Goal: Transaction & Acquisition: Purchase product/service

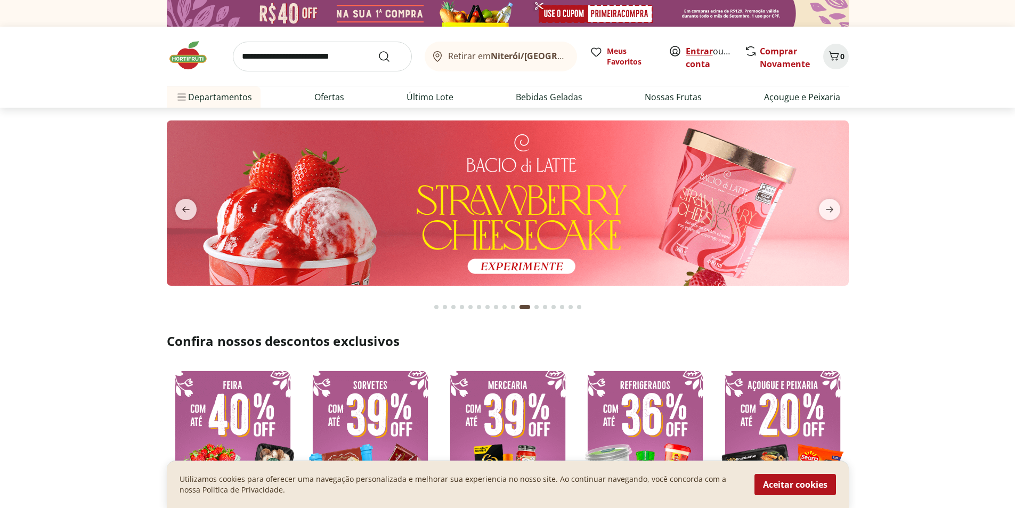
click at [689, 48] on link "Entrar" at bounding box center [699, 51] width 27 height 12
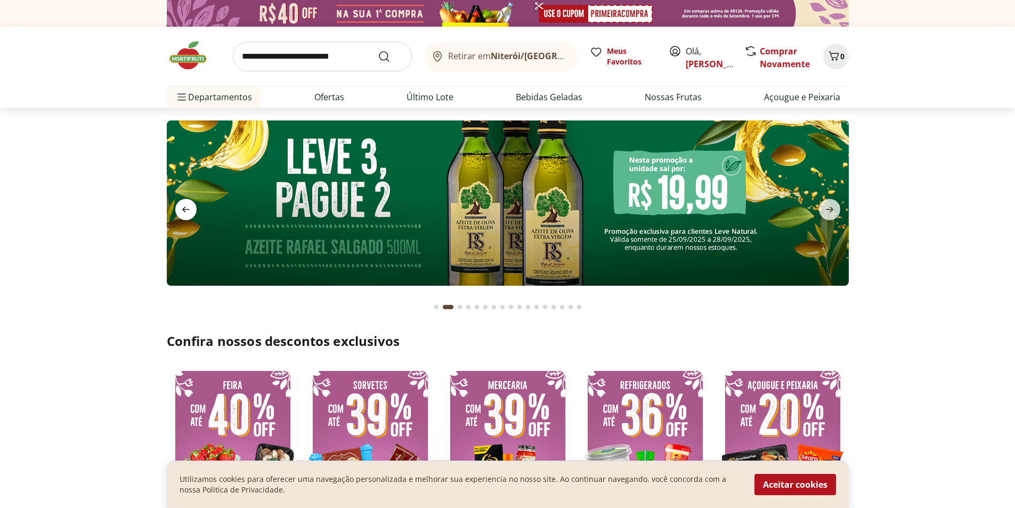
click at [184, 218] on span "previous" at bounding box center [185, 209] width 21 height 21
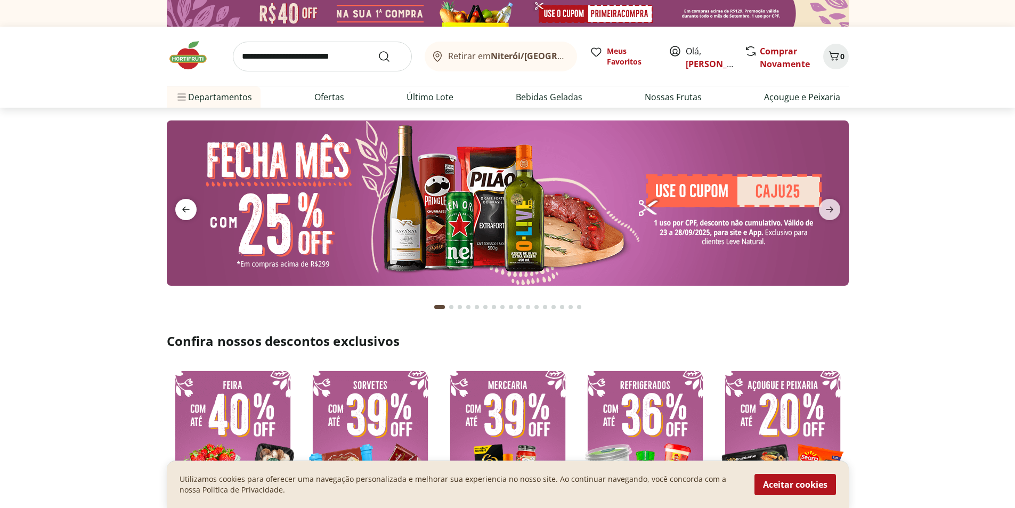
click at [190, 213] on icon "previous" at bounding box center [186, 209] width 13 height 13
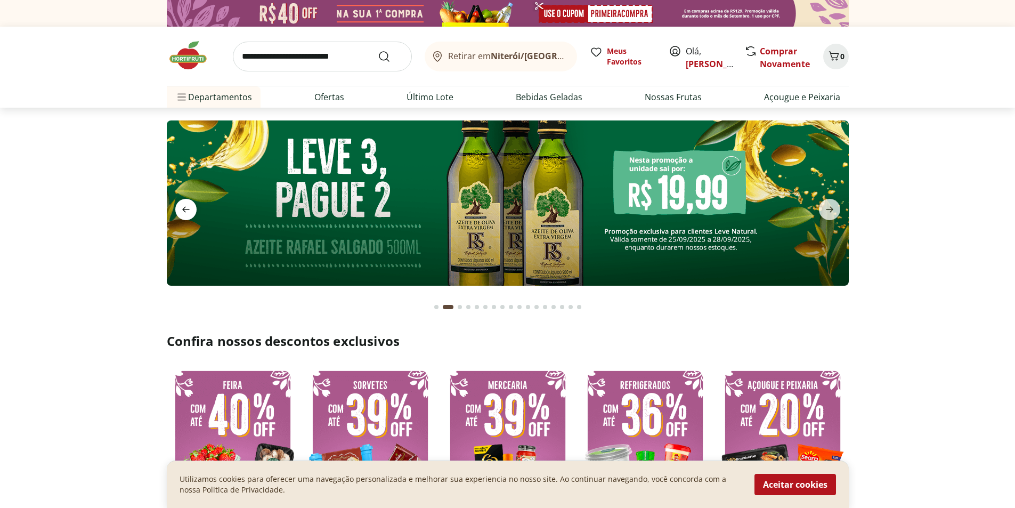
click at [190, 213] on icon "previous" at bounding box center [186, 209] width 13 height 13
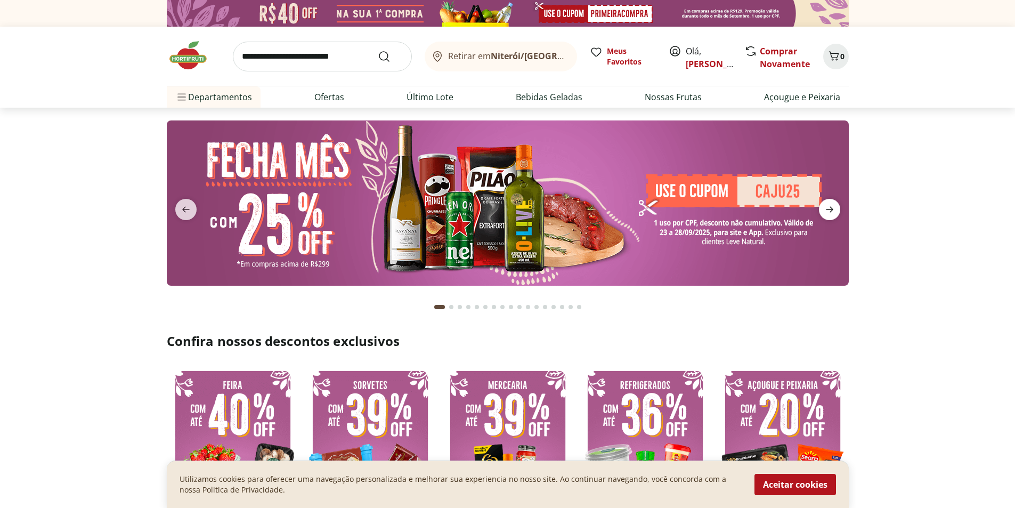
click at [835, 205] on icon "next" at bounding box center [829, 209] width 13 height 13
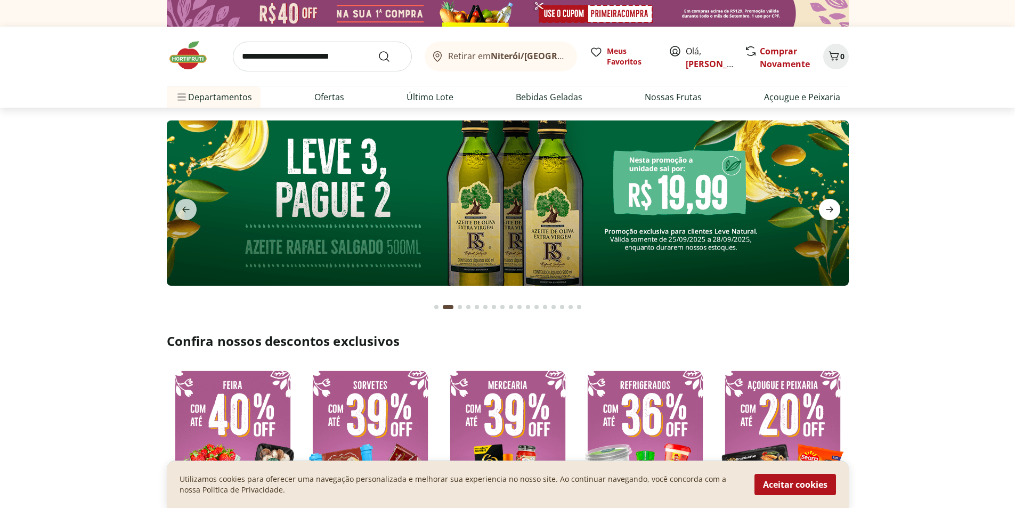
click at [832, 205] on icon "next" at bounding box center [829, 209] width 13 height 13
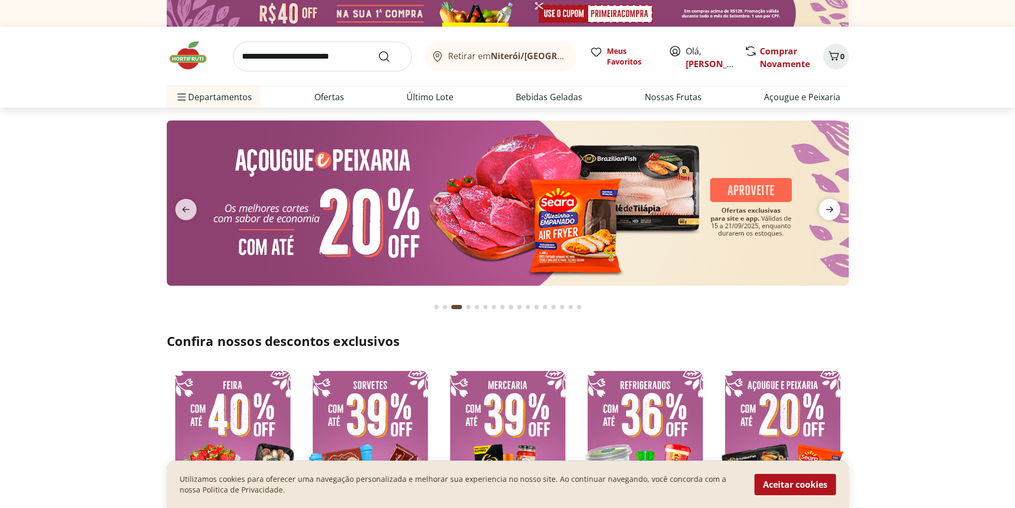
click at [832, 205] on icon "next" at bounding box center [829, 209] width 13 height 13
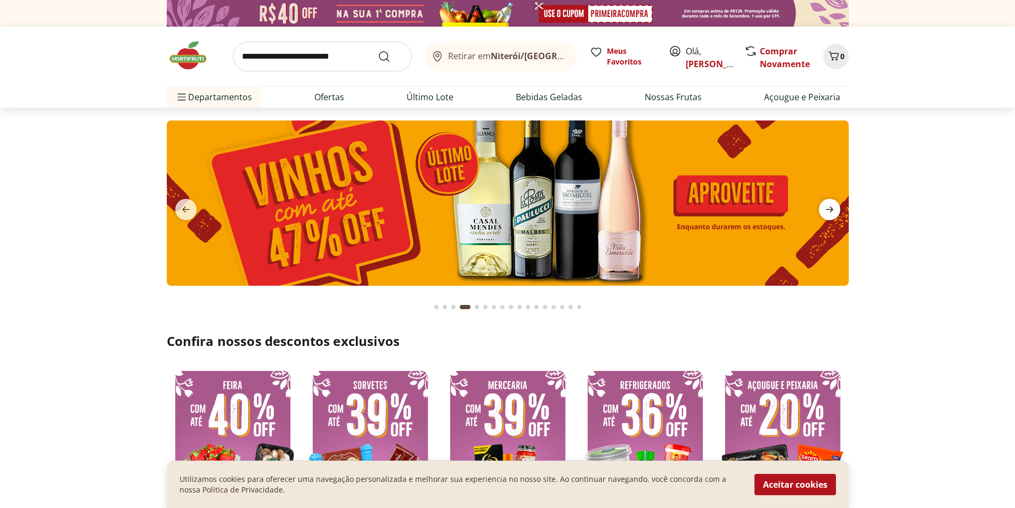
click at [832, 205] on icon "next" at bounding box center [829, 209] width 13 height 13
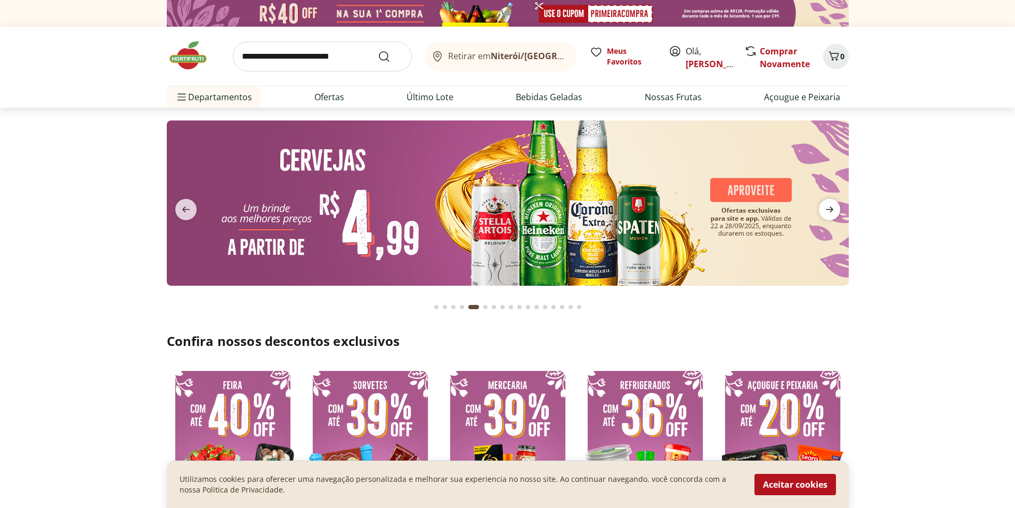
click at [832, 205] on icon "next" at bounding box center [829, 209] width 13 height 13
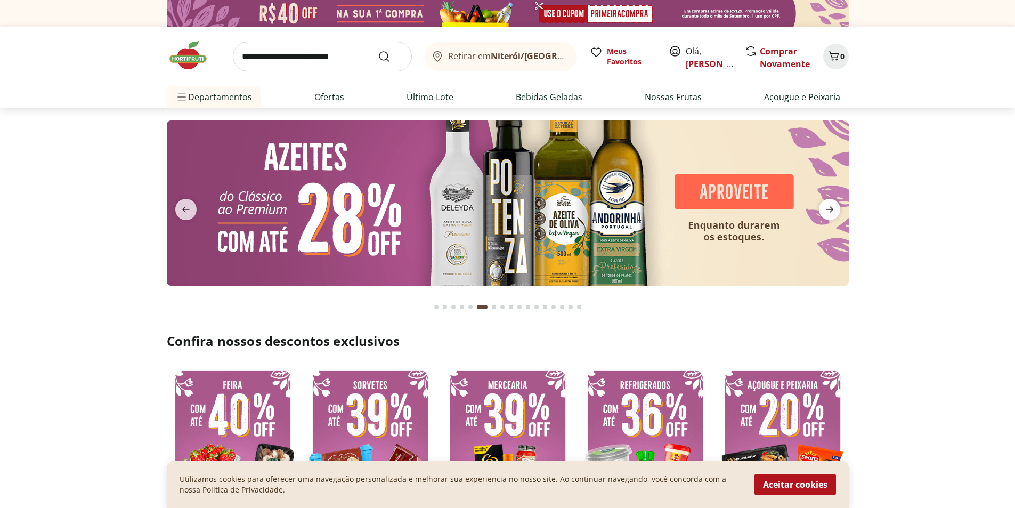
click at [832, 205] on icon "next" at bounding box center [829, 209] width 13 height 13
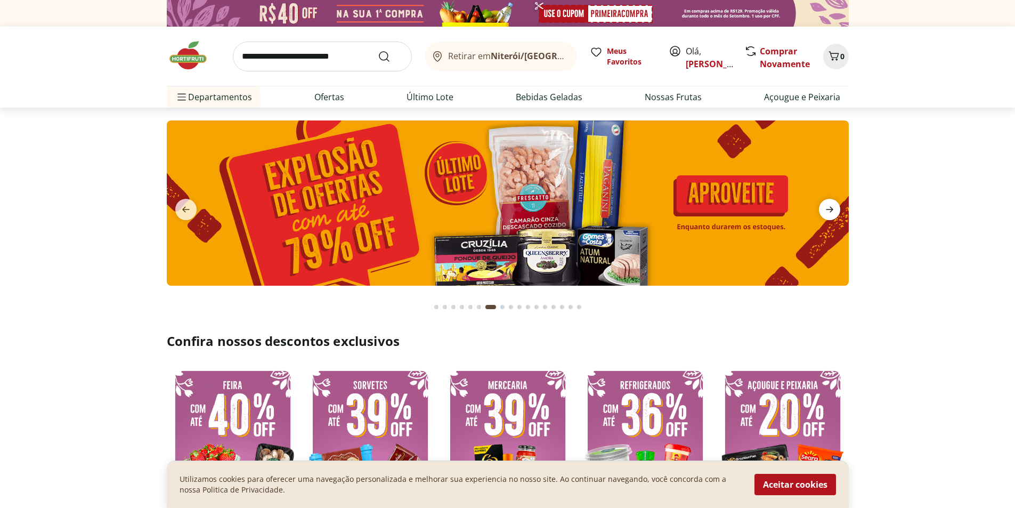
click at [832, 205] on icon "next" at bounding box center [829, 209] width 13 height 13
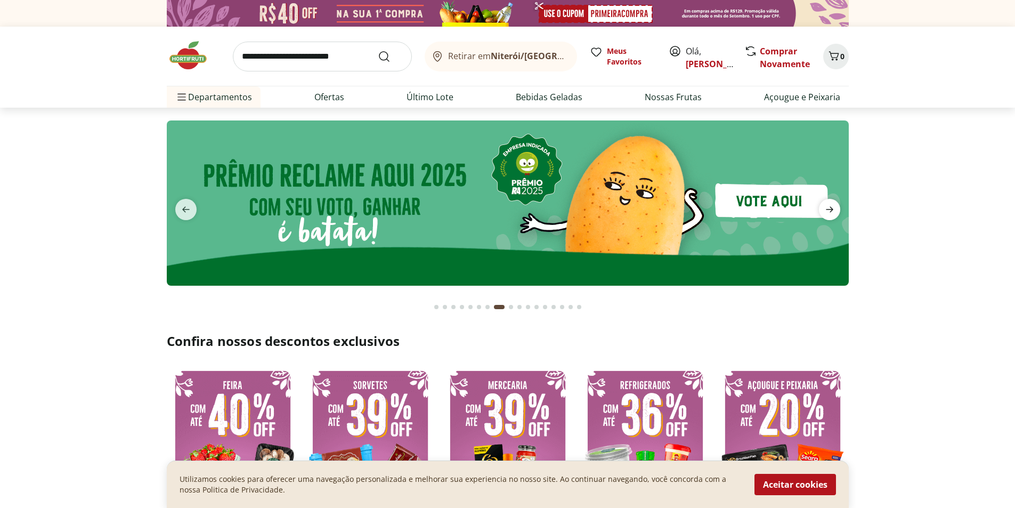
click at [829, 206] on icon "next" at bounding box center [829, 209] width 13 height 13
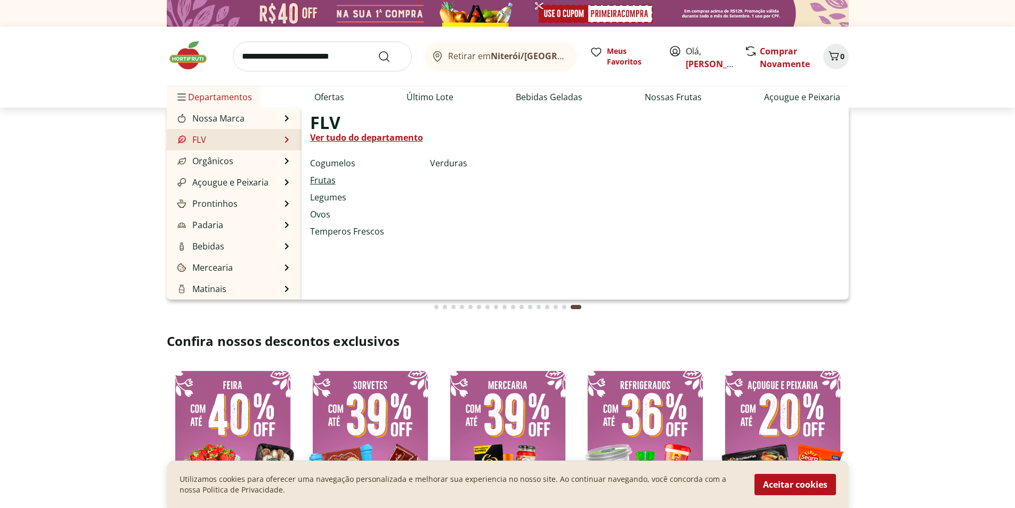
click at [323, 182] on link "Frutas" at bounding box center [323, 180] width 26 height 13
select select "**********"
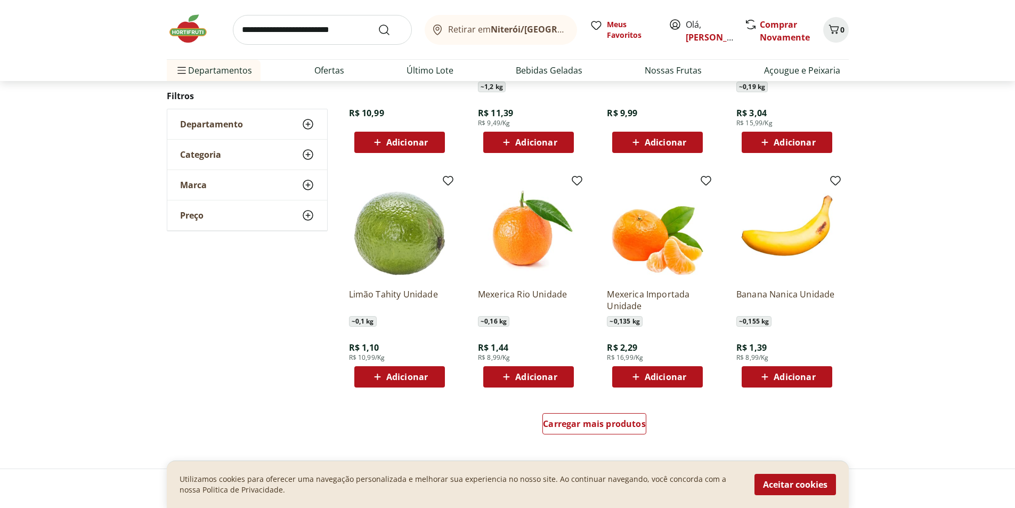
scroll to position [639, 0]
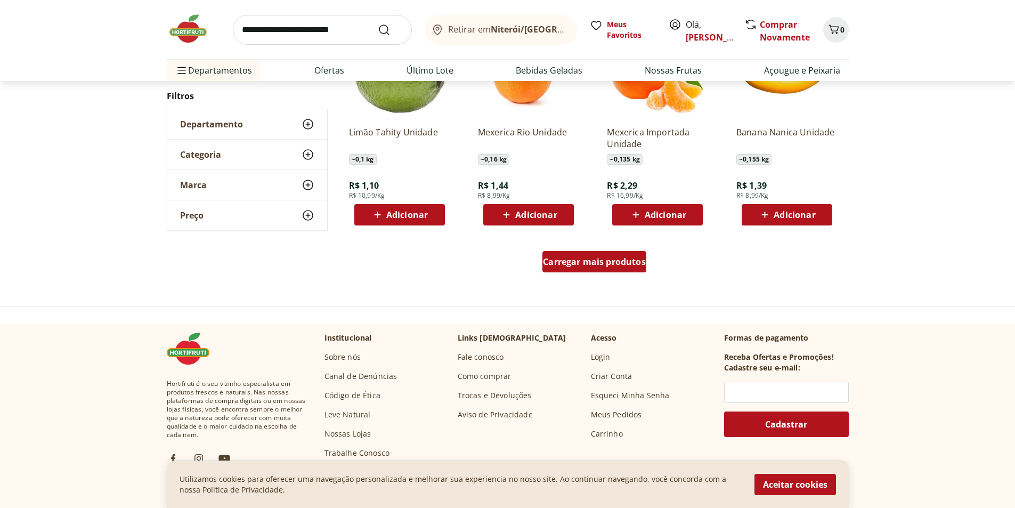
click at [606, 269] on div "Carregar mais produtos" at bounding box center [594, 261] width 104 height 21
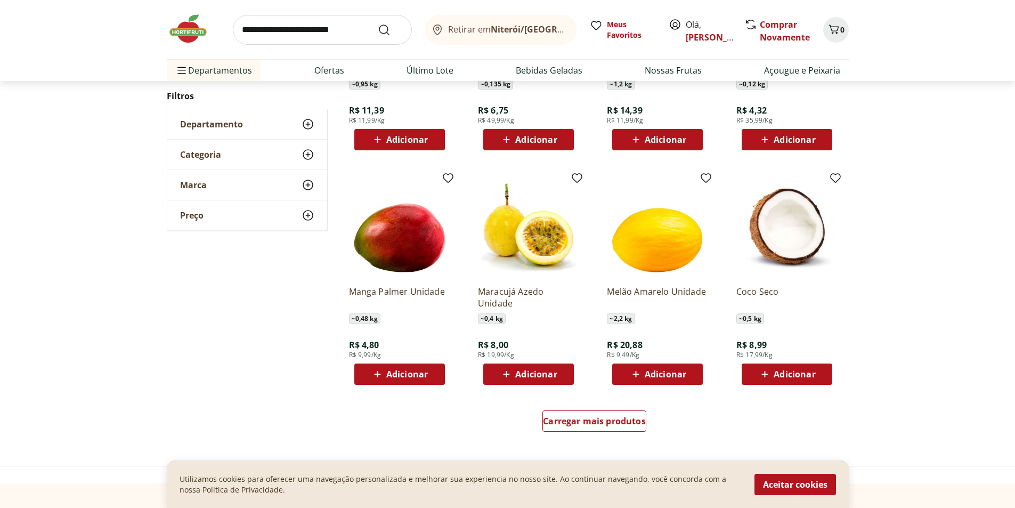
scroll to position [693, 0]
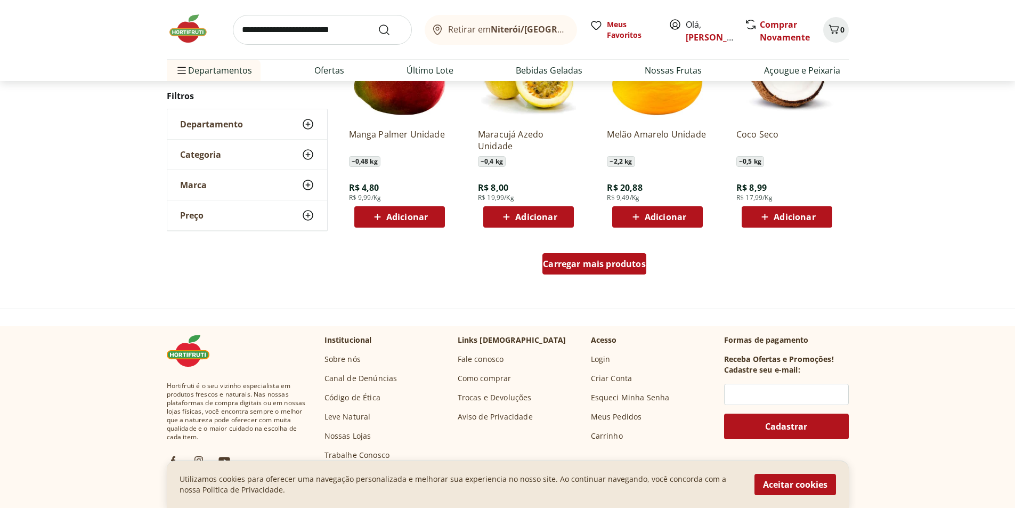
click at [565, 259] on span "Carregar mais produtos" at bounding box center [594, 263] width 103 height 9
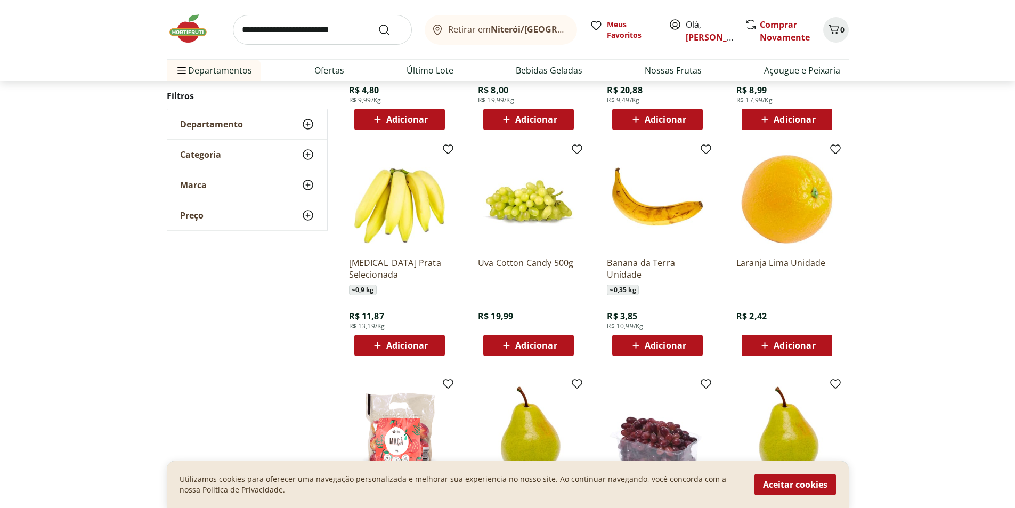
scroll to position [799, 0]
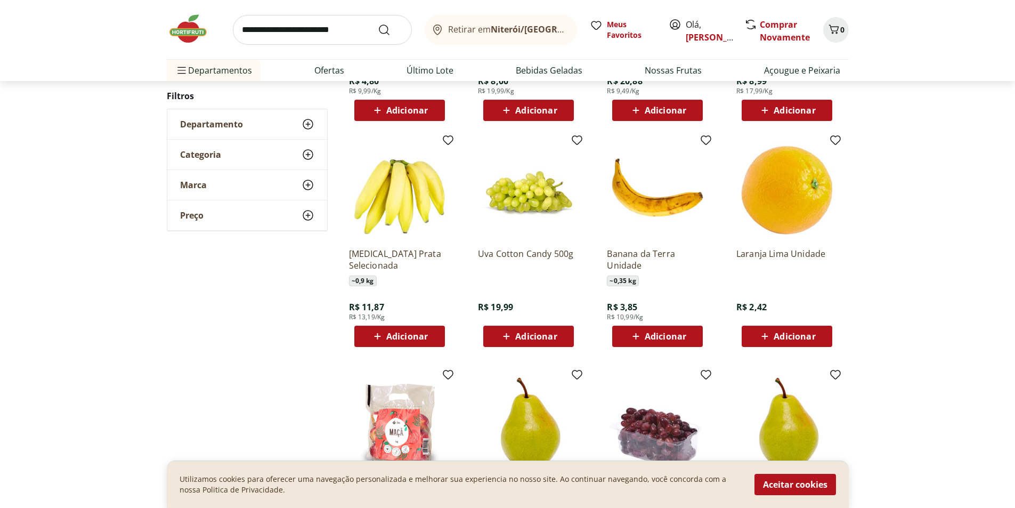
click at [375, 337] on icon at bounding box center [377, 336] width 13 height 13
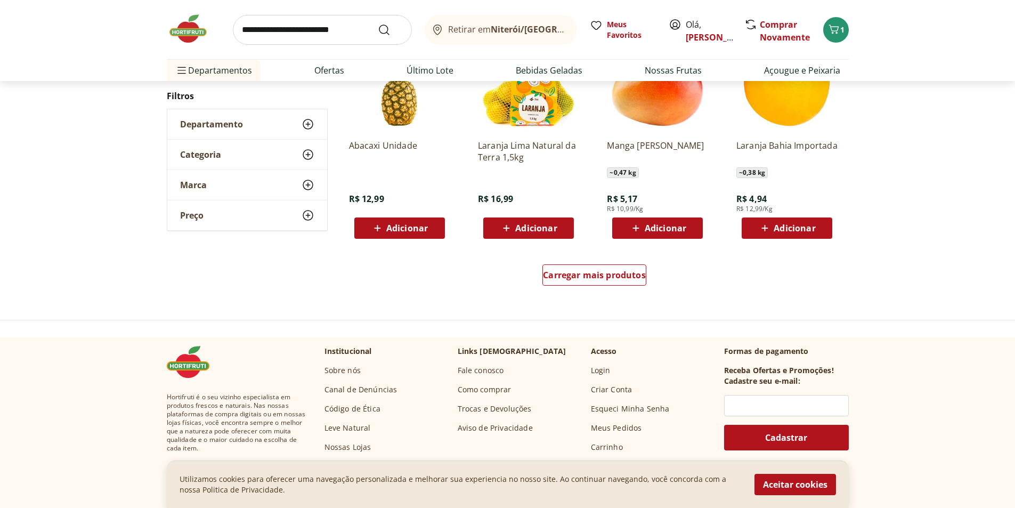
scroll to position [690, 0]
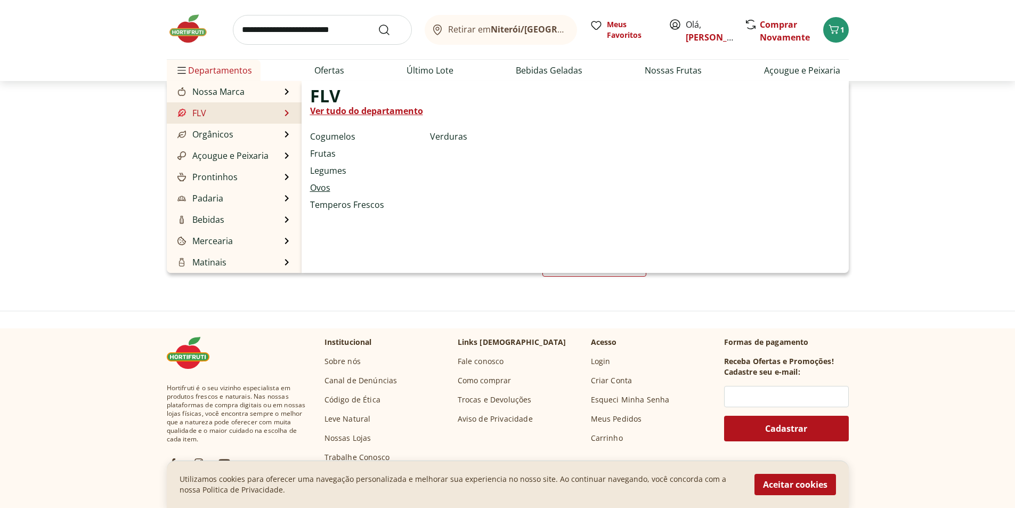
click at [324, 189] on link "Ovos" at bounding box center [320, 187] width 20 height 13
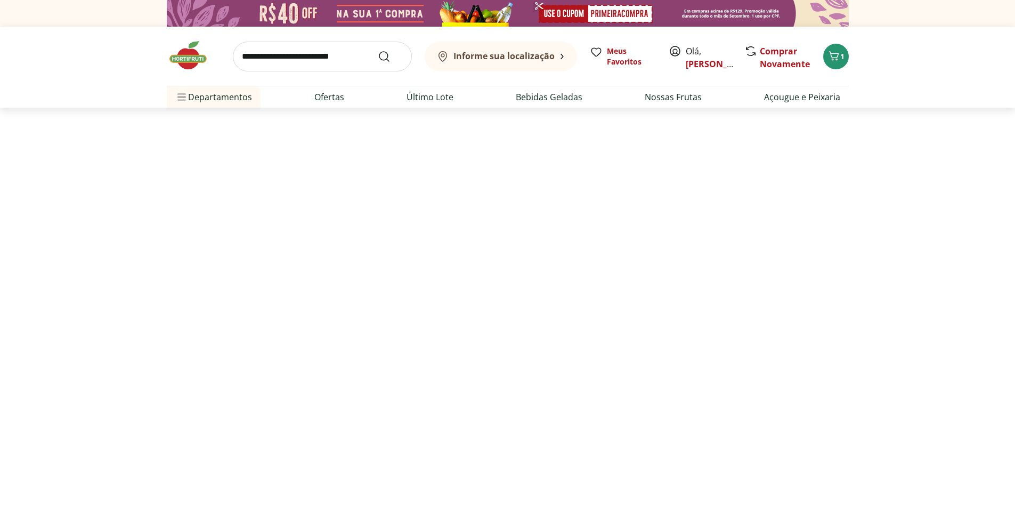
select select "**********"
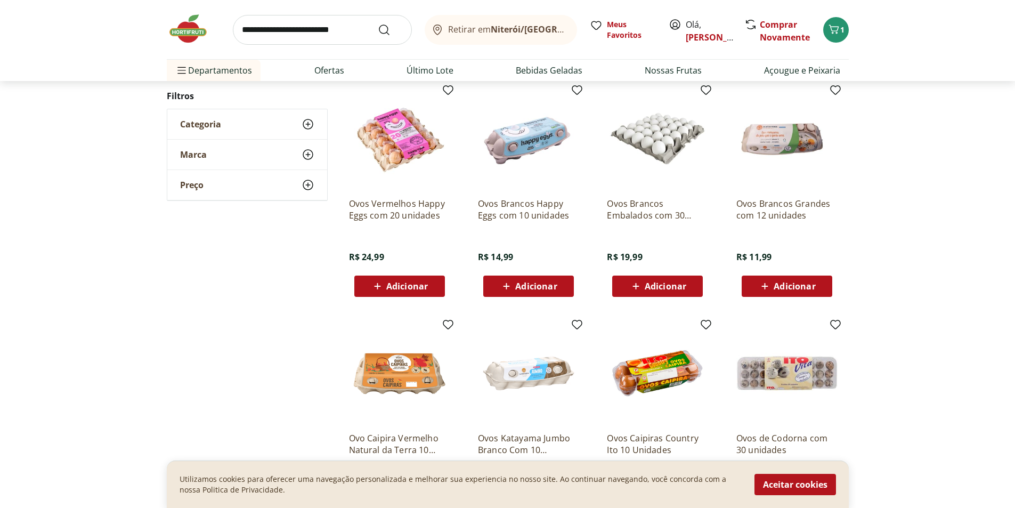
scroll to position [373, 0]
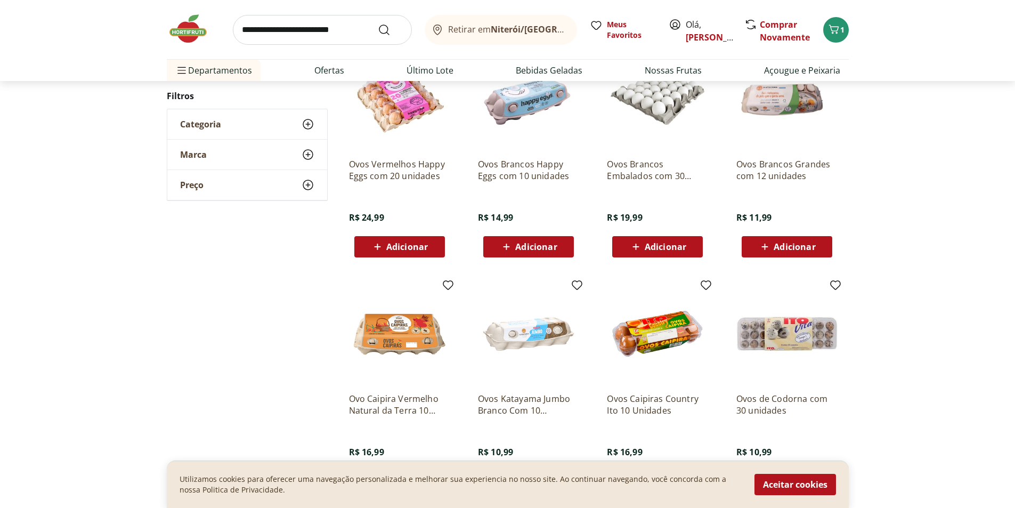
click at [804, 244] on span "Adicionar" at bounding box center [795, 246] width 42 height 9
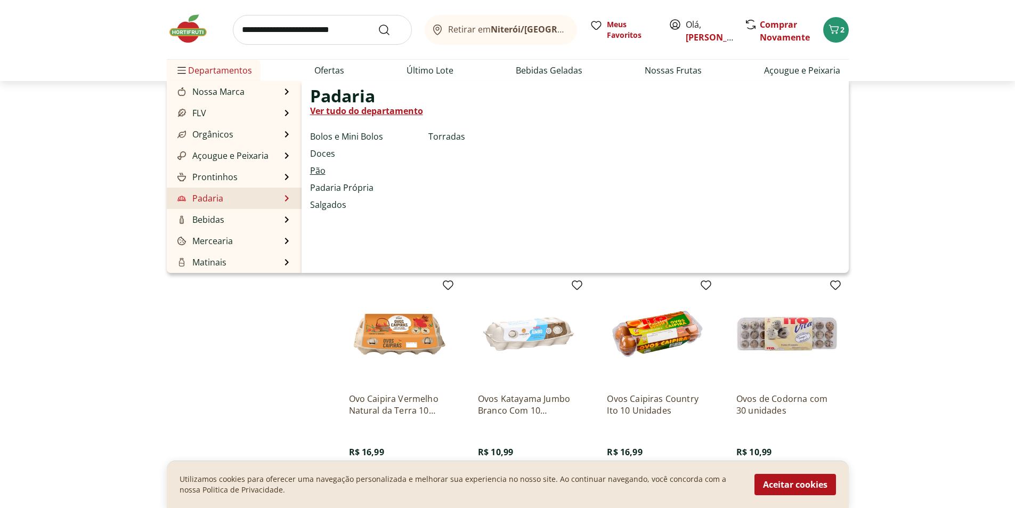
click at [322, 169] on link "Pão" at bounding box center [317, 170] width 15 height 13
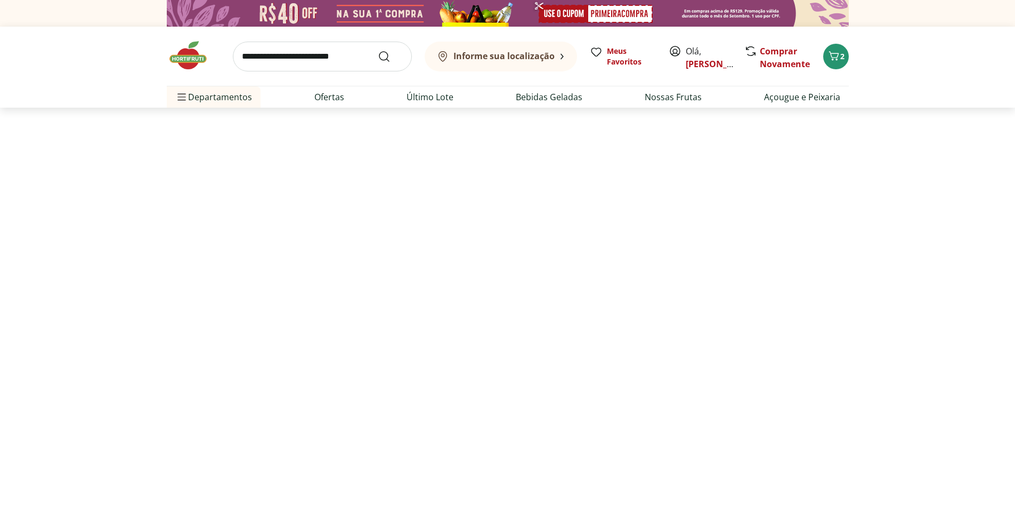
select select "**********"
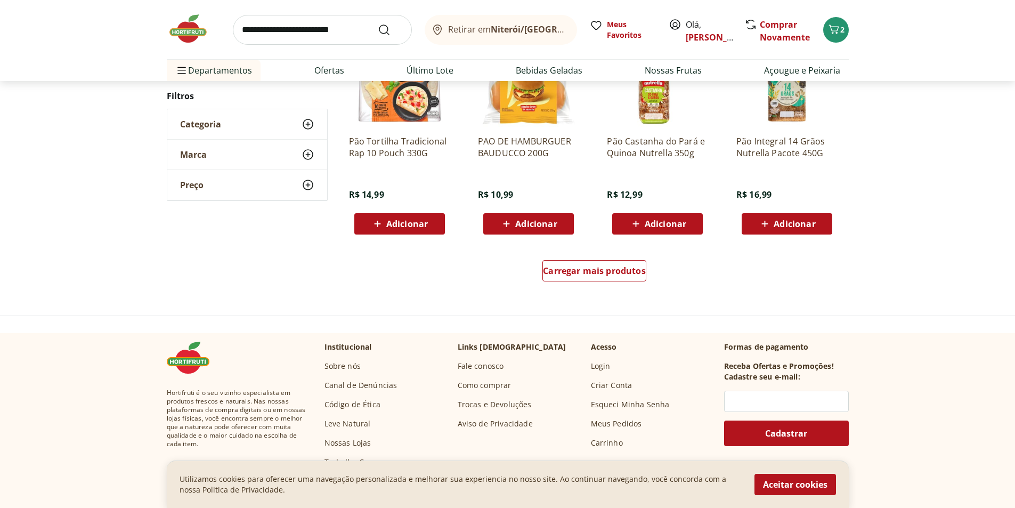
scroll to position [639, 0]
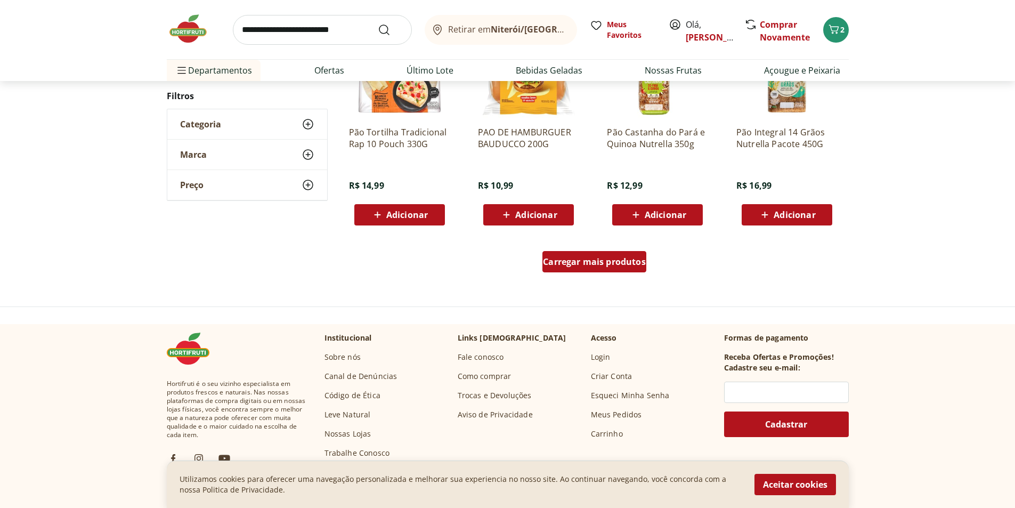
click at [570, 259] on span "Carregar mais produtos" at bounding box center [594, 261] width 103 height 9
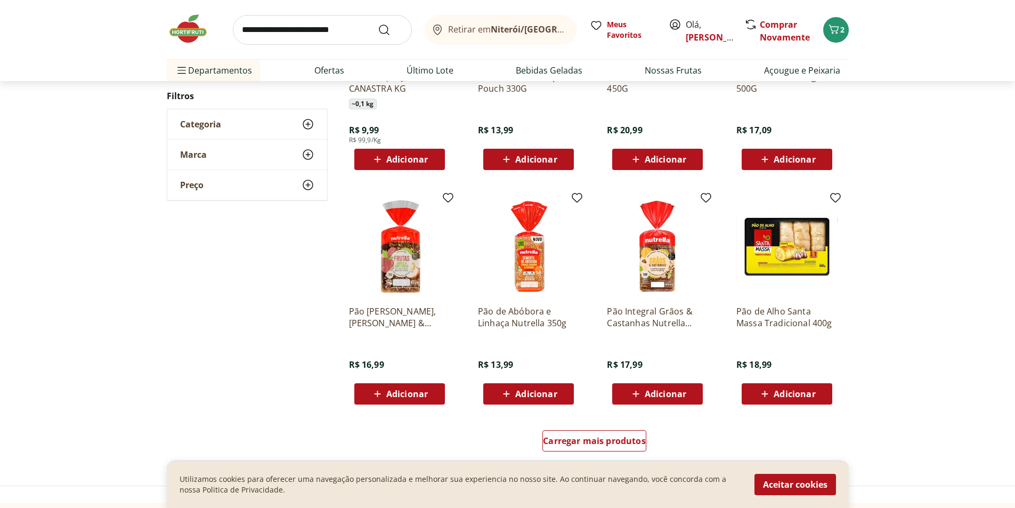
scroll to position [533, 0]
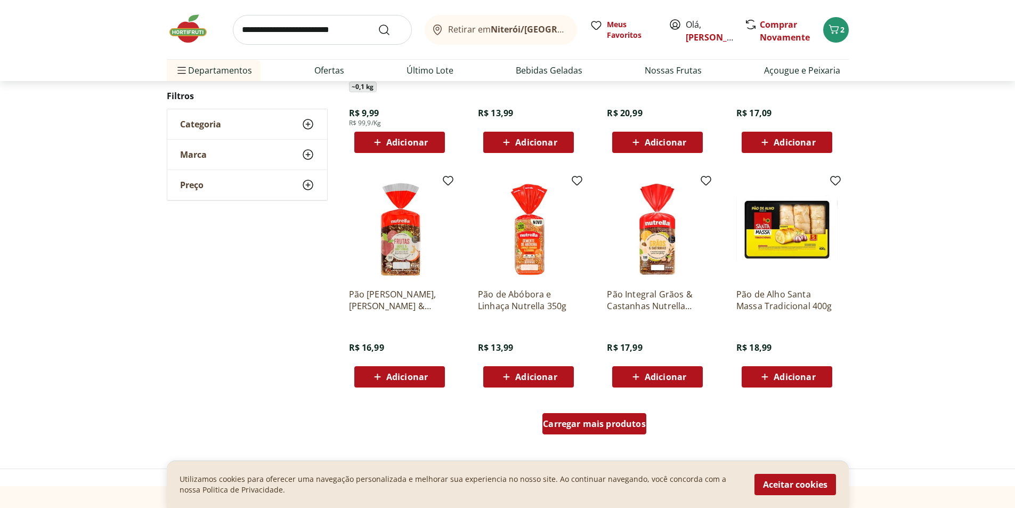
click at [587, 422] on span "Carregar mais produtos" at bounding box center [594, 423] width 103 height 9
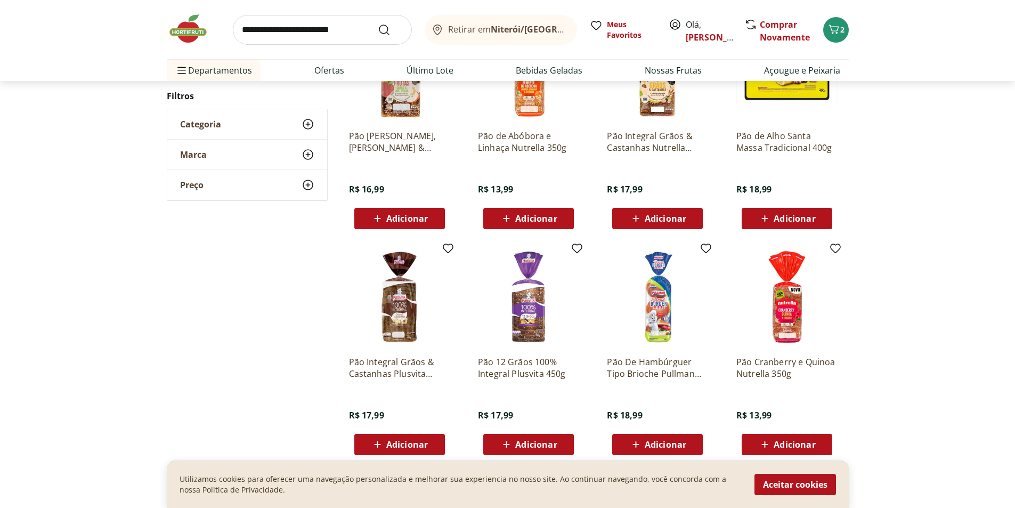
scroll to position [693, 0]
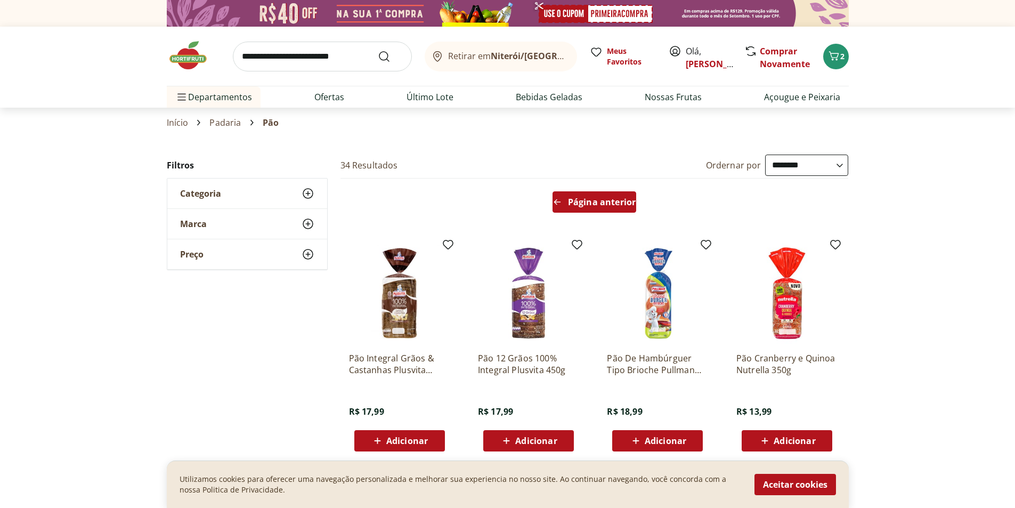
click at [607, 203] on span "Página anterior" at bounding box center [602, 202] width 68 height 9
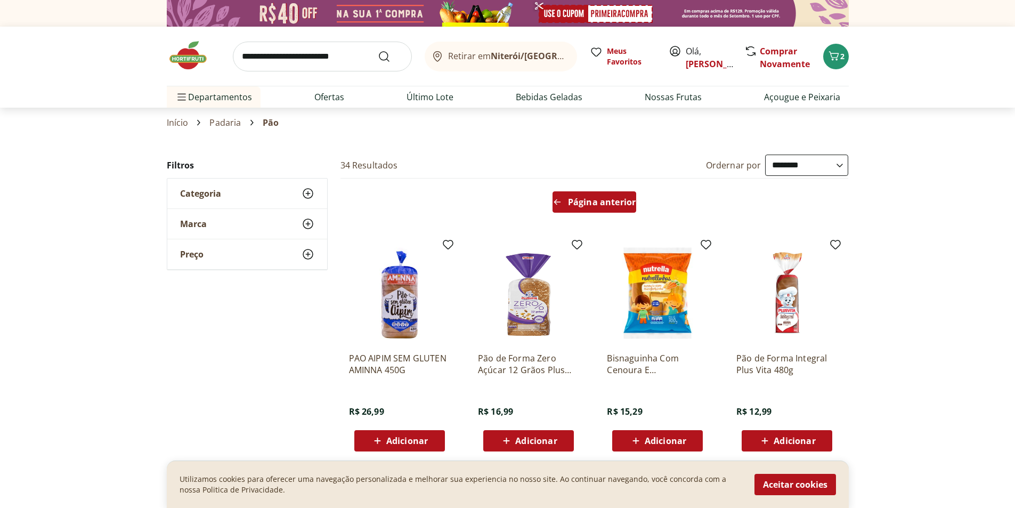
click at [600, 201] on span "Página anterior" at bounding box center [602, 202] width 68 height 9
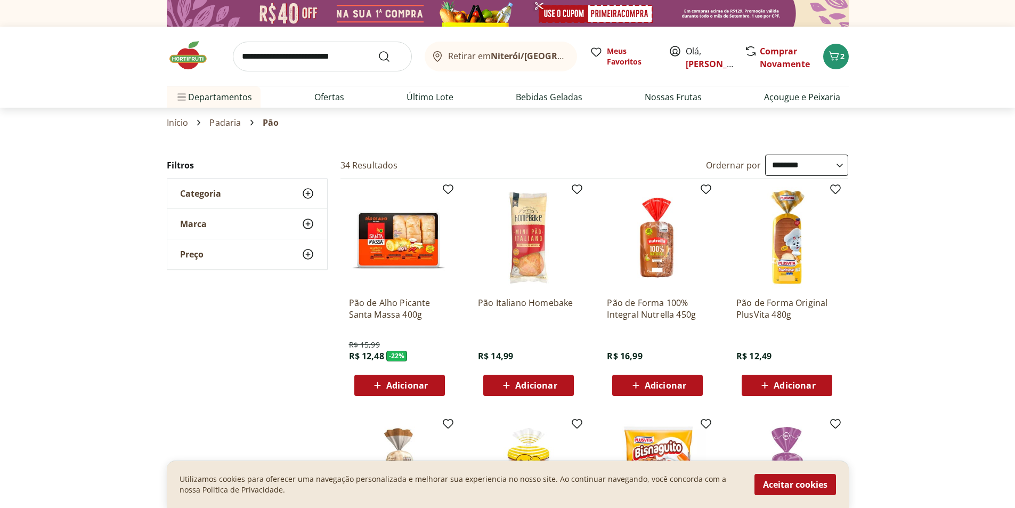
click at [795, 386] on span "Adicionar" at bounding box center [795, 385] width 42 height 9
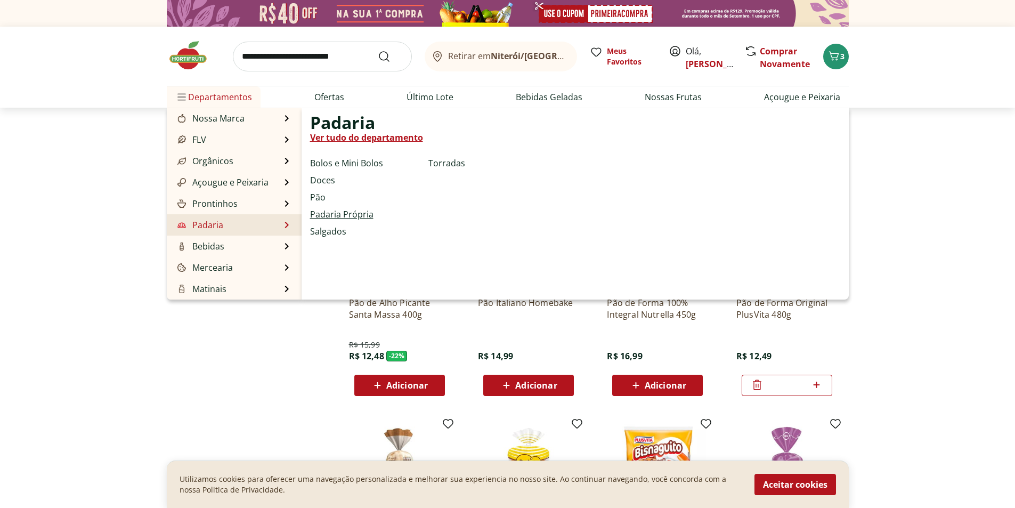
click at [352, 209] on link "Padaria Própria" at bounding box center [341, 214] width 63 height 13
select select "**********"
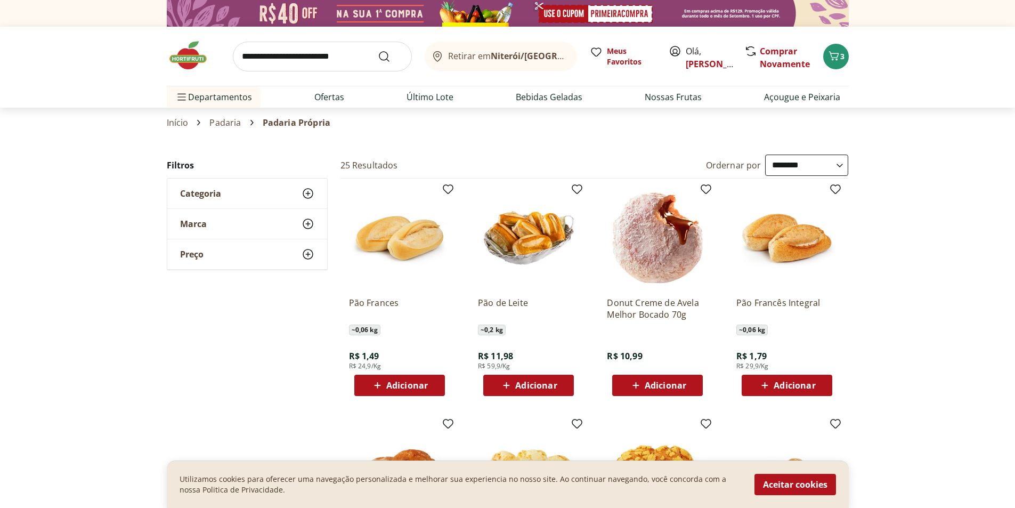
click at [417, 389] on span "Adicionar" at bounding box center [407, 385] width 42 height 9
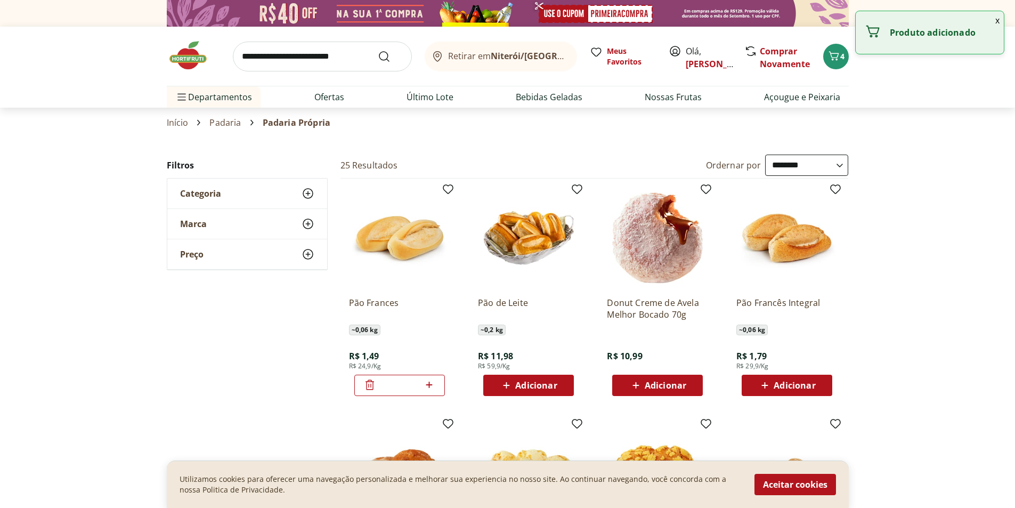
drag, startPoint x: 395, startPoint y: 385, endPoint x: 369, endPoint y: 380, distance: 27.2
click at [369, 380] on div "*" at bounding box center [399, 385] width 91 height 21
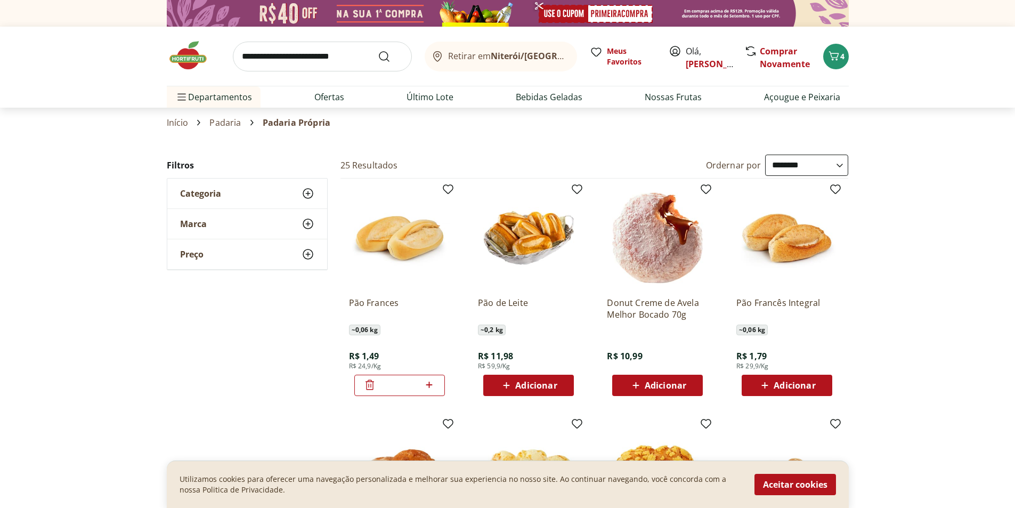
type input "**"
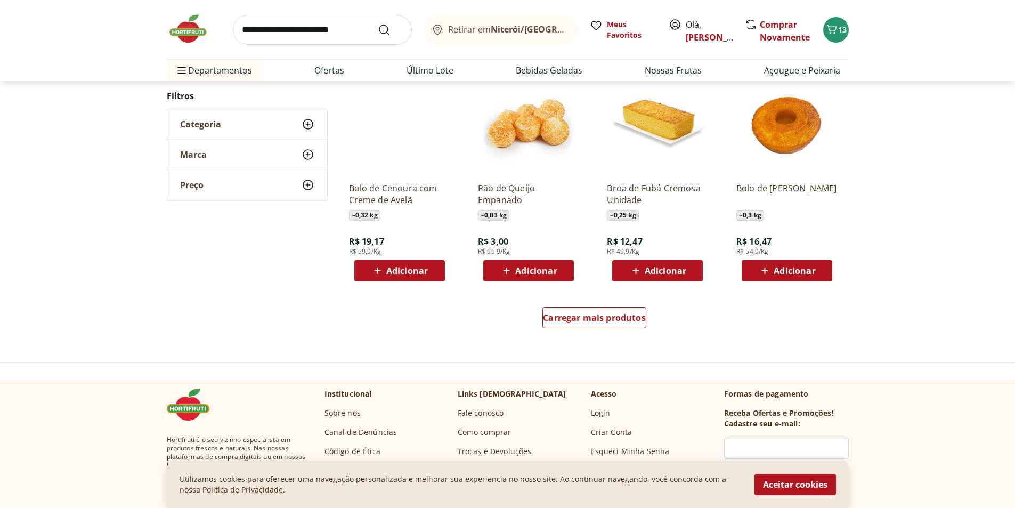
scroll to position [586, 0]
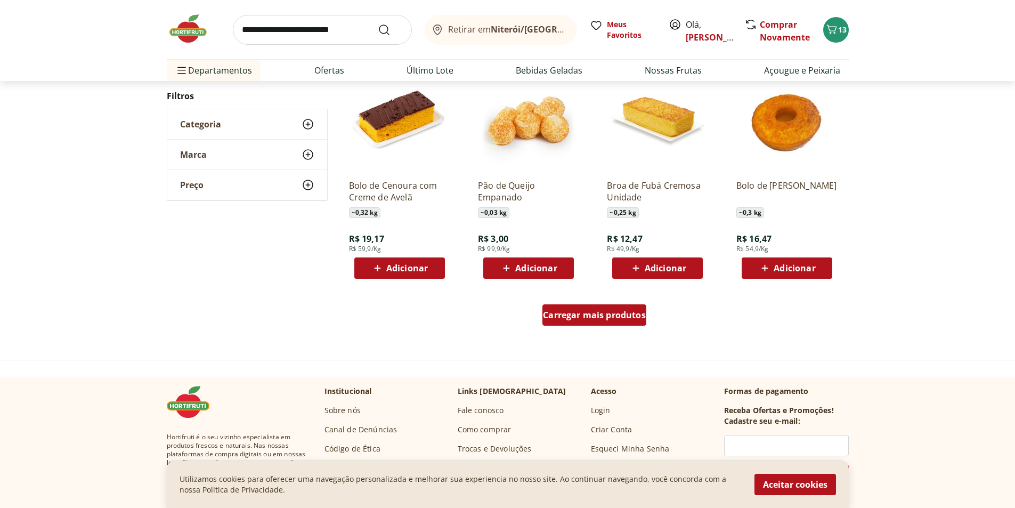
click at [601, 316] on span "Carregar mais produtos" at bounding box center [594, 315] width 103 height 9
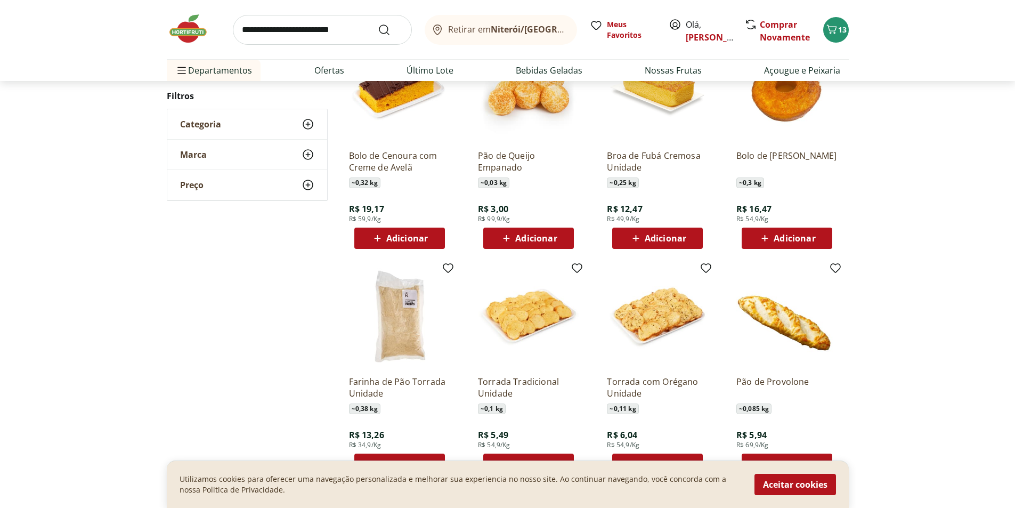
scroll to position [799, 0]
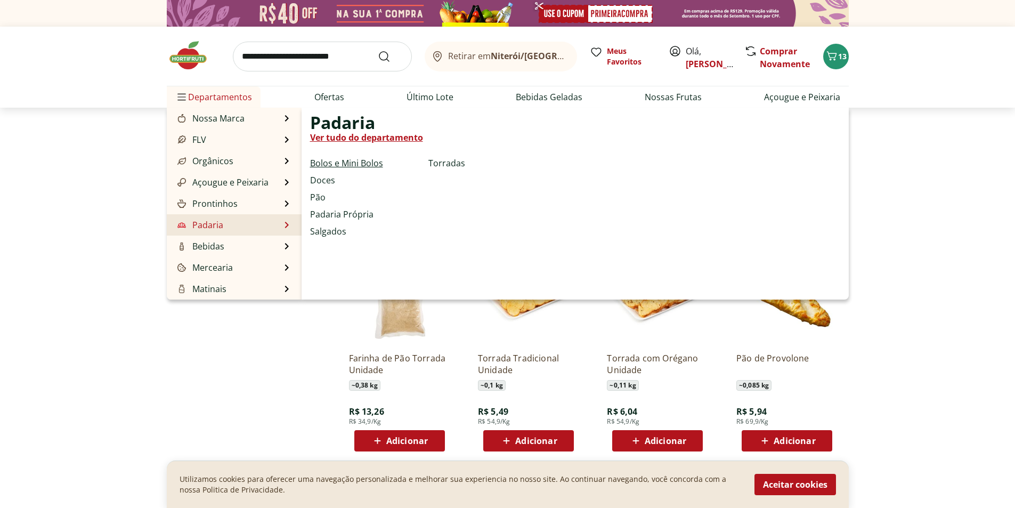
click at [364, 161] on link "Bolos e Mini Bolos" at bounding box center [346, 163] width 73 height 13
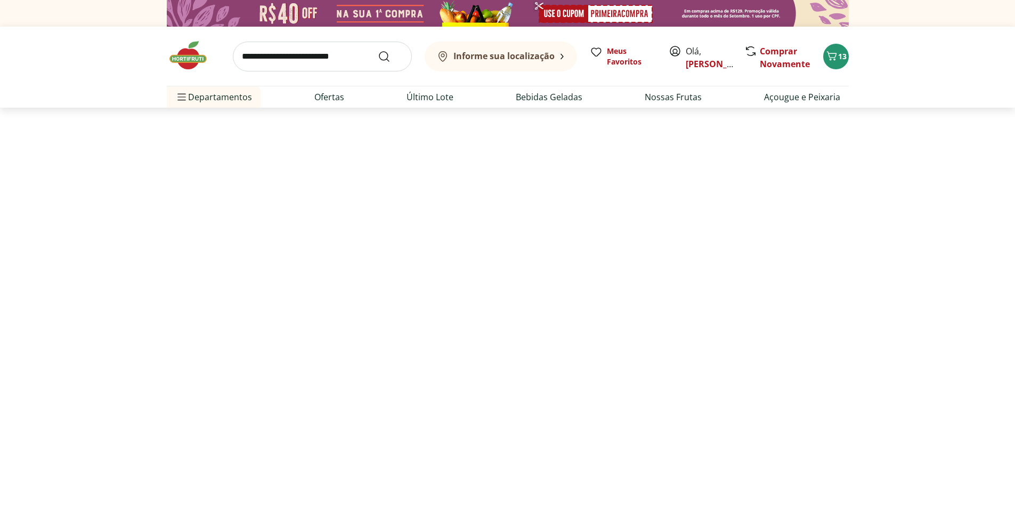
select select "**********"
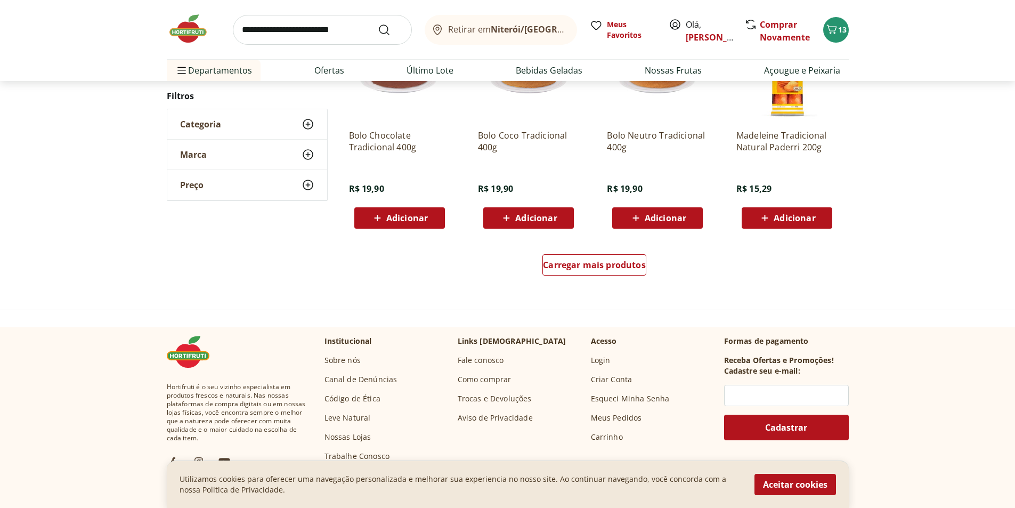
scroll to position [639, 0]
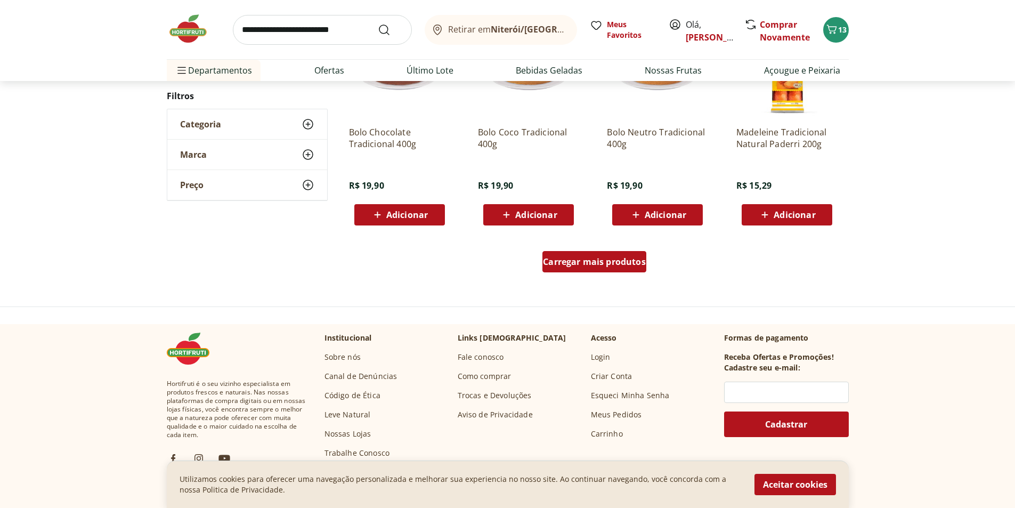
click at [601, 255] on div "Carregar mais produtos" at bounding box center [594, 261] width 104 height 21
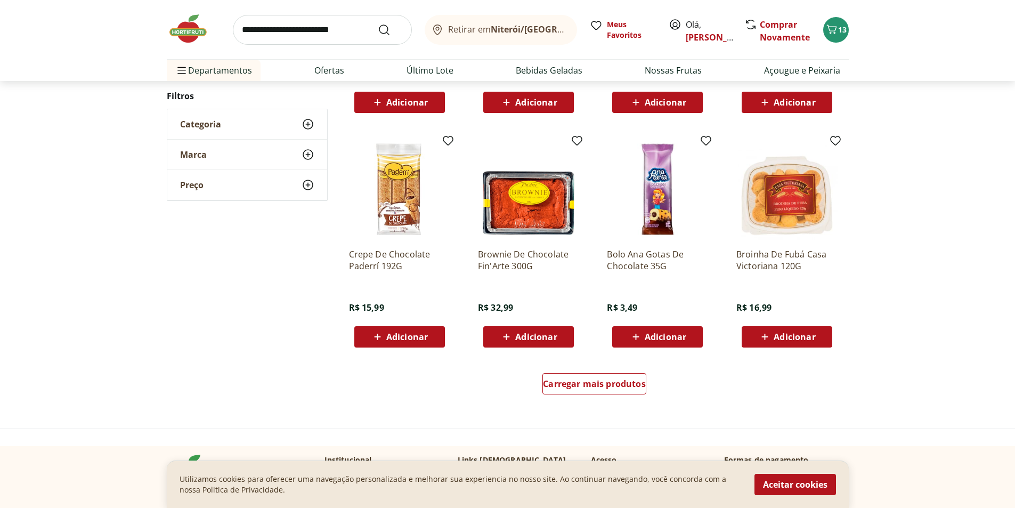
scroll to position [639, 0]
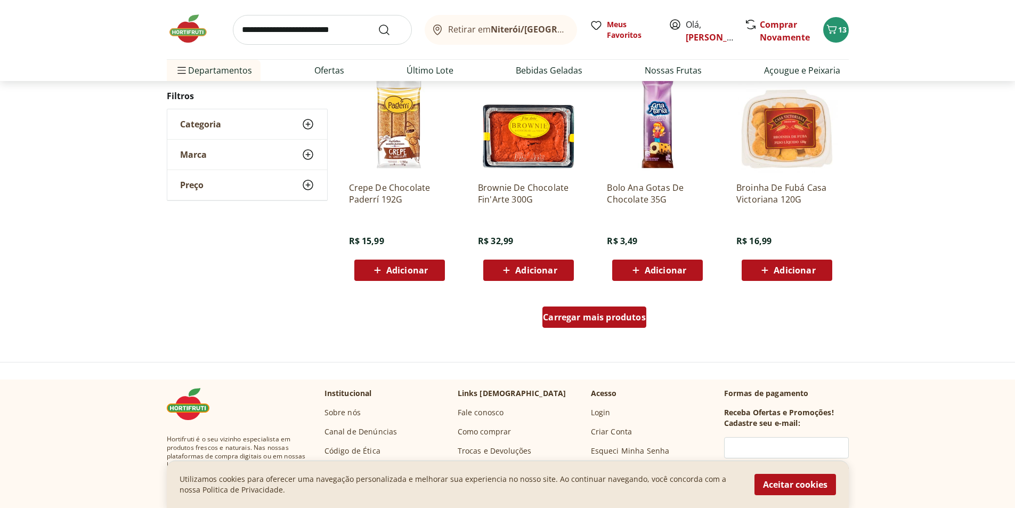
click at [611, 309] on div "Carregar mais produtos" at bounding box center [594, 316] width 104 height 21
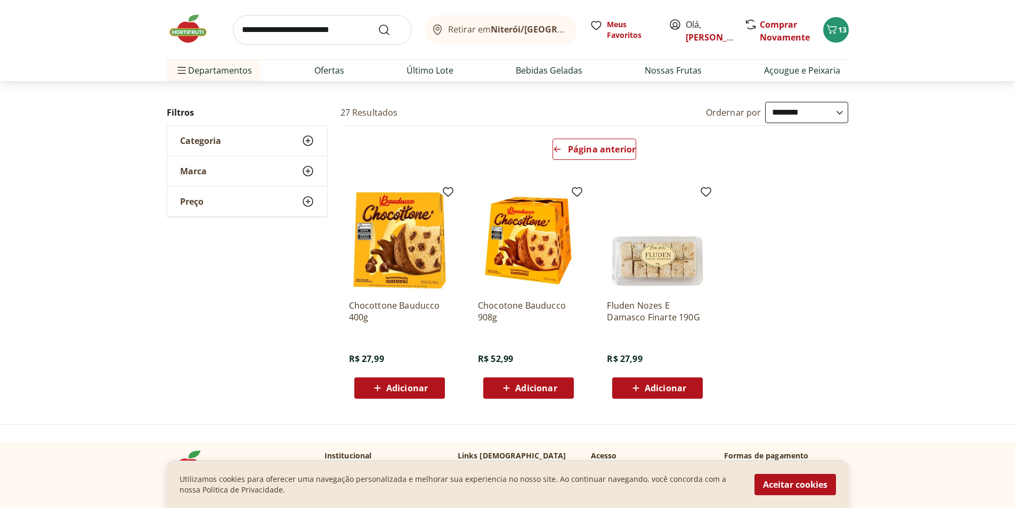
scroll to position [160, 0]
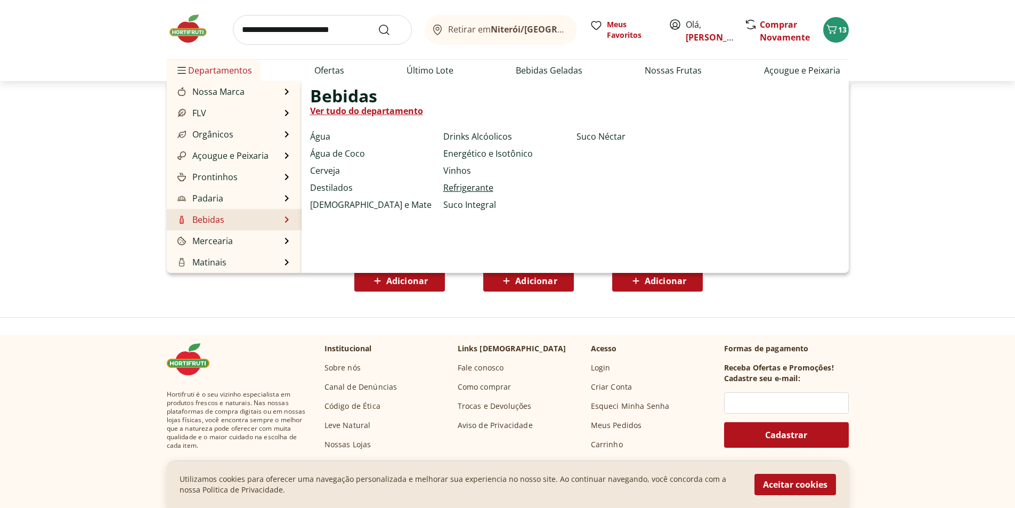
click at [473, 191] on link "Refrigerante" at bounding box center [468, 187] width 50 height 13
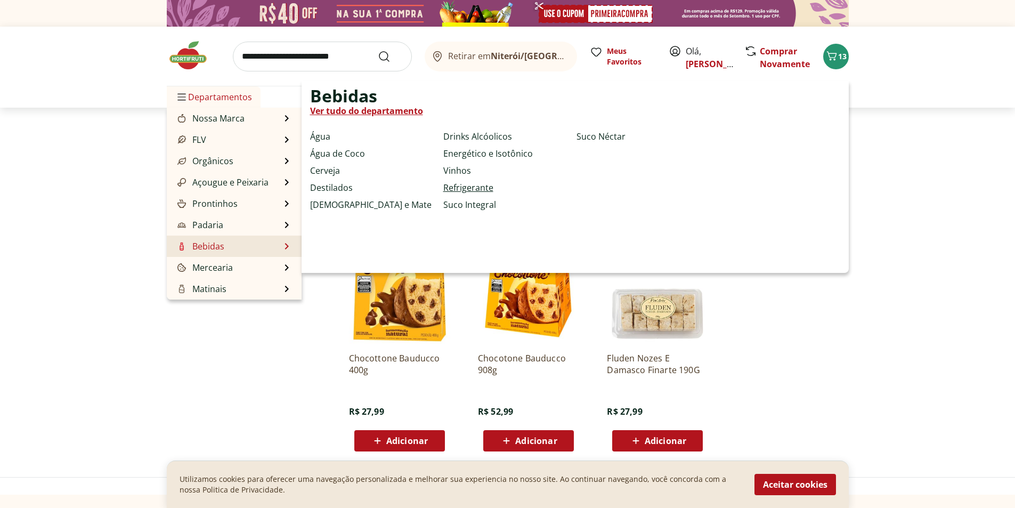
select select "**********"
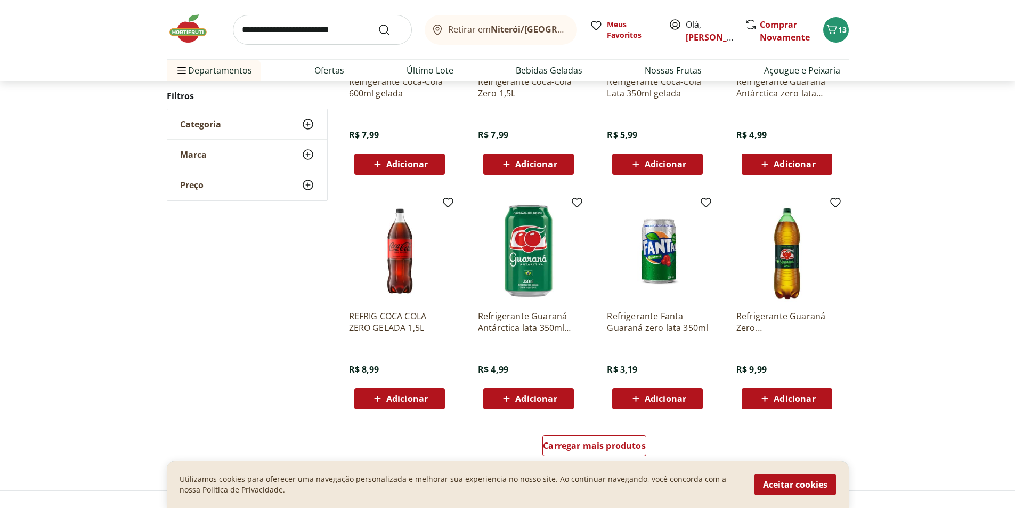
scroll to position [479, 0]
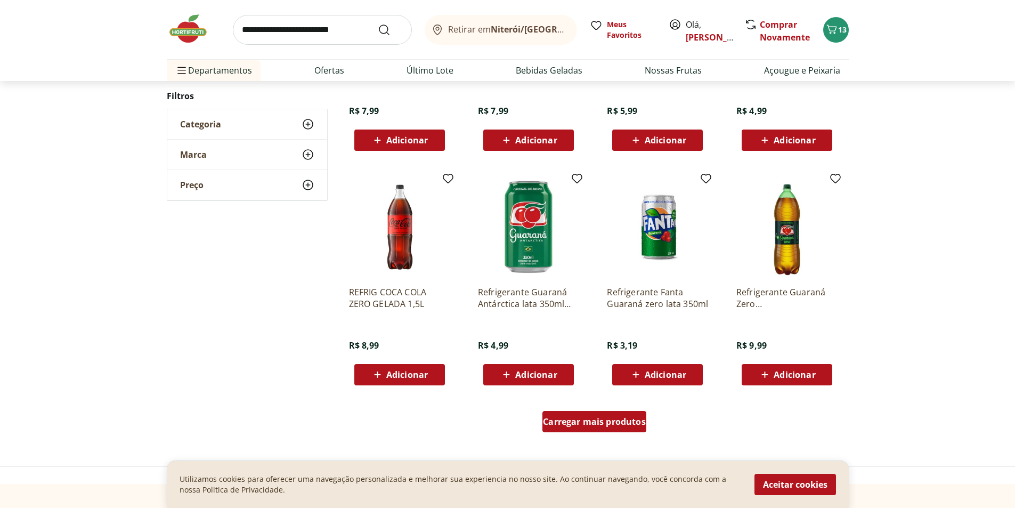
click at [611, 426] on span "Carregar mais produtos" at bounding box center [594, 421] width 103 height 9
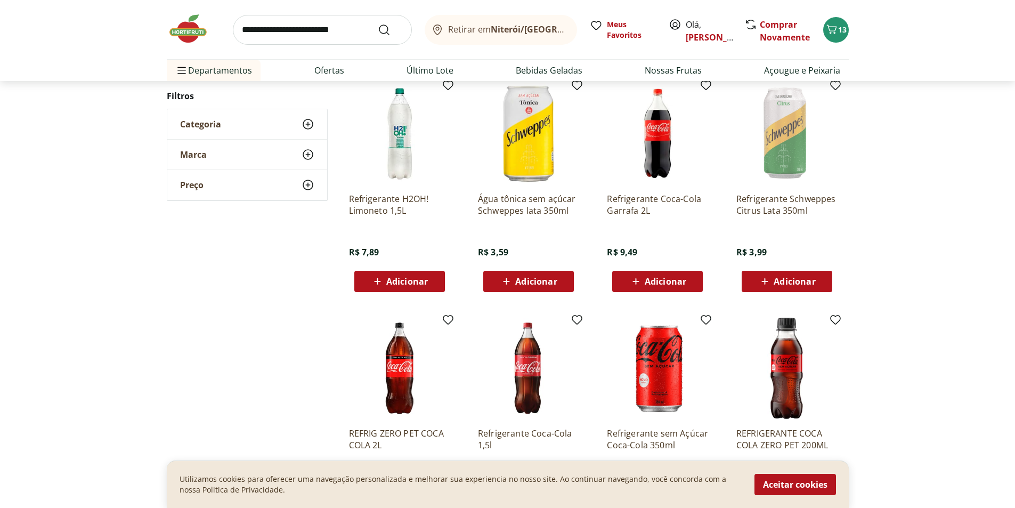
scroll to position [799, 0]
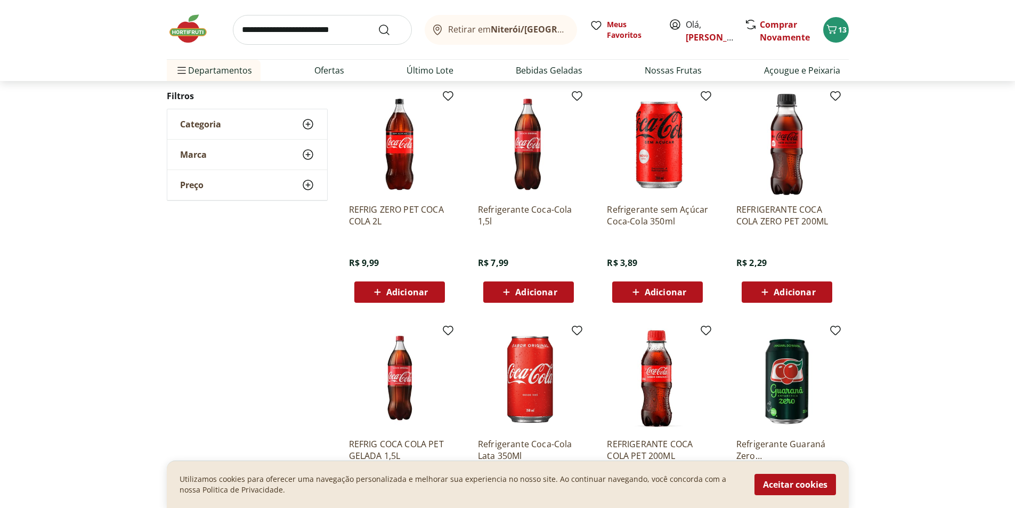
scroll to position [373, 0]
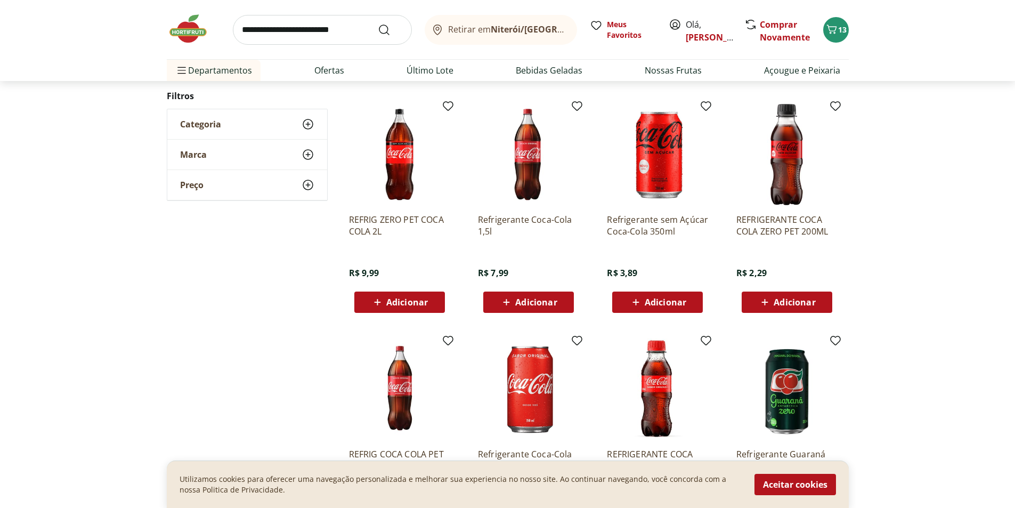
click at [795, 300] on span "Adicionar" at bounding box center [795, 302] width 42 height 9
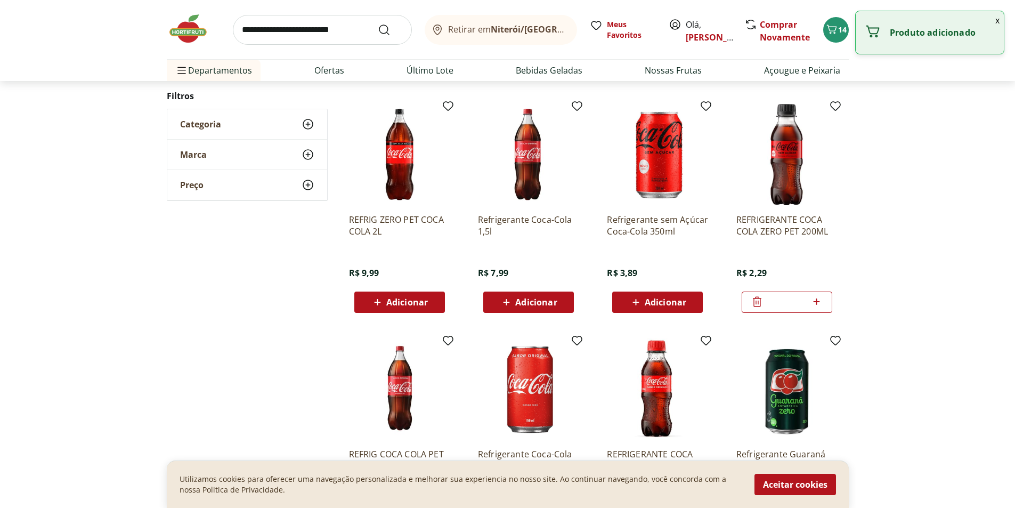
click at [819, 300] on icon at bounding box center [816, 301] width 13 height 13
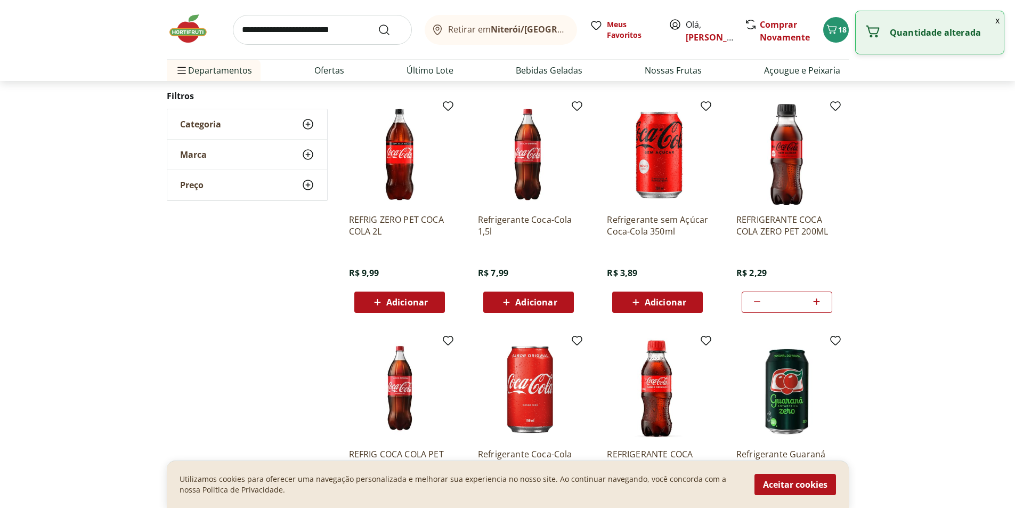
type input "*"
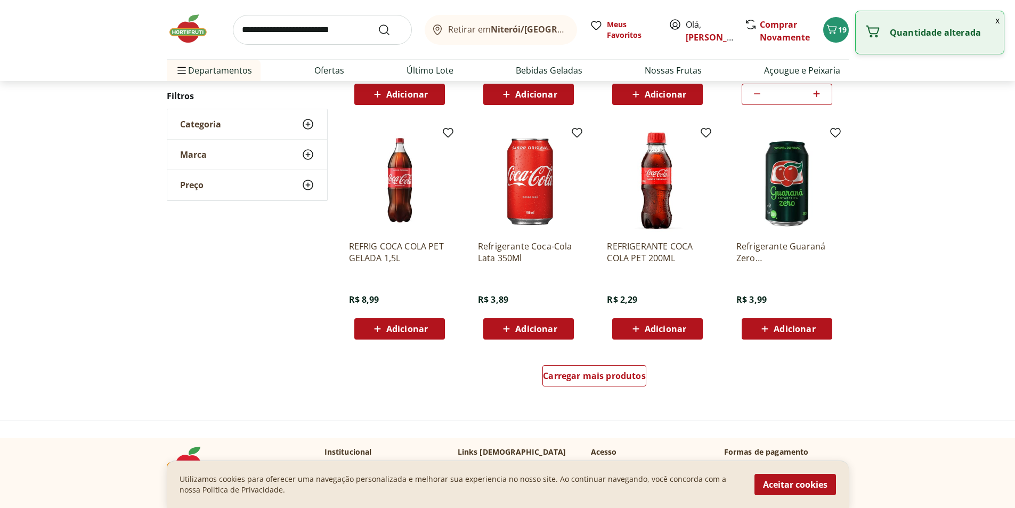
scroll to position [586, 0]
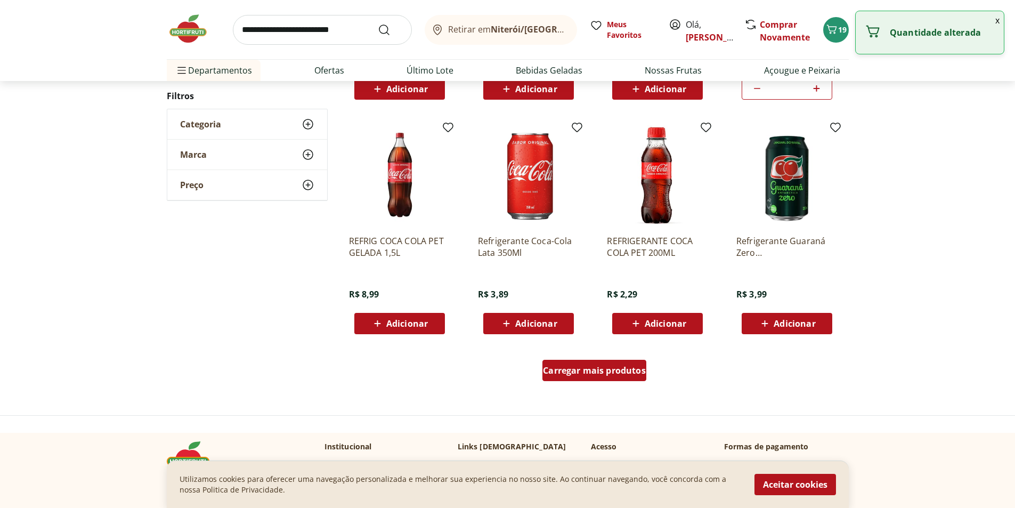
click at [595, 371] on span "Carregar mais produtos" at bounding box center [594, 370] width 103 height 9
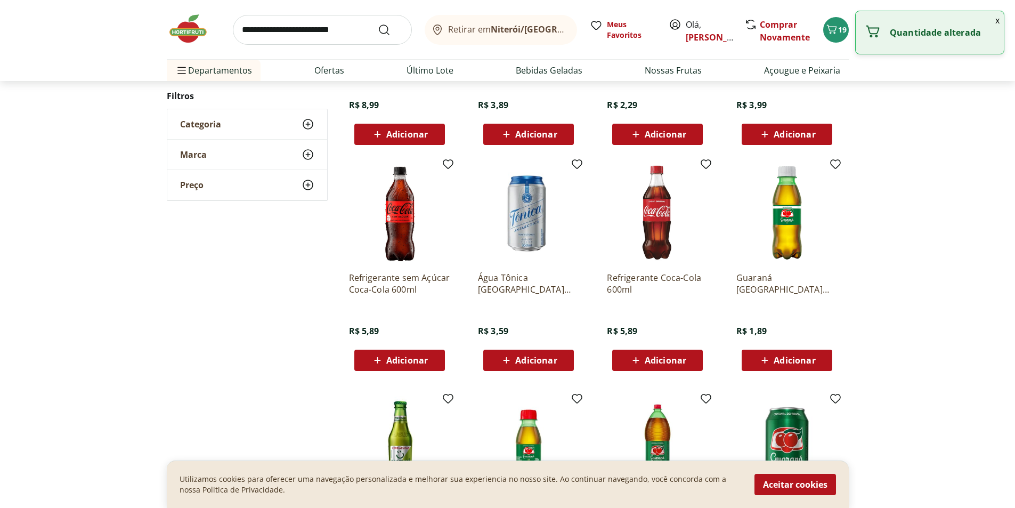
scroll to position [799, 0]
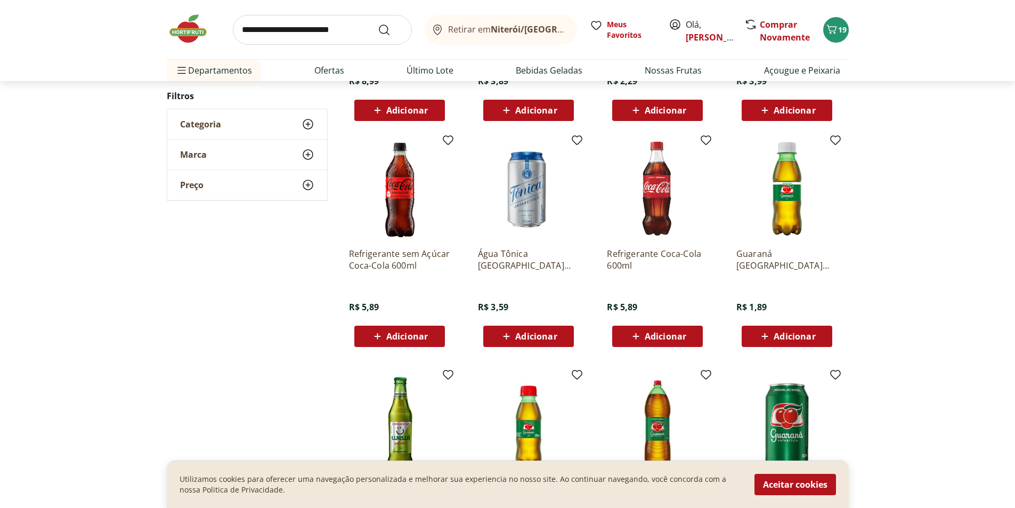
click at [550, 334] on span "Adicionar" at bounding box center [536, 336] width 42 height 9
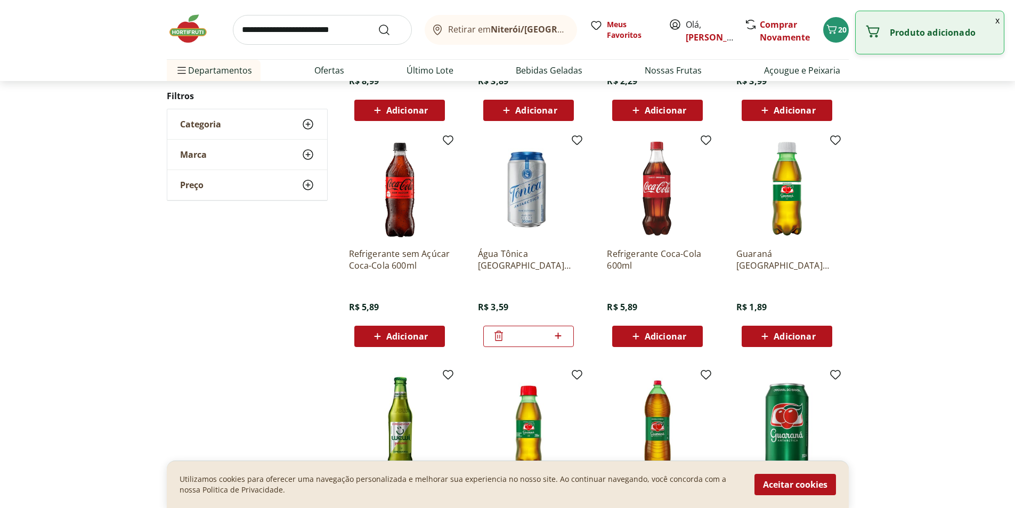
click at [558, 332] on icon at bounding box center [557, 335] width 13 height 13
type input "*"
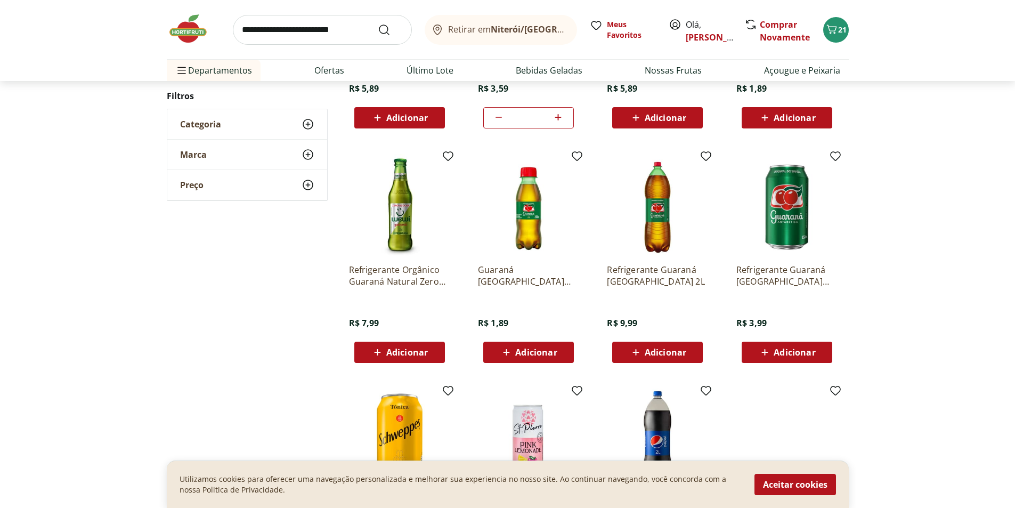
scroll to position [371, 0]
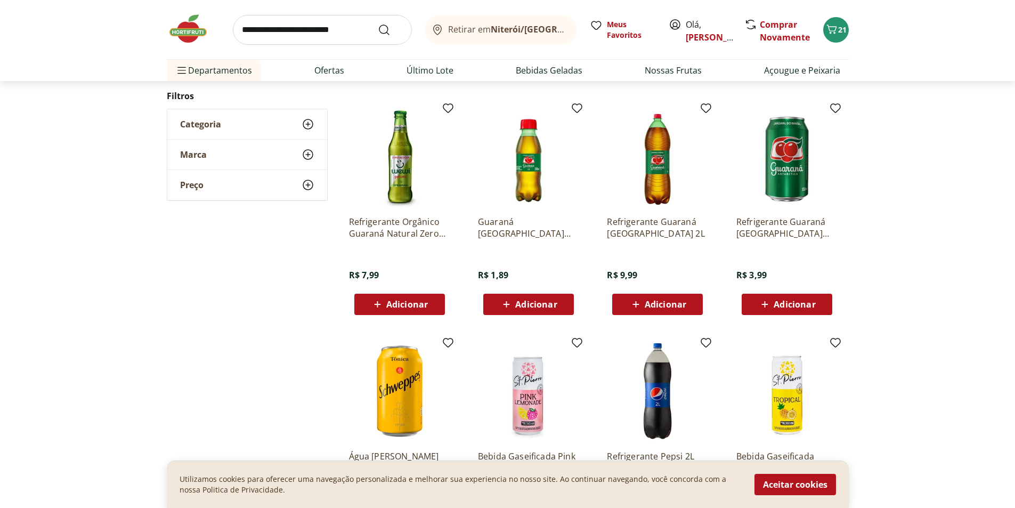
click at [562, 302] on div "Adicionar" at bounding box center [529, 304] width 74 height 19
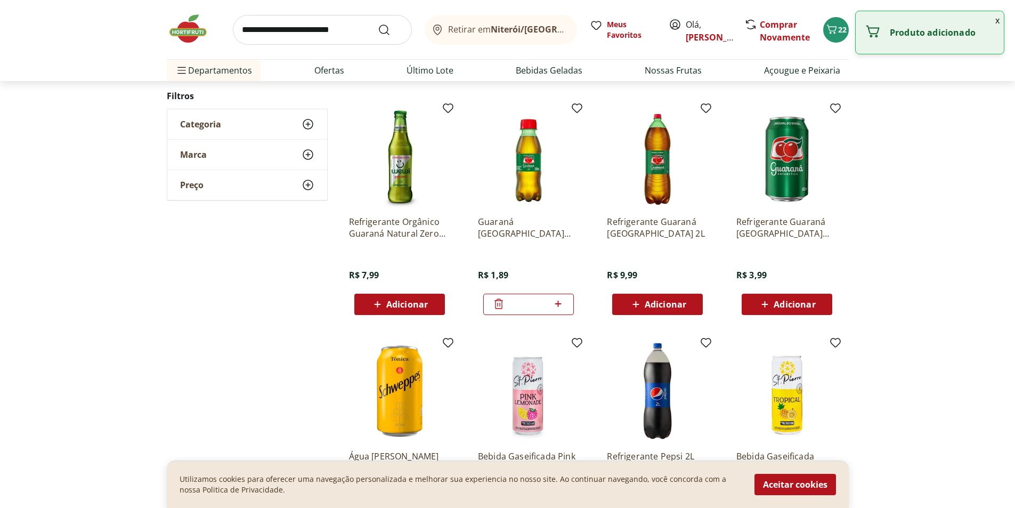
click at [562, 302] on icon at bounding box center [557, 303] width 13 height 13
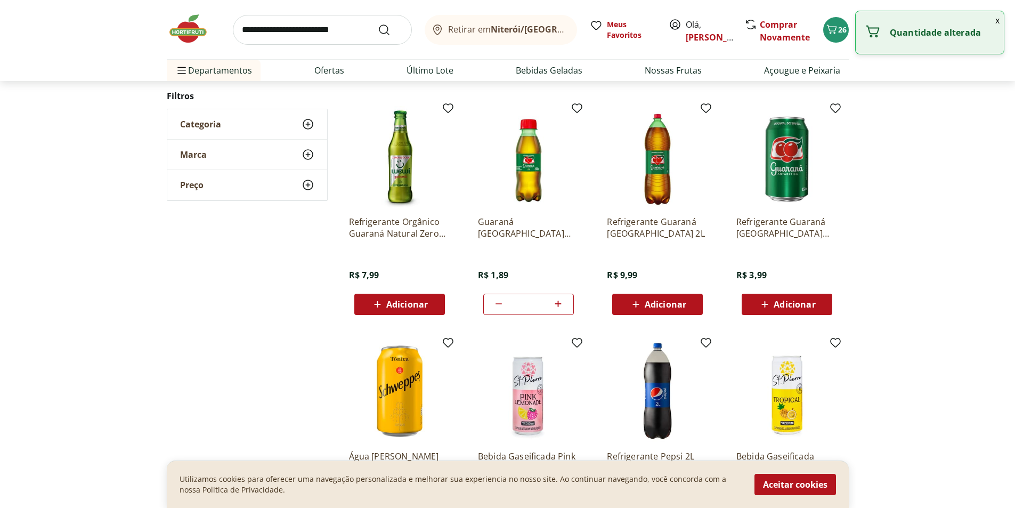
type input "*"
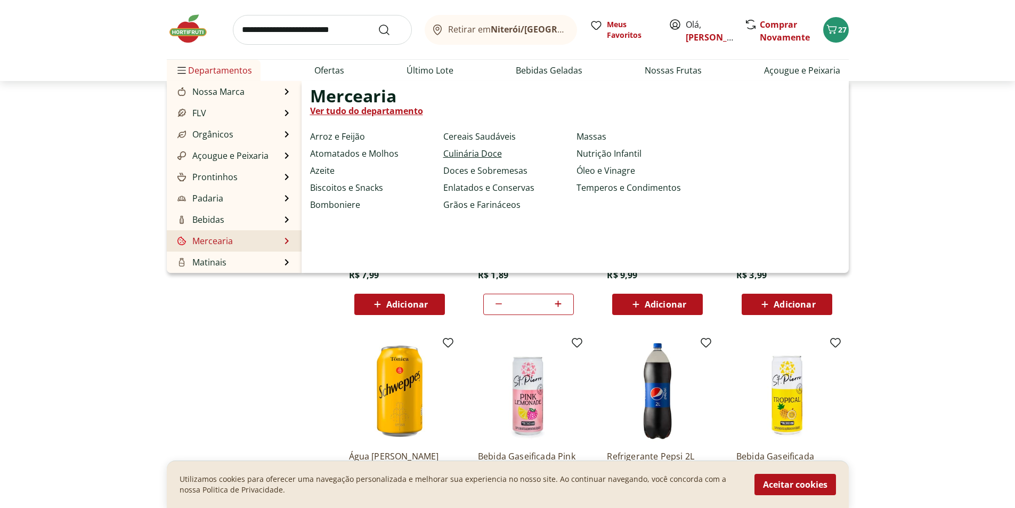
click at [470, 148] on link "Culinária Doce" at bounding box center [472, 153] width 59 height 13
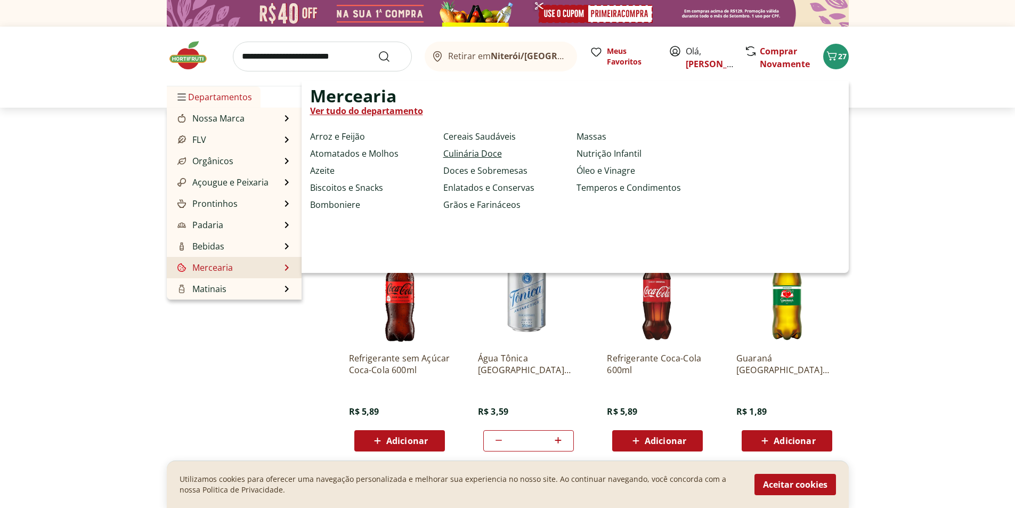
select select "**********"
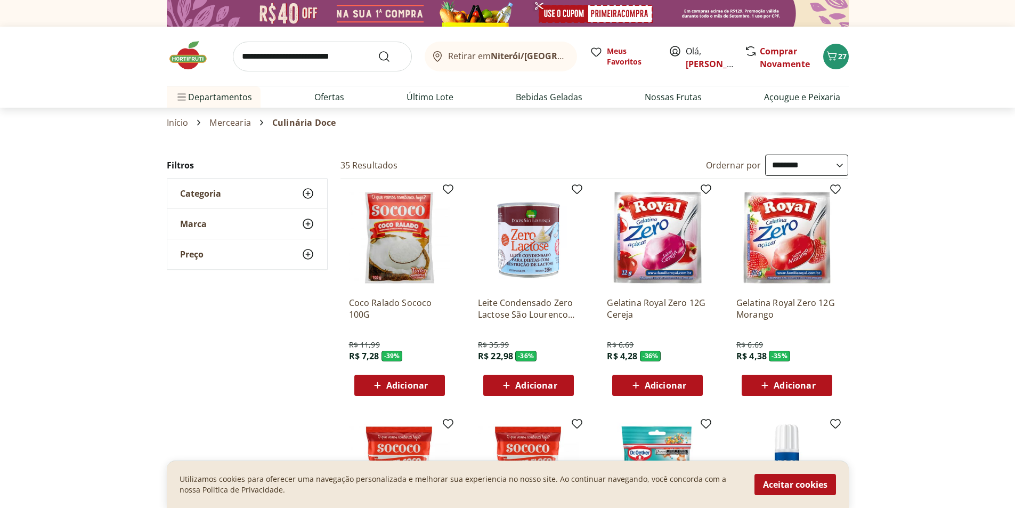
select select "**********"
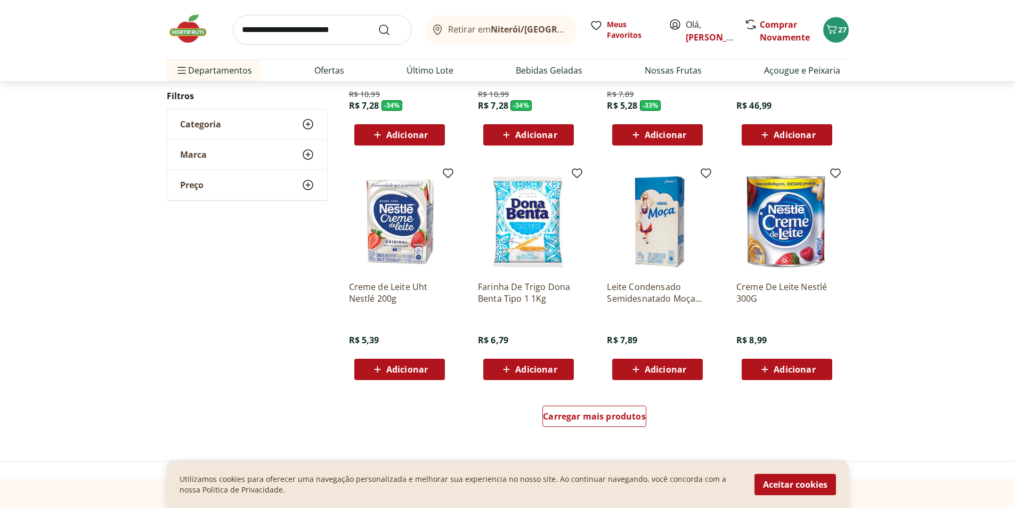
scroll to position [533, 0]
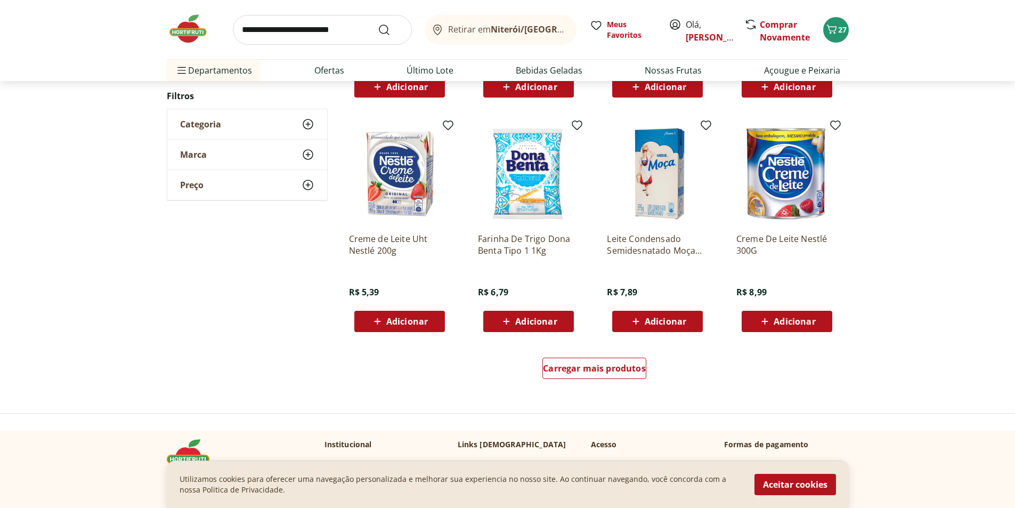
click at [814, 319] on span "Adicionar" at bounding box center [795, 321] width 42 height 9
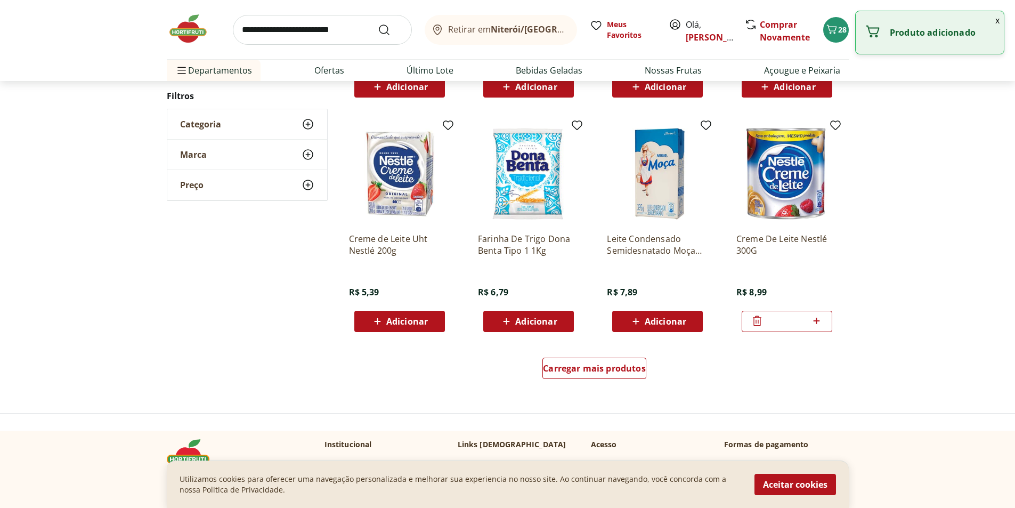
click at [814, 319] on icon at bounding box center [816, 320] width 13 height 13
type input "*"
click at [638, 361] on div "Carregar mais produtos" at bounding box center [594, 367] width 104 height 21
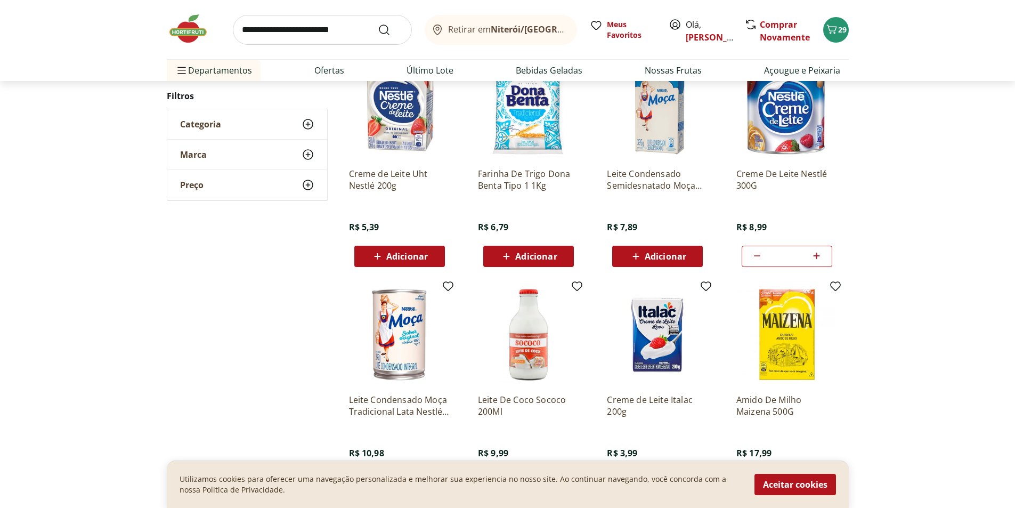
scroll to position [746, 0]
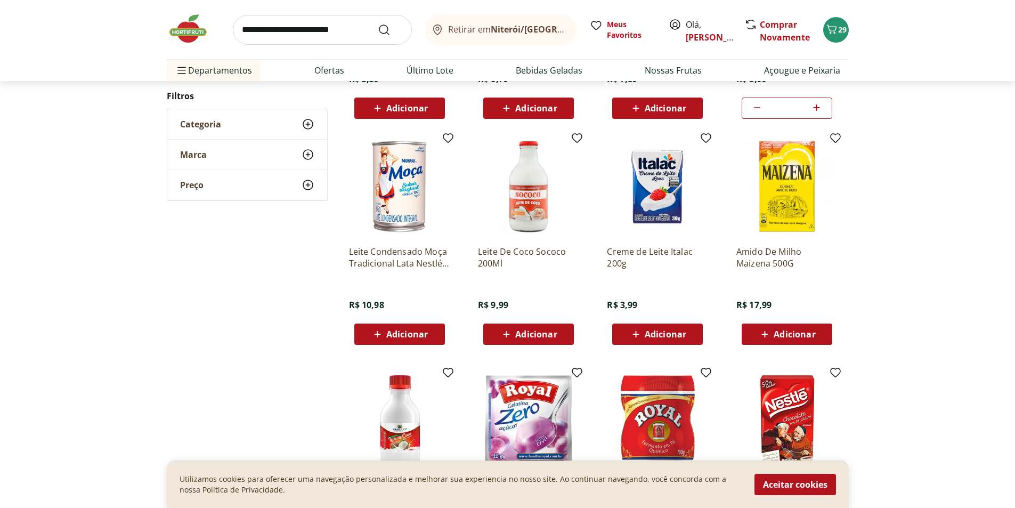
click at [417, 333] on span "Adicionar" at bounding box center [407, 334] width 42 height 9
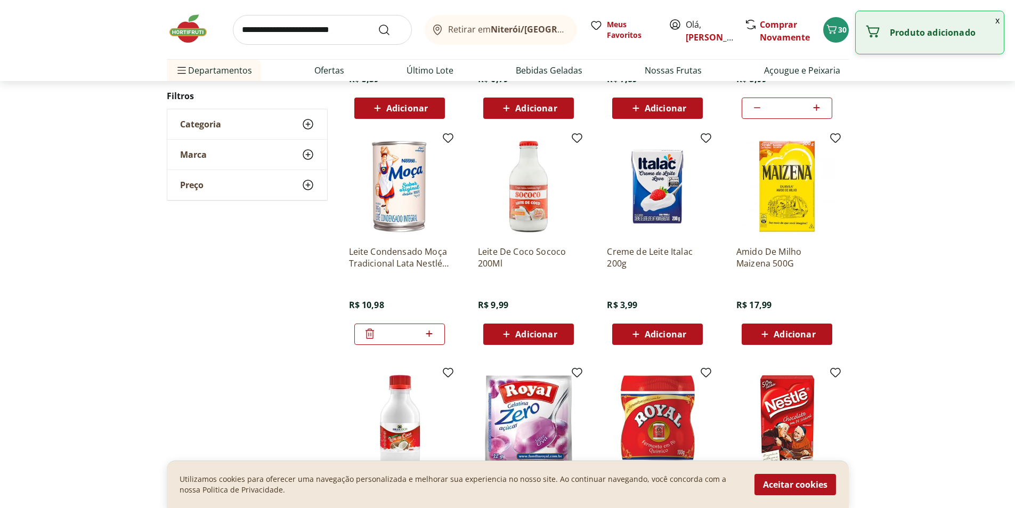
click at [429, 331] on icon at bounding box center [429, 333] width 6 height 6
type input "*"
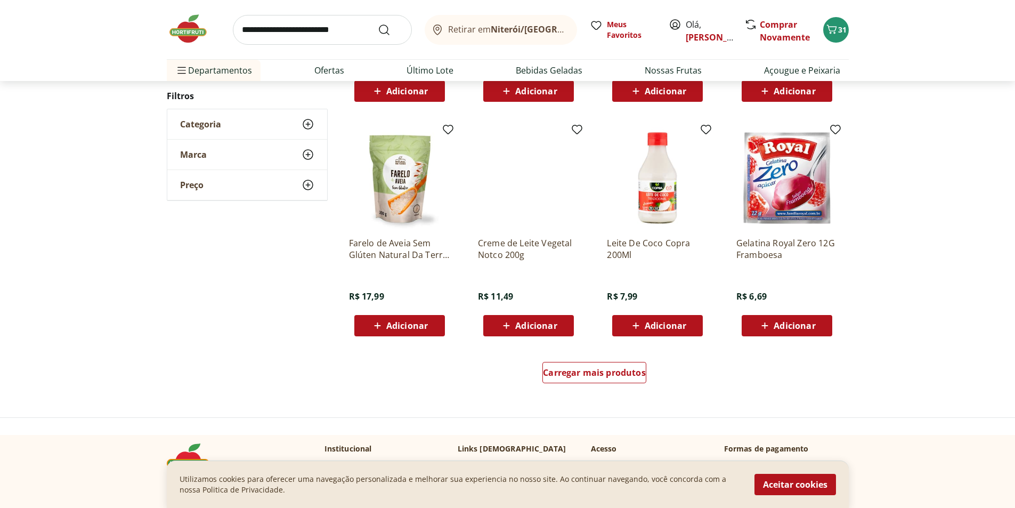
scroll to position [586, 0]
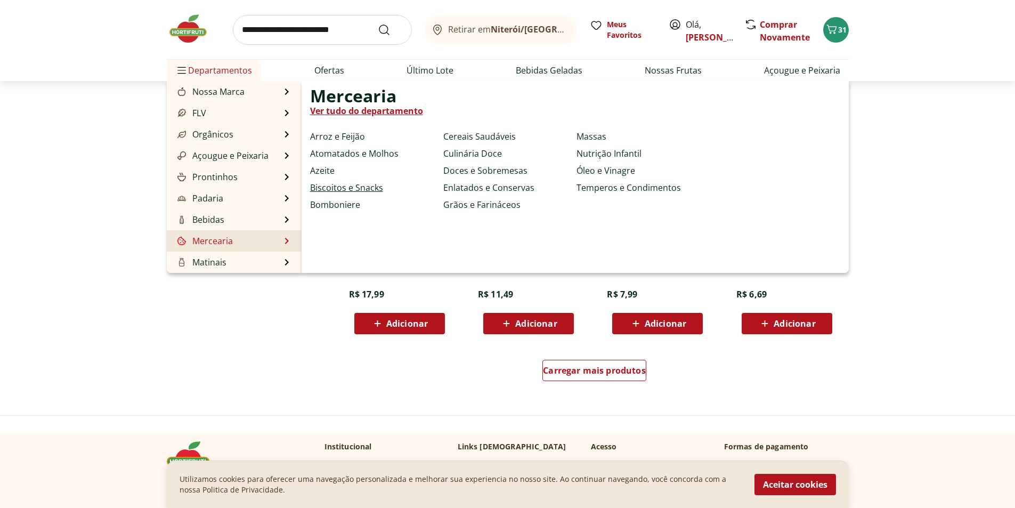
click at [358, 189] on link "Biscoitos e Snacks" at bounding box center [346, 187] width 73 height 13
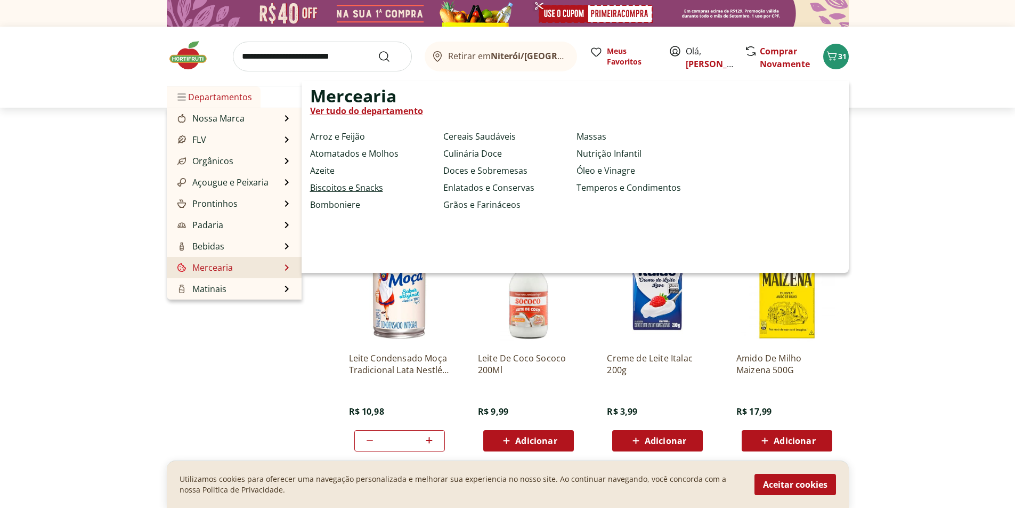
select select "**********"
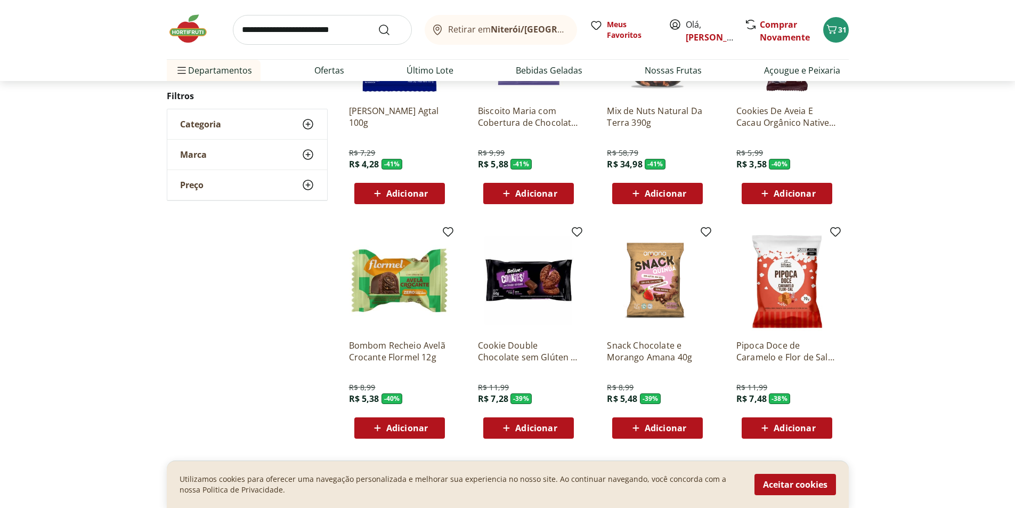
scroll to position [586, 0]
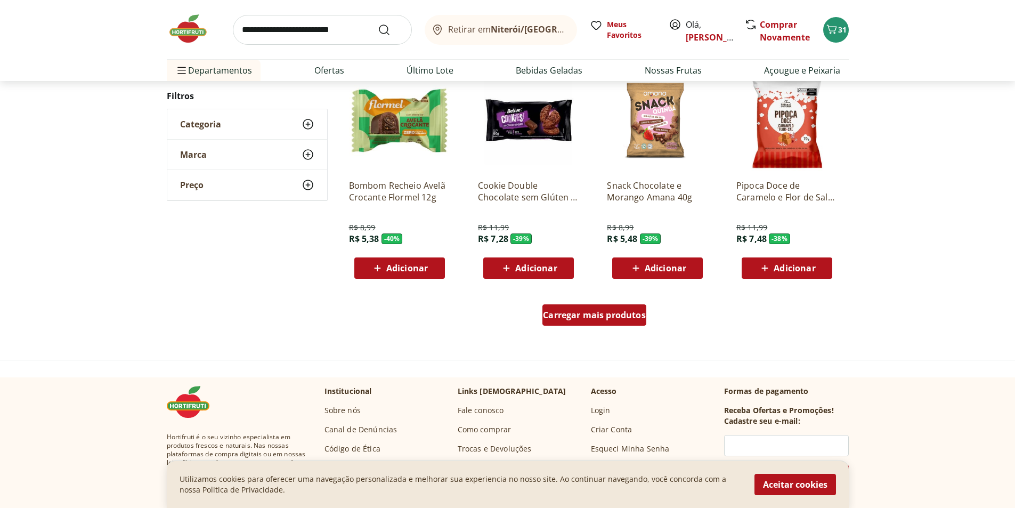
click at [556, 319] on span "Carregar mais produtos" at bounding box center [594, 315] width 103 height 9
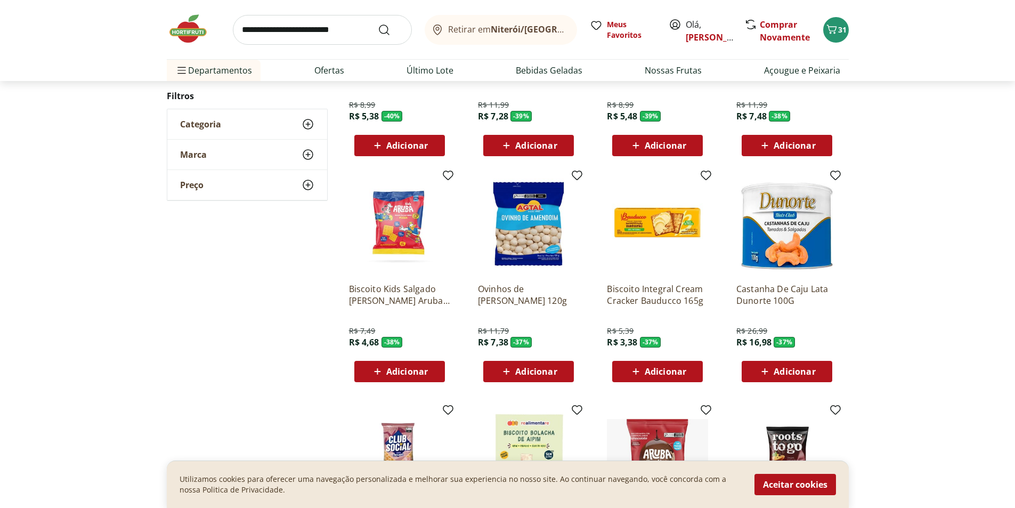
scroll to position [746, 0]
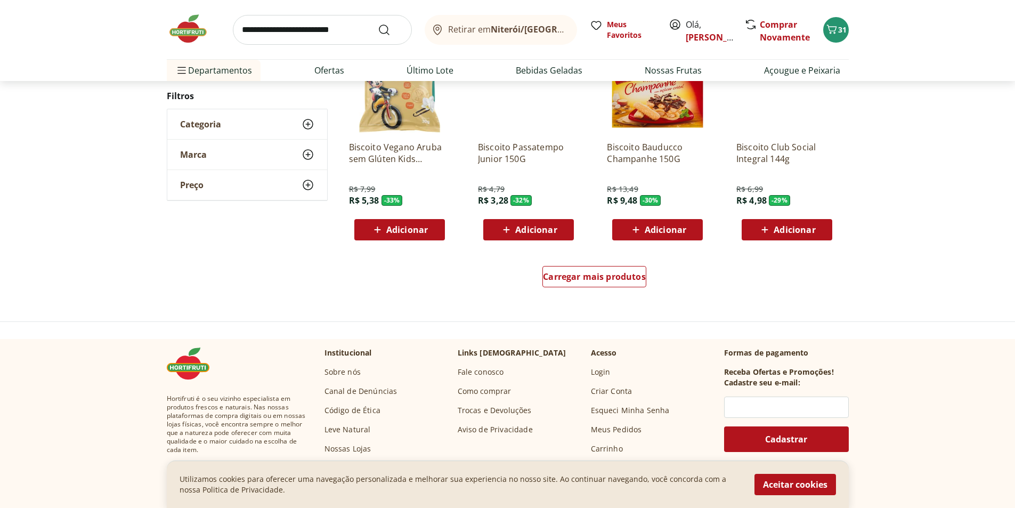
scroll to position [693, 0]
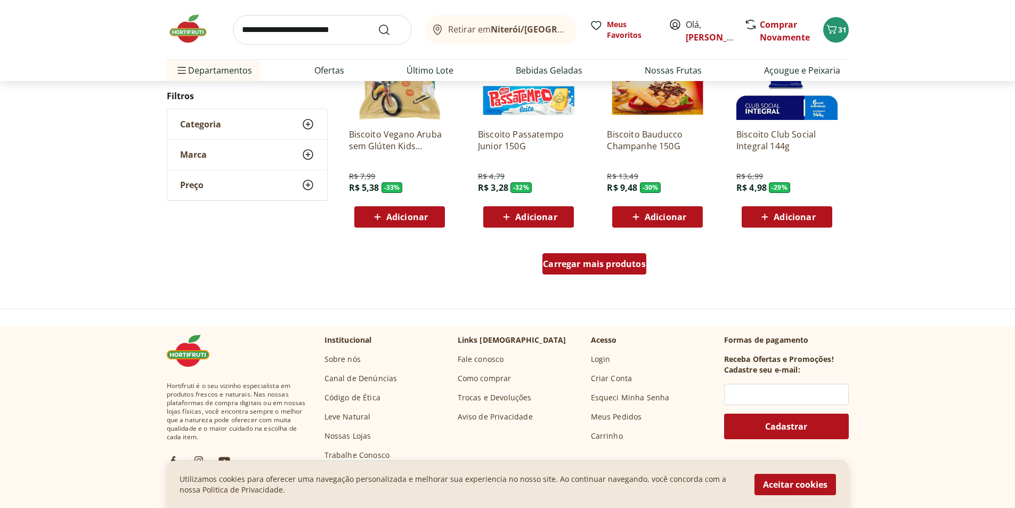
click at [605, 257] on div "Carregar mais produtos" at bounding box center [594, 263] width 104 height 21
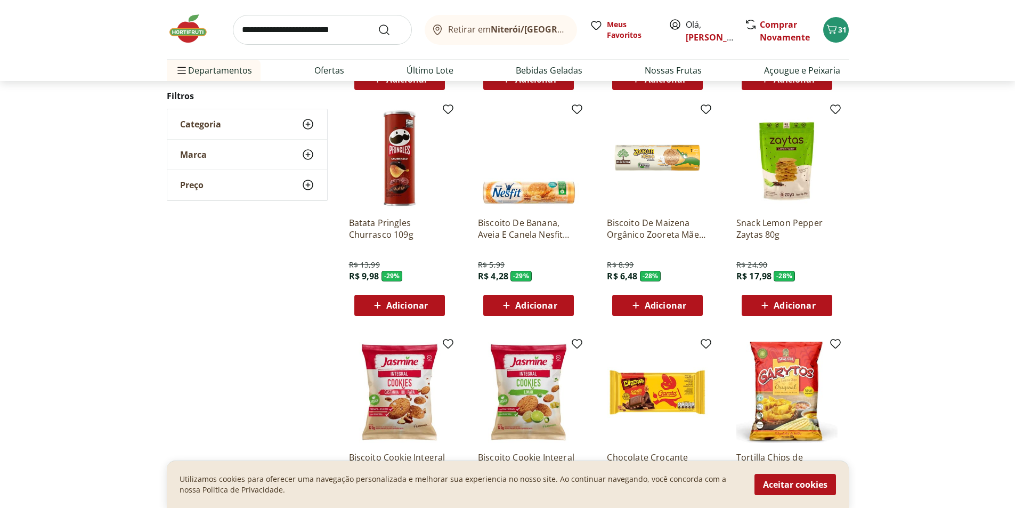
scroll to position [906, 0]
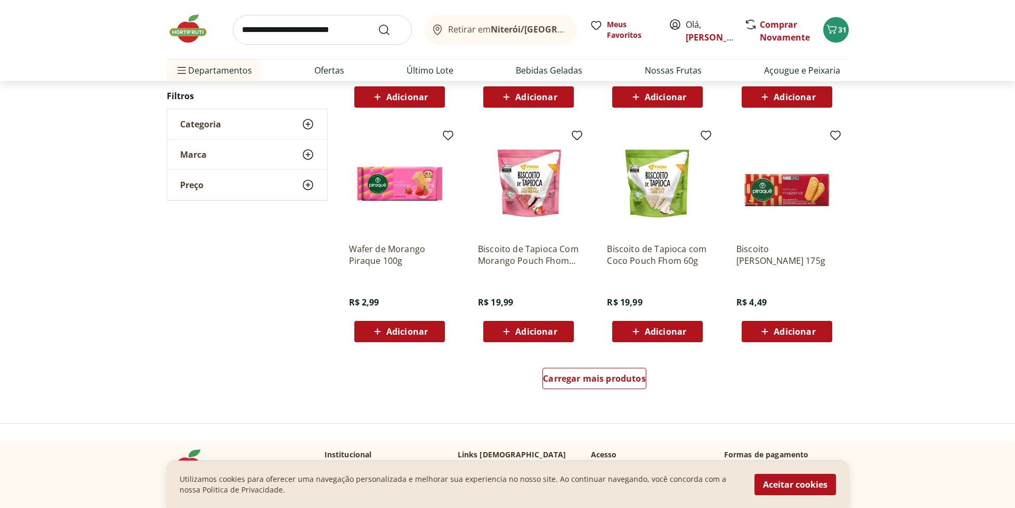
scroll to position [584, 0]
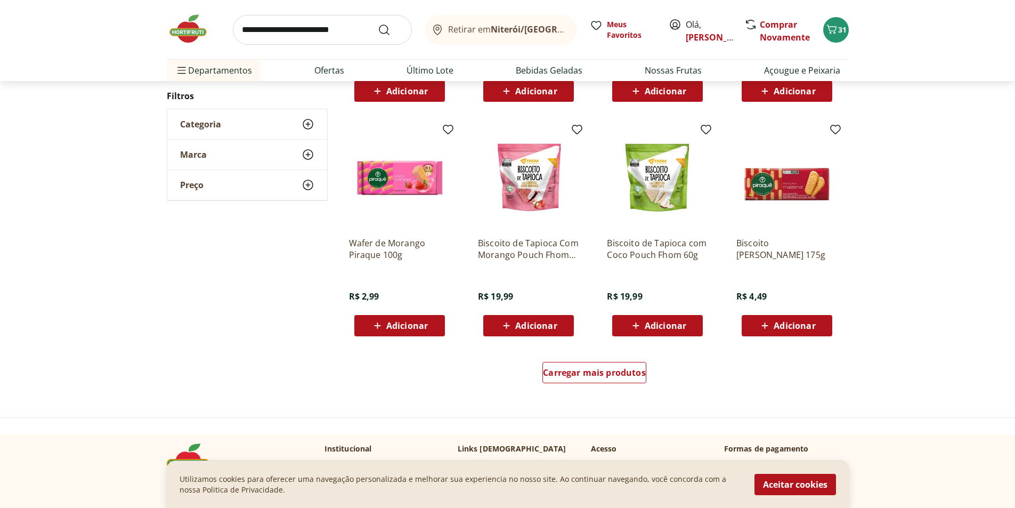
click at [434, 320] on div "Adicionar" at bounding box center [400, 325] width 74 height 19
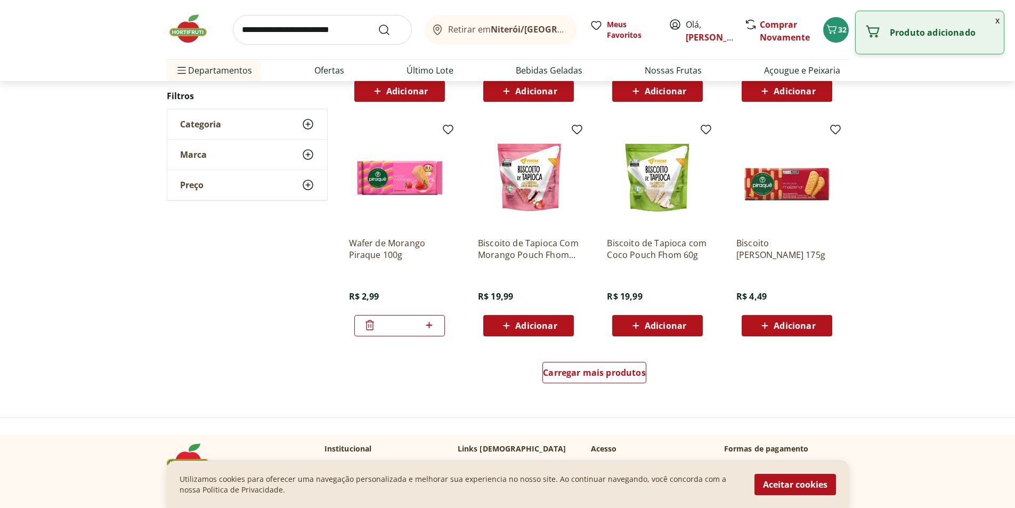
click at [434, 320] on icon at bounding box center [428, 325] width 13 height 13
click at [432, 320] on icon at bounding box center [428, 325] width 13 height 13
type input "*"
click at [607, 365] on div "Carregar mais produtos" at bounding box center [594, 372] width 104 height 21
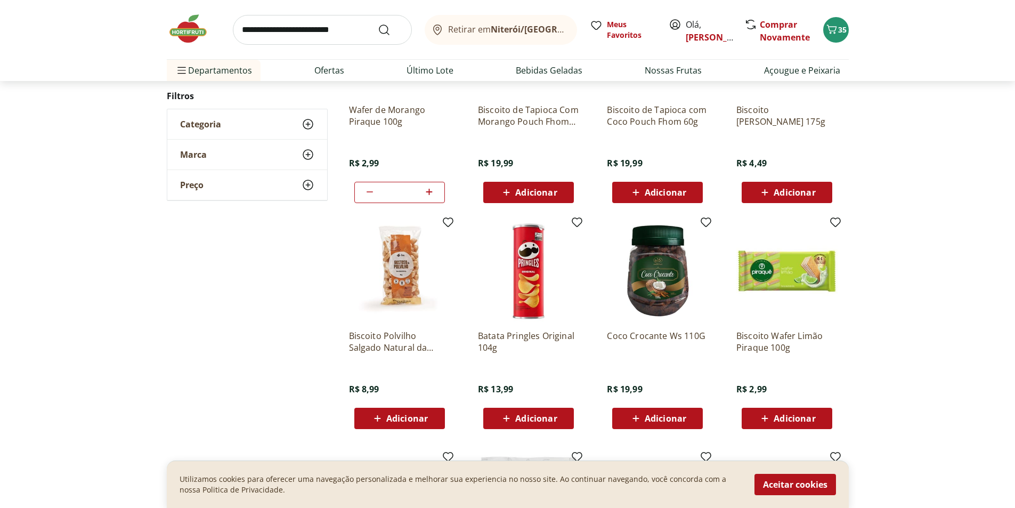
scroll to position [744, 0]
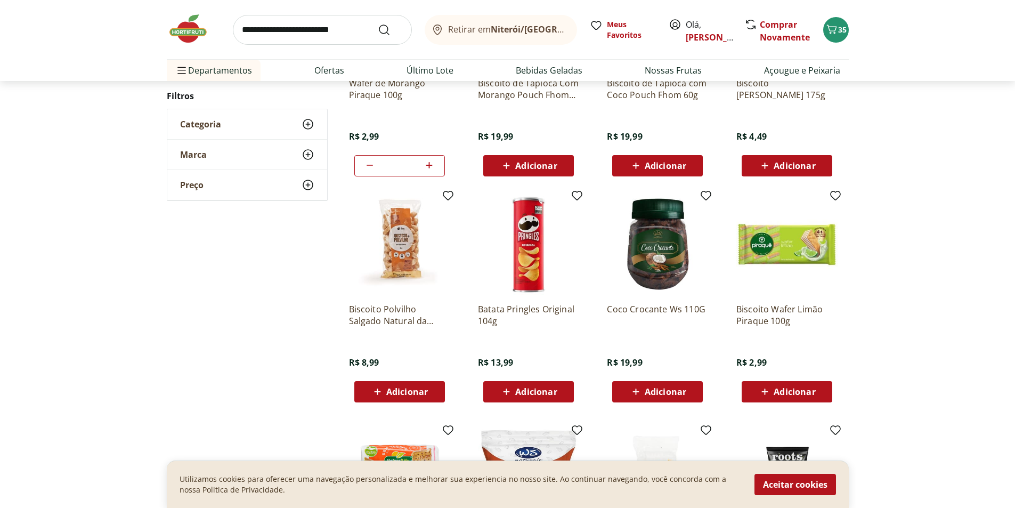
click at [563, 390] on div "Adicionar" at bounding box center [529, 391] width 74 height 19
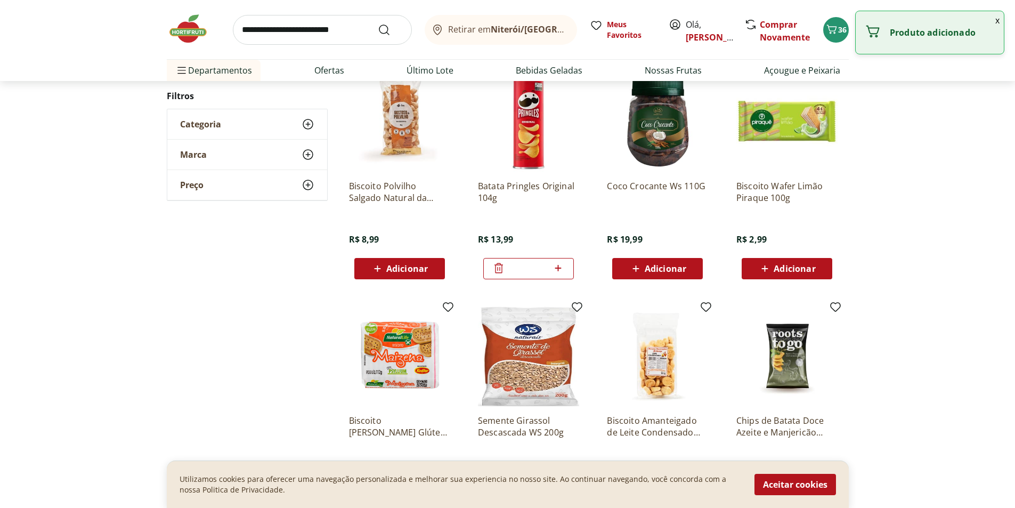
scroll to position [904, 0]
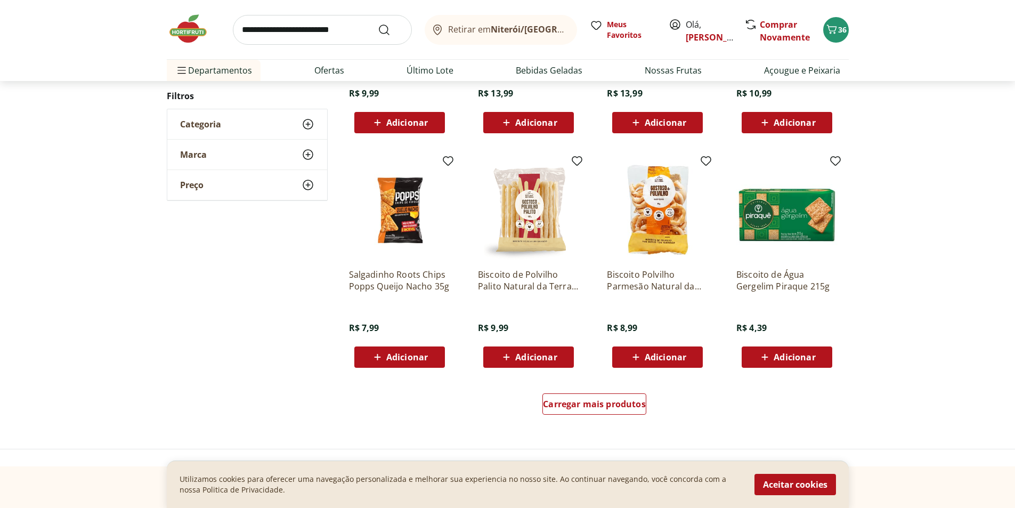
scroll to position [582, 0]
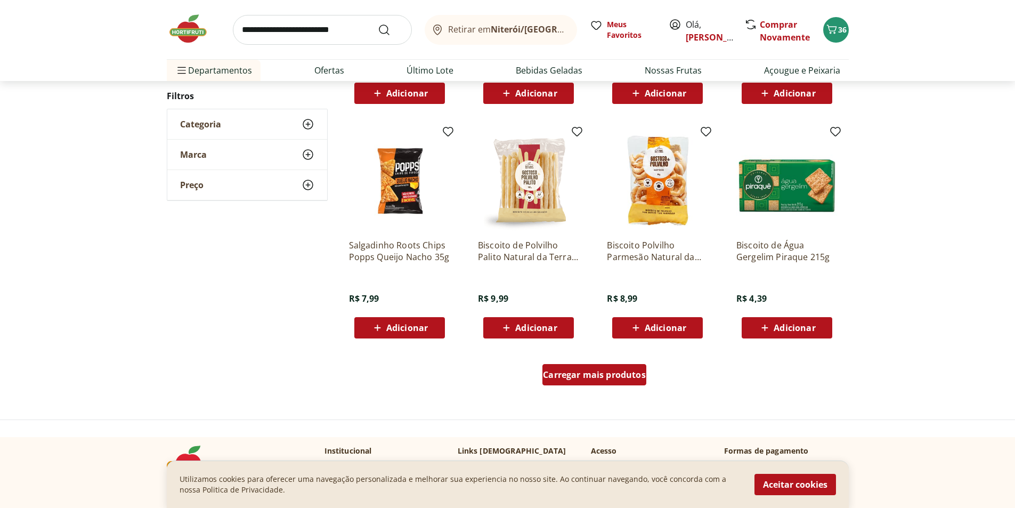
click at [574, 373] on span "Carregar mais produtos" at bounding box center [594, 374] width 103 height 9
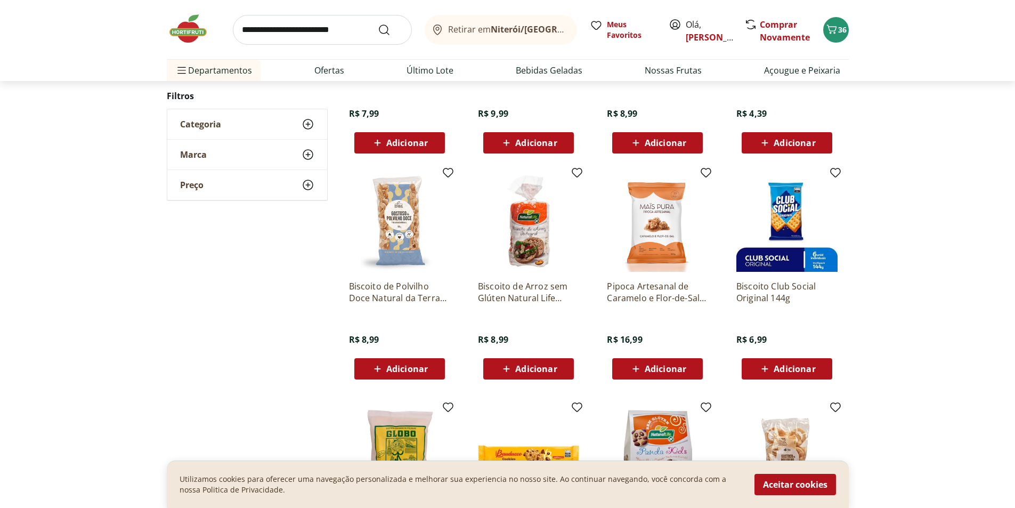
scroll to position [795, 0]
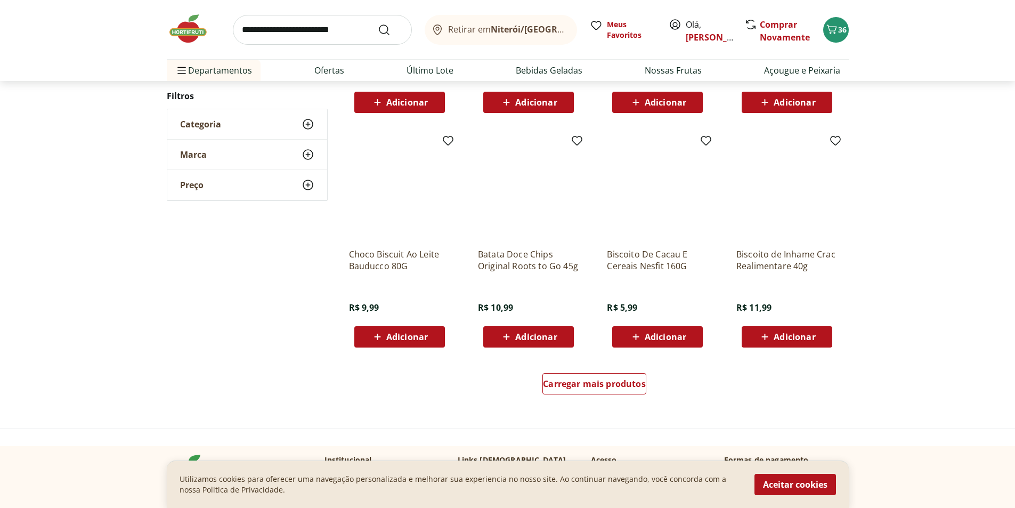
scroll to position [580, 0]
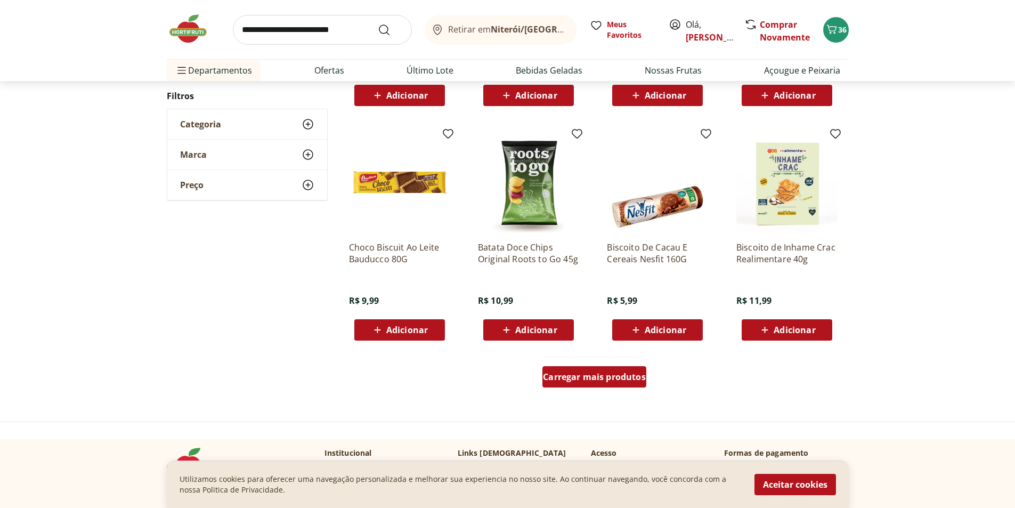
click at [572, 380] on span "Carregar mais produtos" at bounding box center [594, 376] width 103 height 9
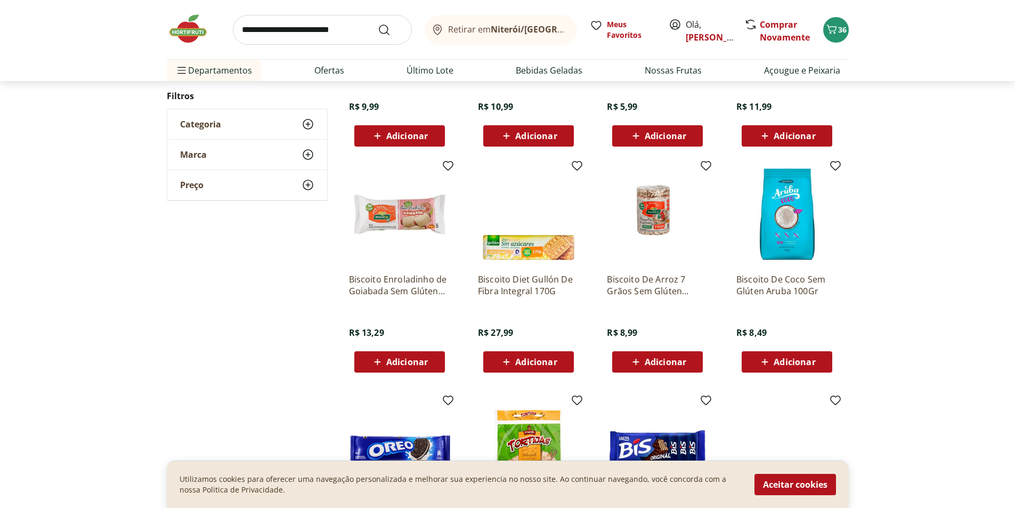
scroll to position [793, 0]
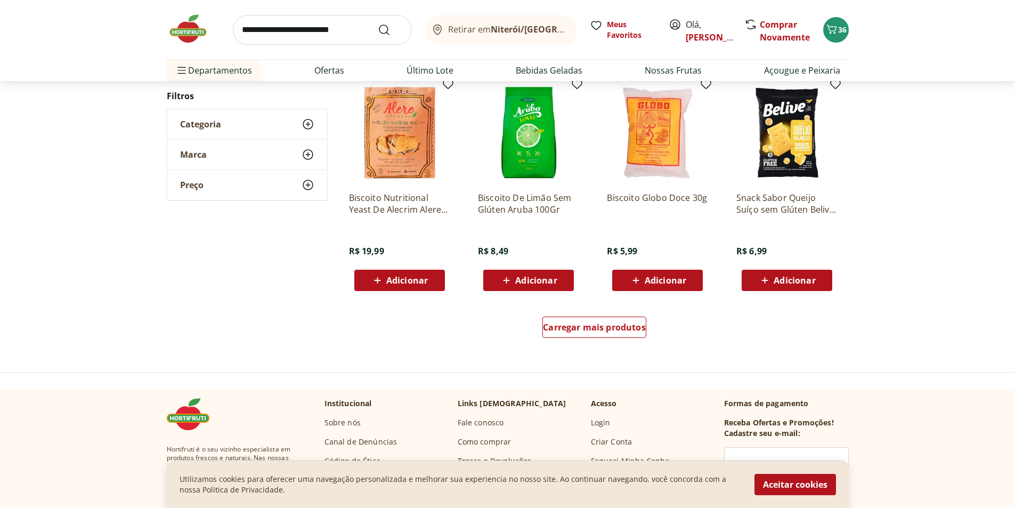
scroll to position [631, 0]
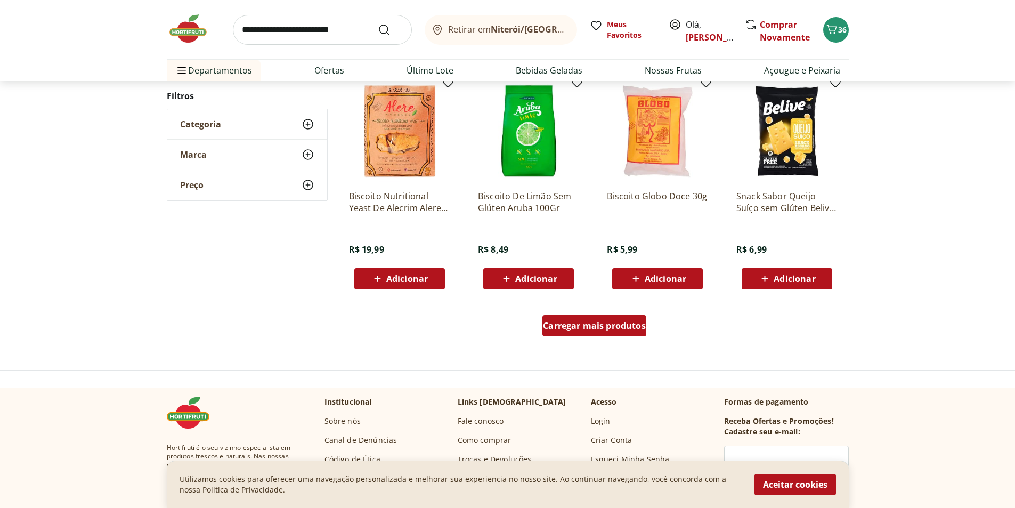
click at [560, 330] on span "Carregar mais produtos" at bounding box center [594, 325] width 103 height 9
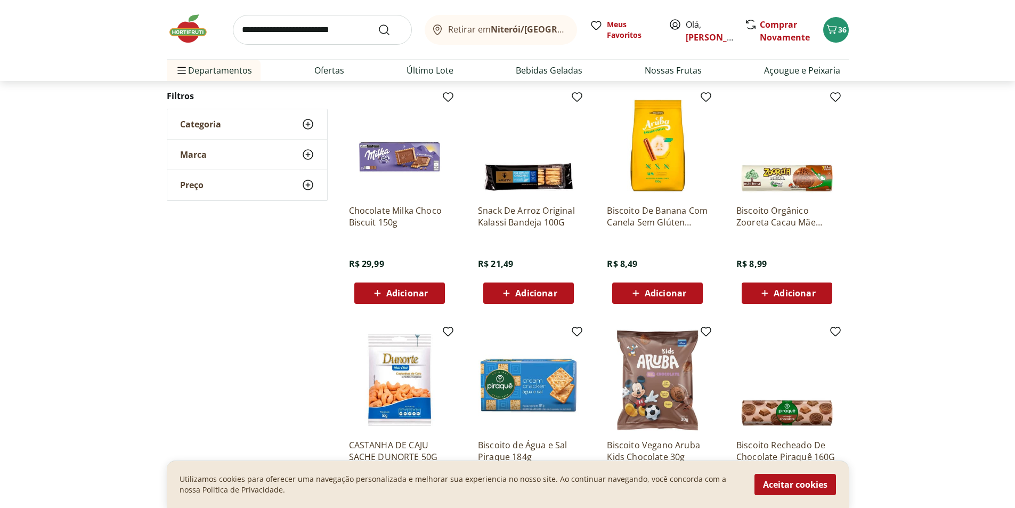
scroll to position [844, 0]
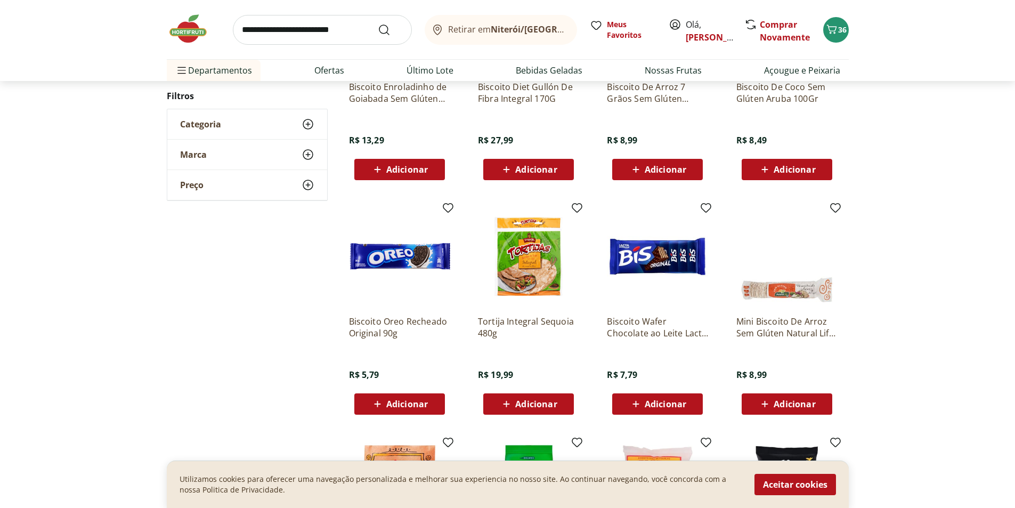
scroll to position [309, 0]
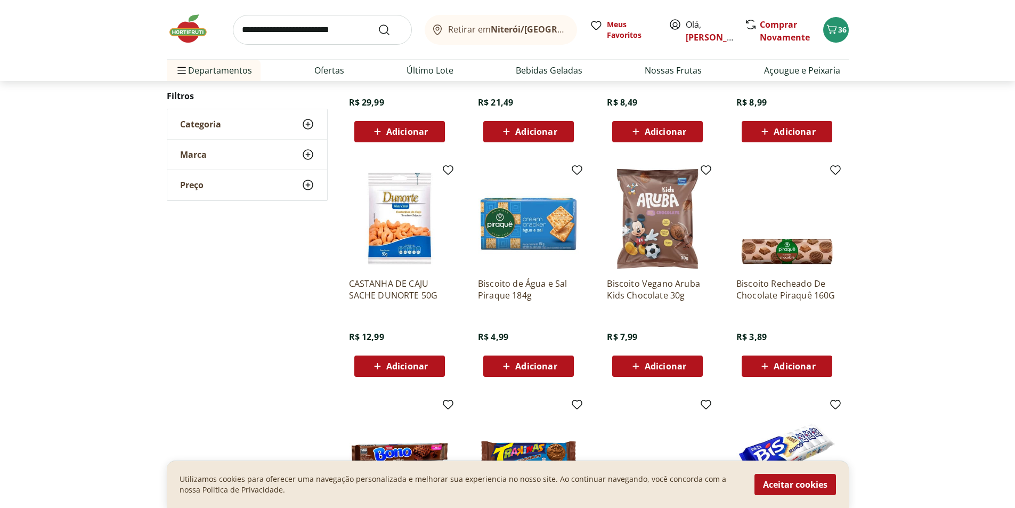
click at [535, 363] on span "Adicionar" at bounding box center [536, 366] width 42 height 9
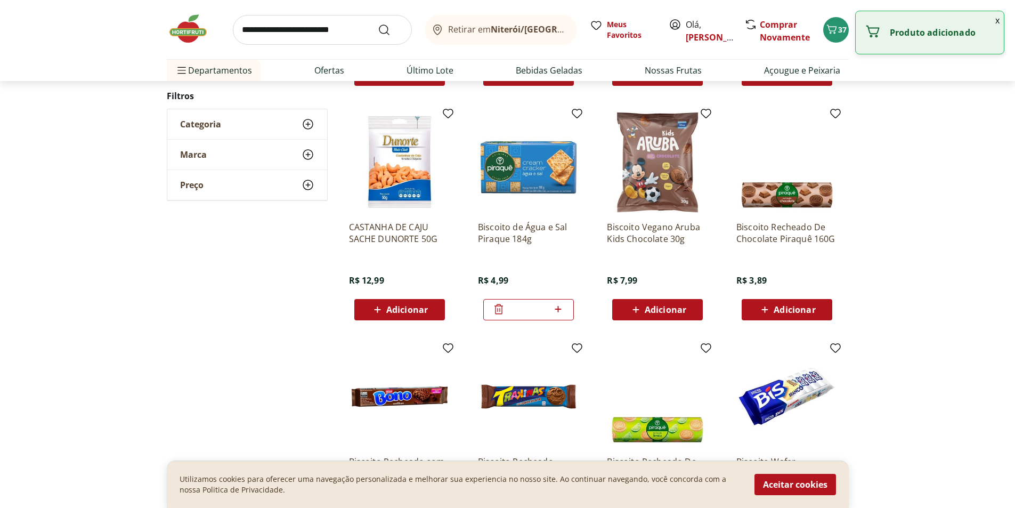
scroll to position [522, 0]
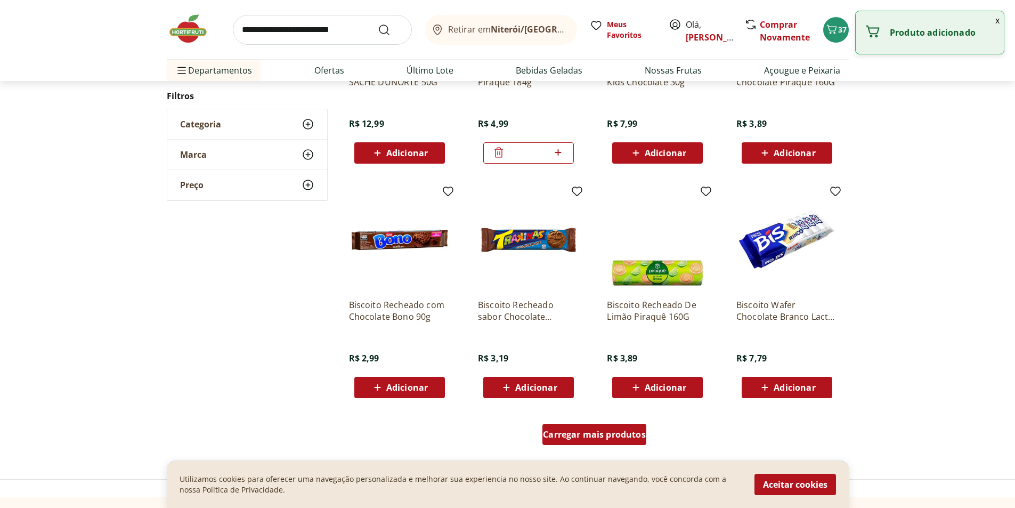
click at [605, 437] on span "Carregar mais produtos" at bounding box center [594, 434] width 103 height 9
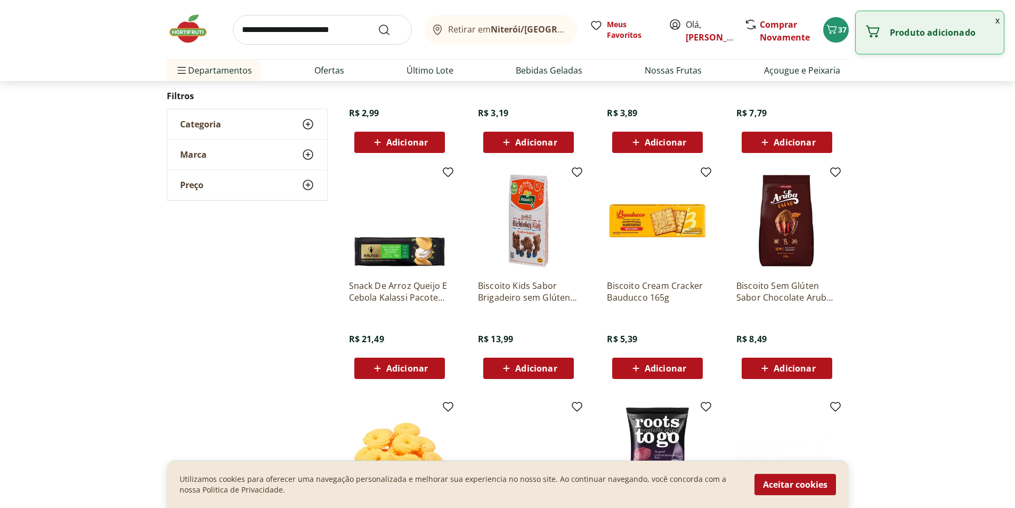
scroll to position [788, 0]
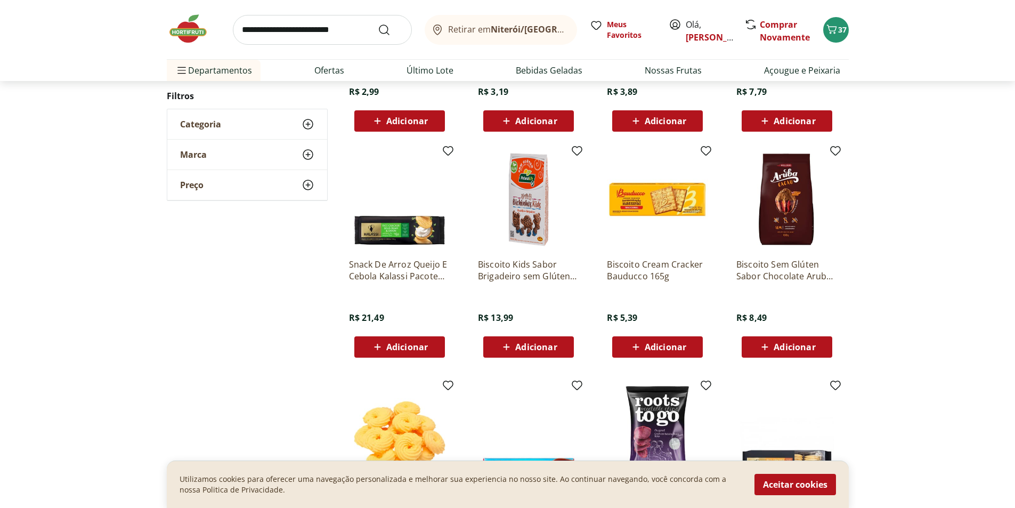
click at [644, 344] on span "Adicionar" at bounding box center [657, 346] width 57 height 13
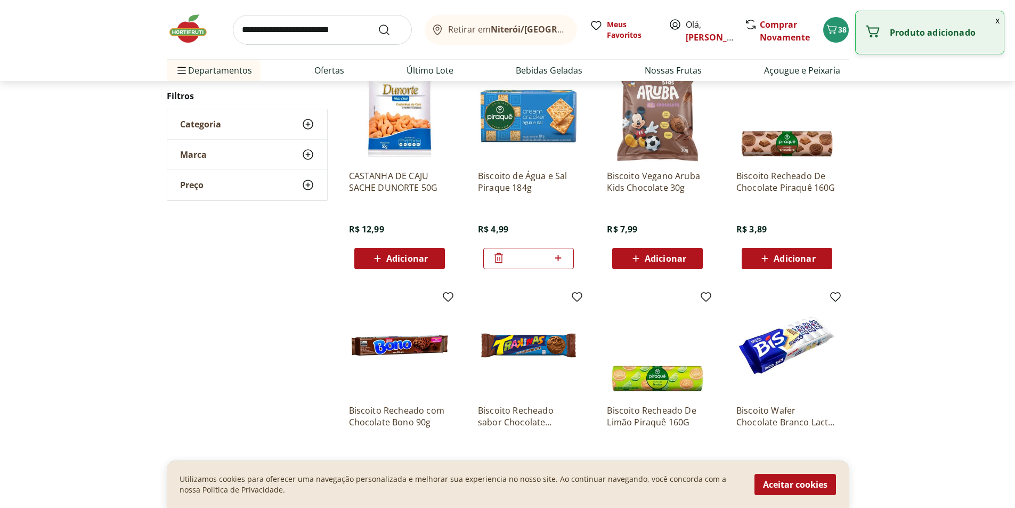
scroll to position [416, 0]
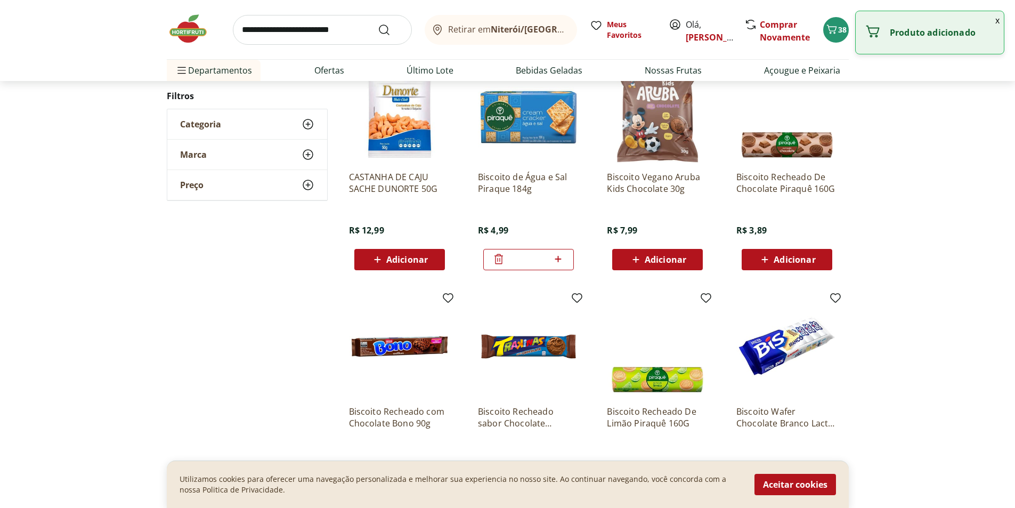
click at [502, 254] on icon at bounding box center [498, 259] width 13 height 13
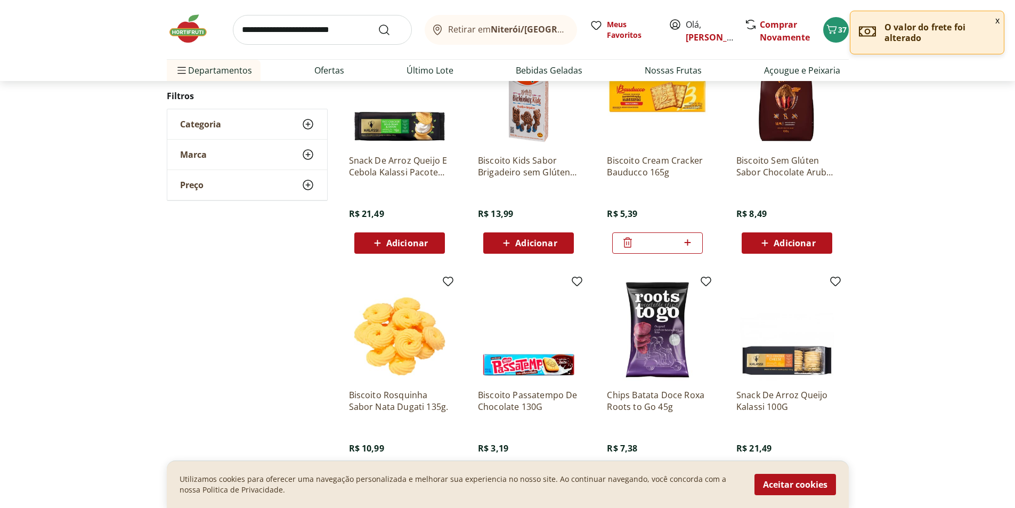
scroll to position [895, 0]
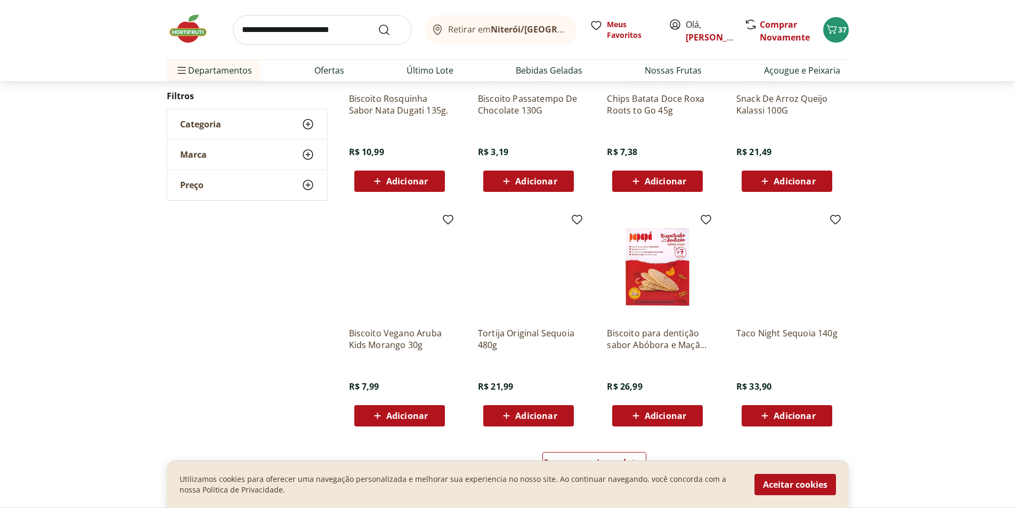
scroll to position [573, 0]
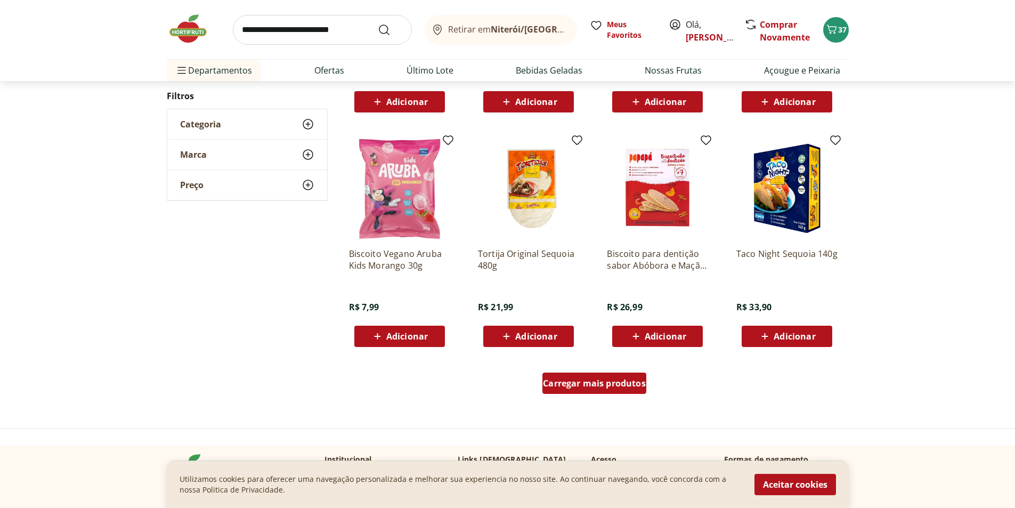
click at [616, 383] on span "Carregar mais produtos" at bounding box center [594, 383] width 103 height 9
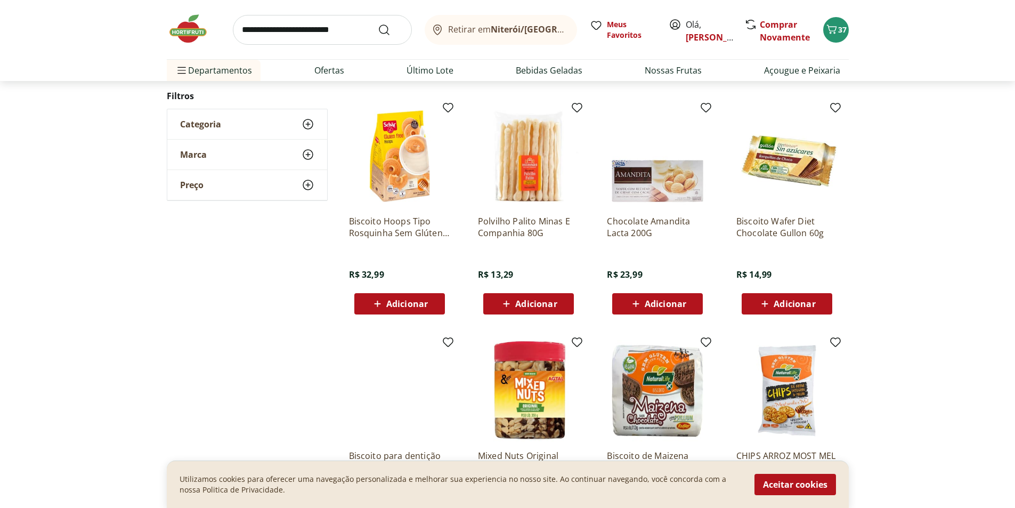
scroll to position [518, 0]
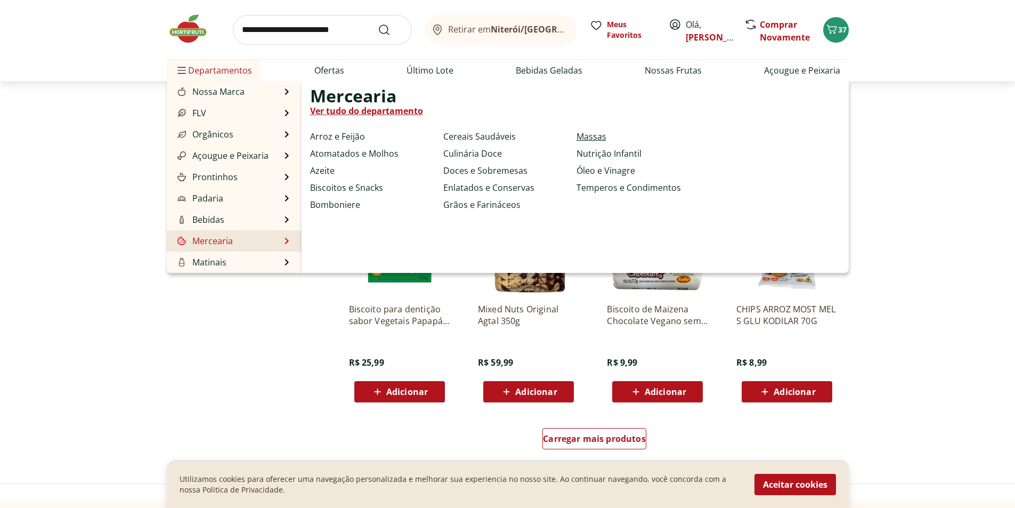
click at [592, 134] on link "Massas" at bounding box center [591, 136] width 30 height 13
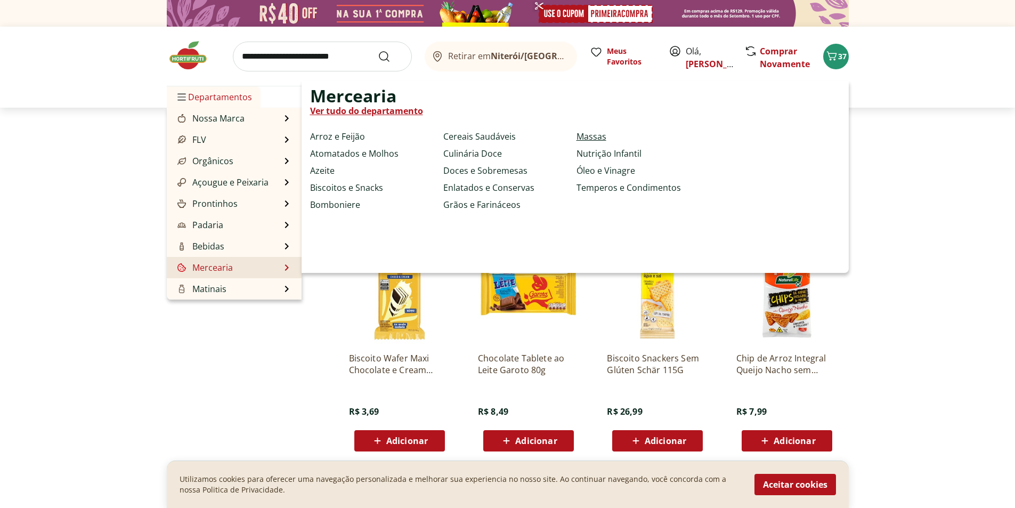
select select "**********"
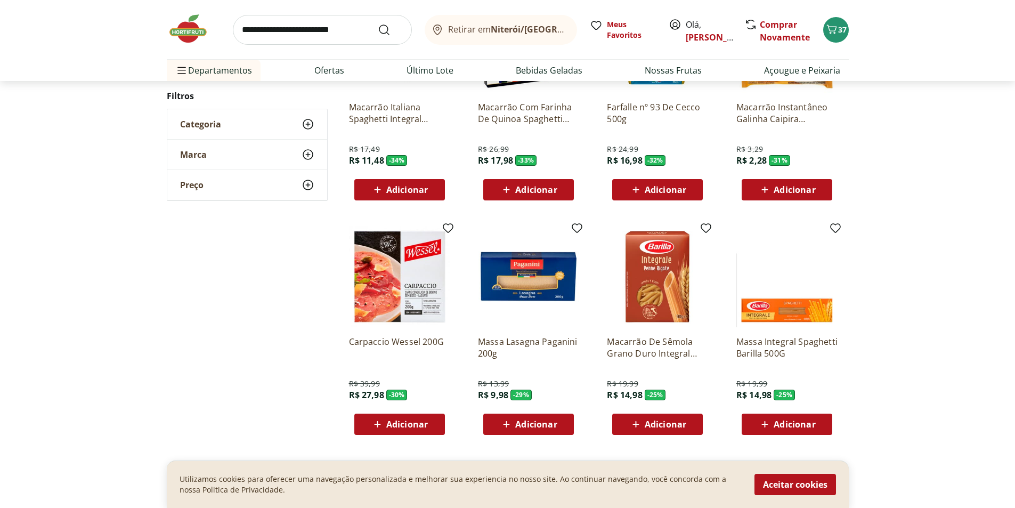
scroll to position [479, 0]
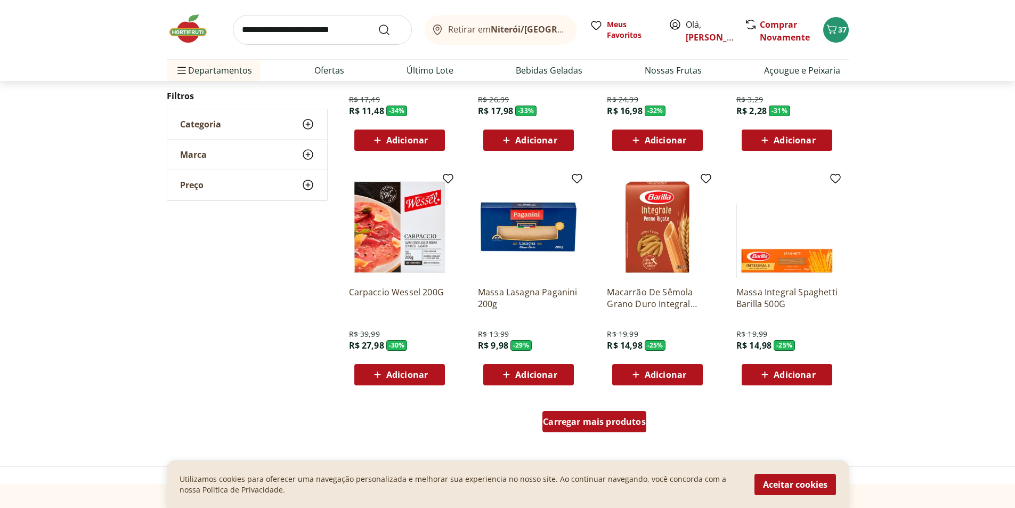
click at [608, 417] on span "Carregar mais produtos" at bounding box center [594, 421] width 103 height 9
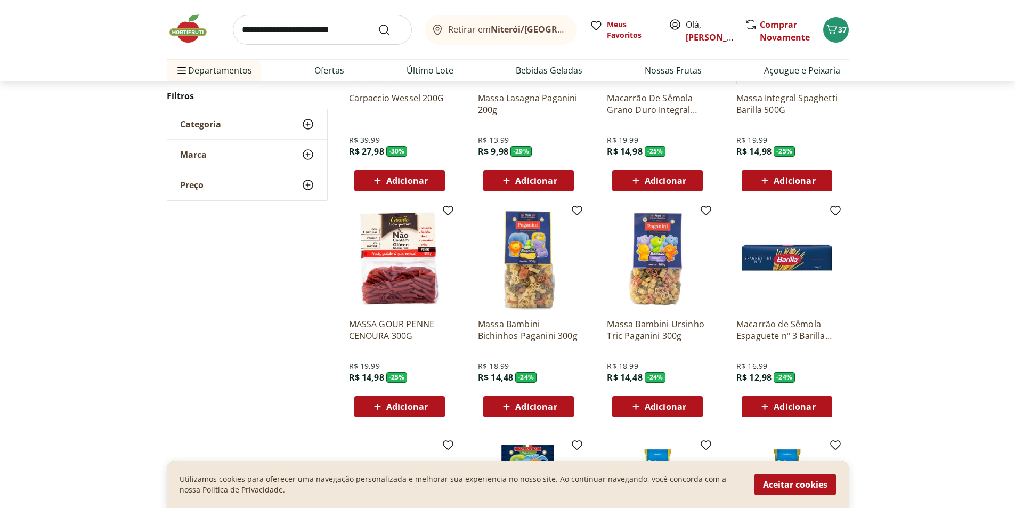
scroll to position [693, 0]
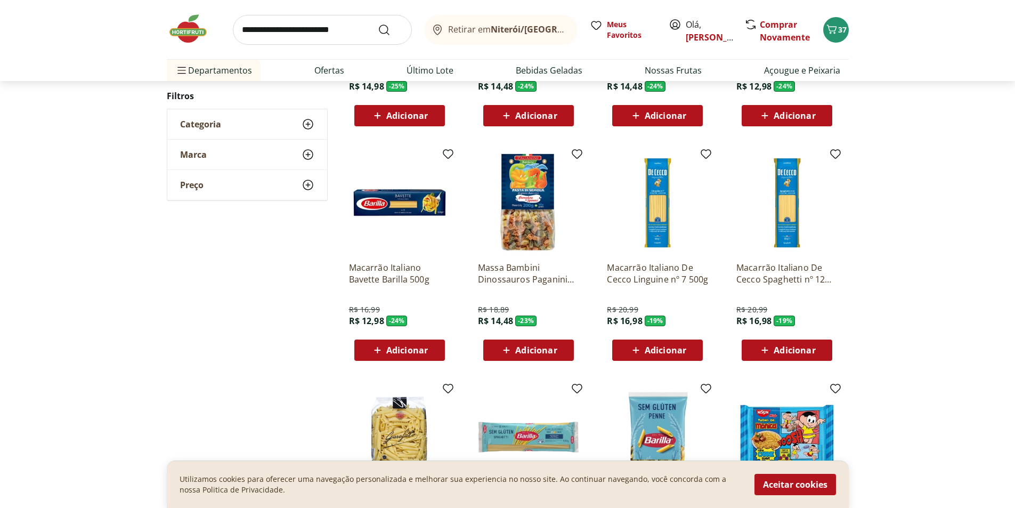
scroll to position [373, 0]
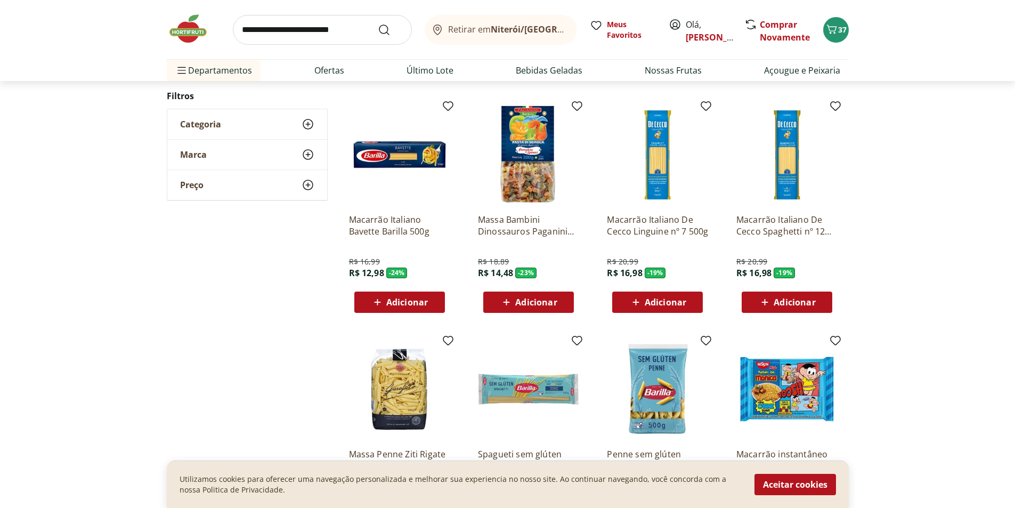
click at [415, 148] on img at bounding box center [399, 154] width 101 height 101
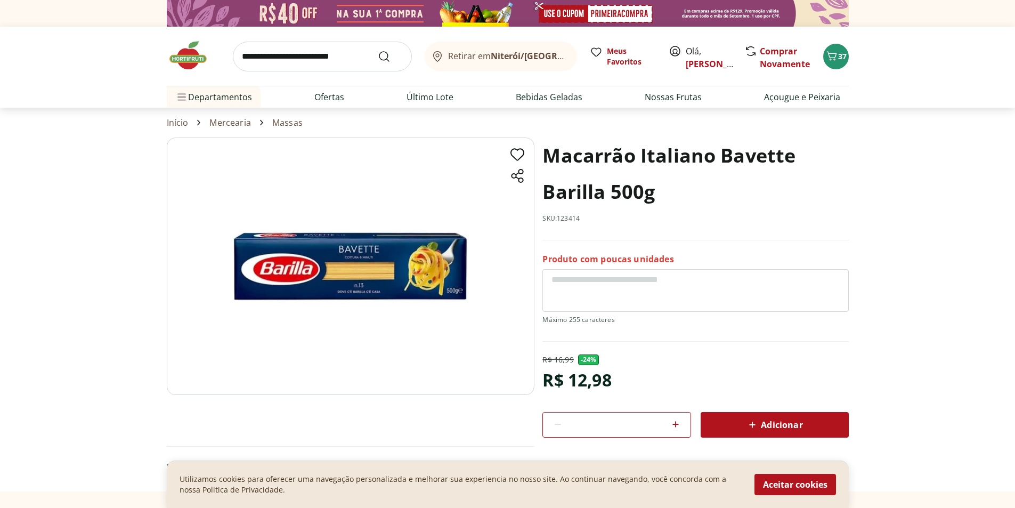
scroll to position [373, 0]
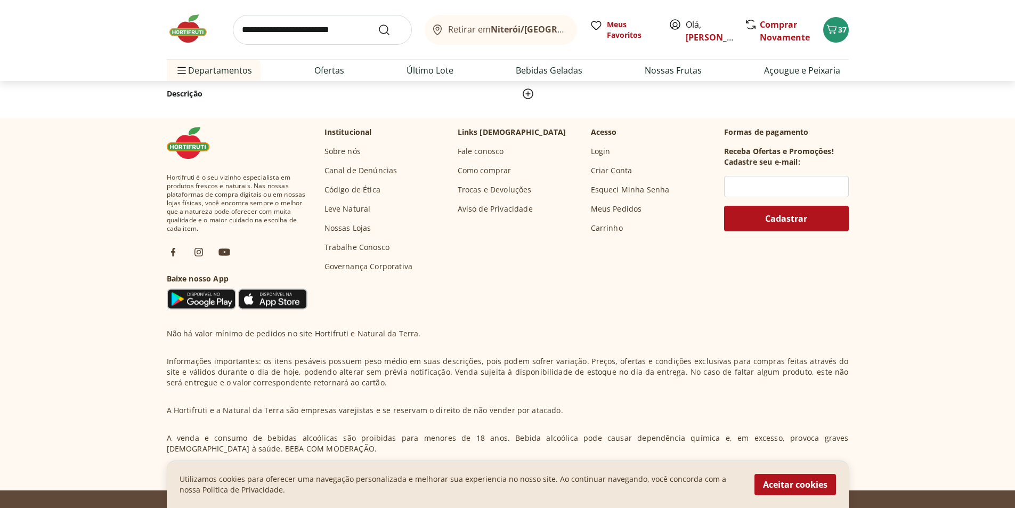
select select "**********"
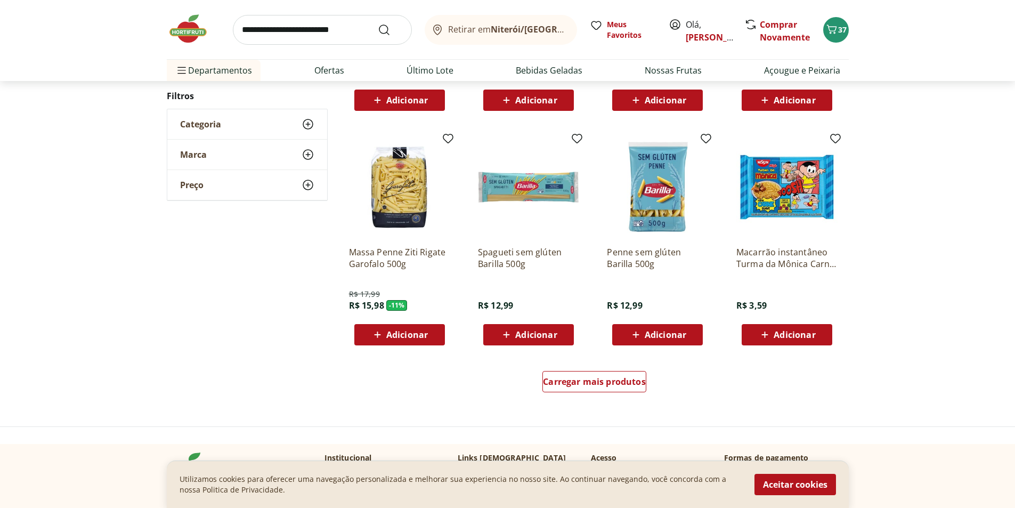
scroll to position [586, 0]
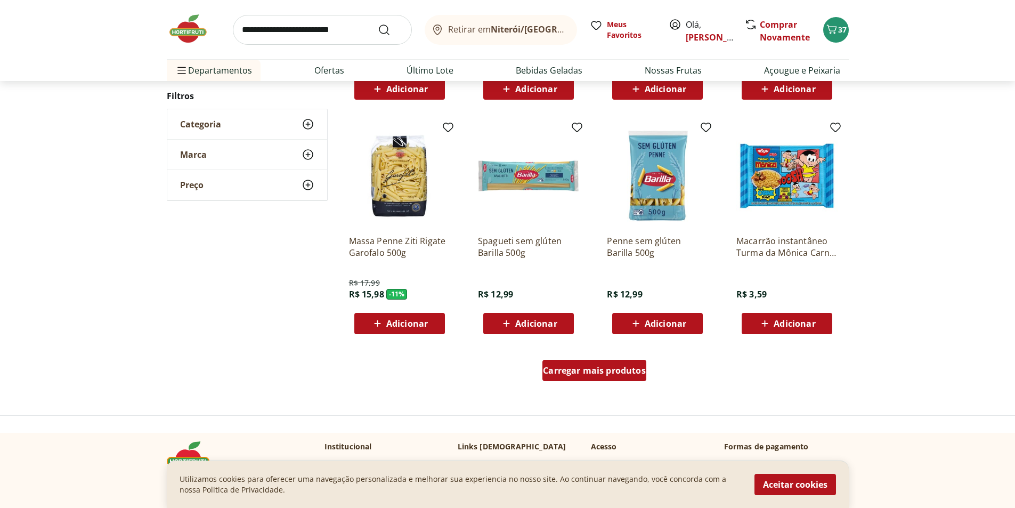
click at [571, 369] on span "Carregar mais produtos" at bounding box center [594, 370] width 103 height 9
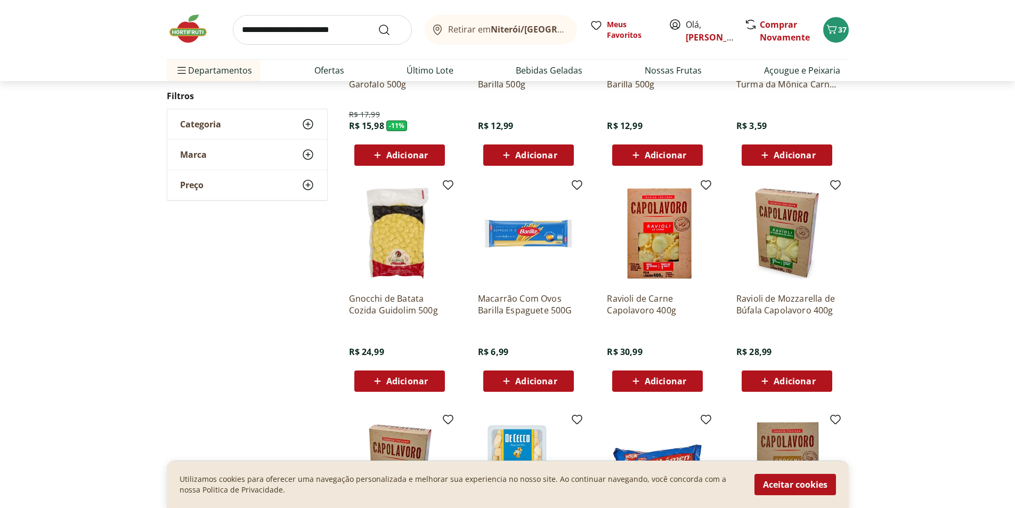
scroll to position [264, 0]
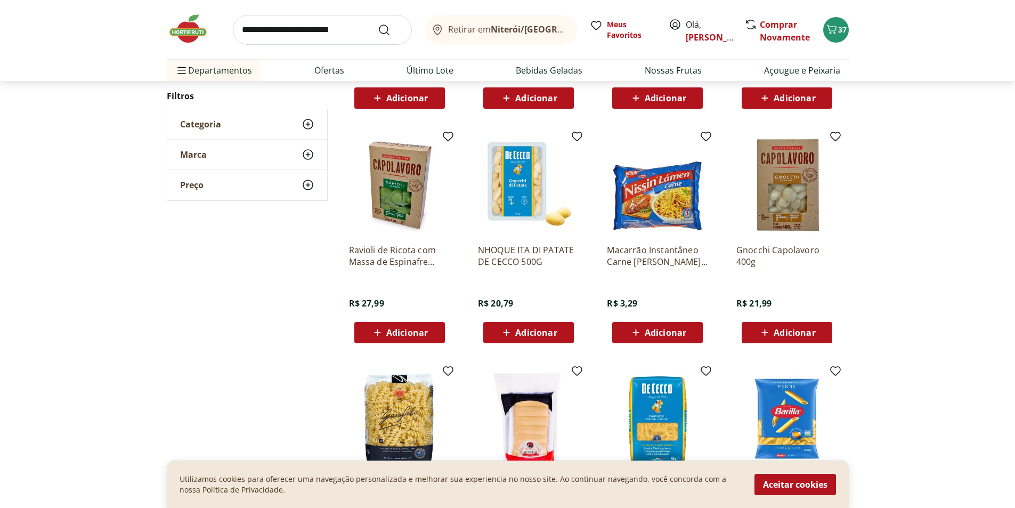
scroll to position [531, 0]
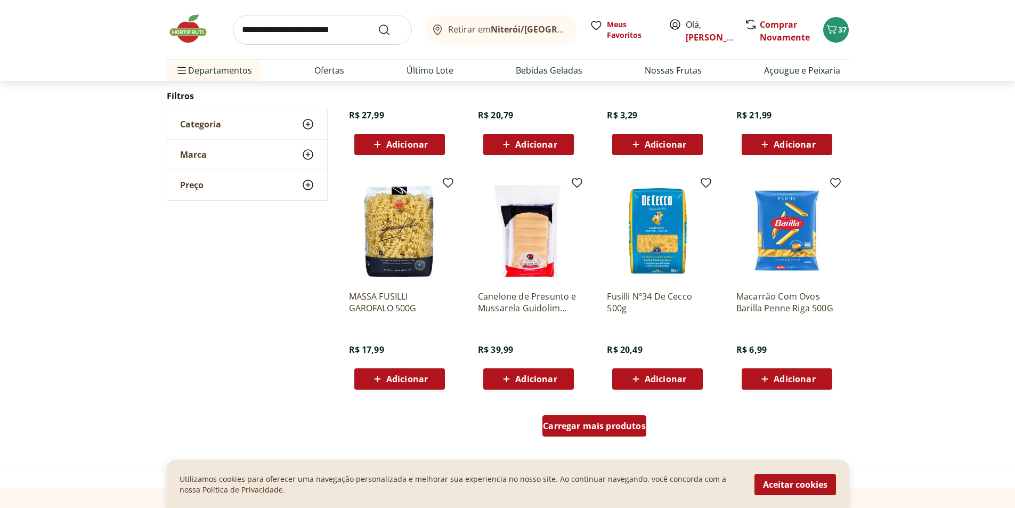
click at [576, 428] on span "Carregar mais produtos" at bounding box center [594, 425] width 103 height 9
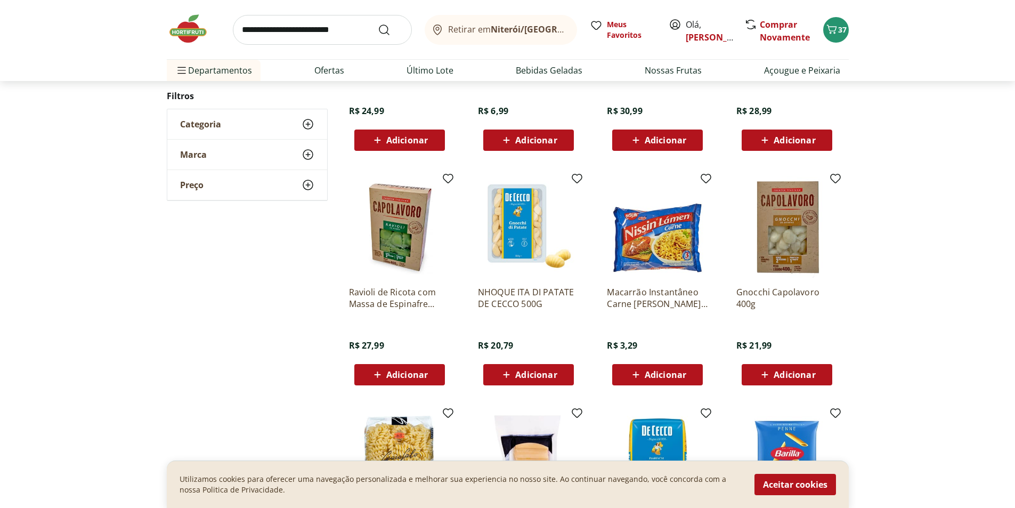
scroll to position [315, 0]
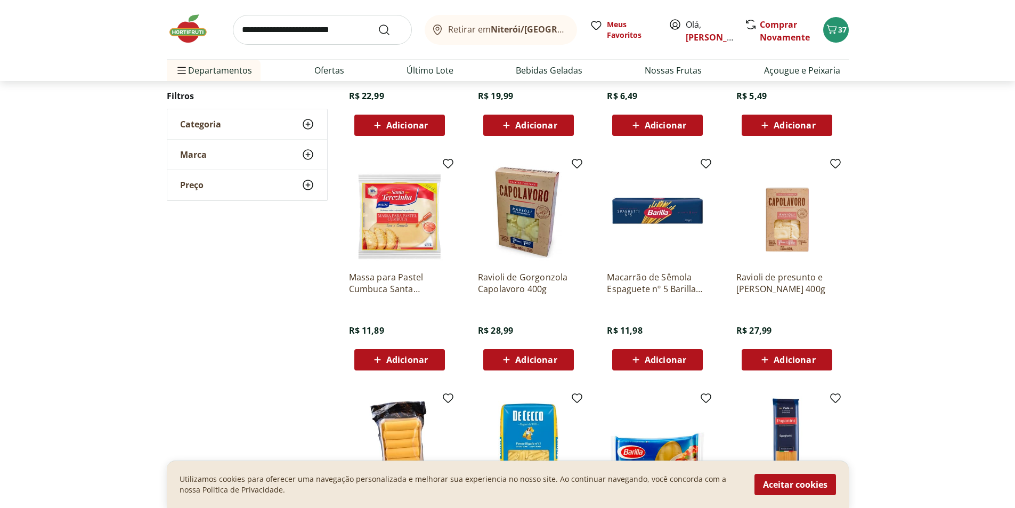
click at [647, 357] on span "Adicionar" at bounding box center [666, 359] width 42 height 9
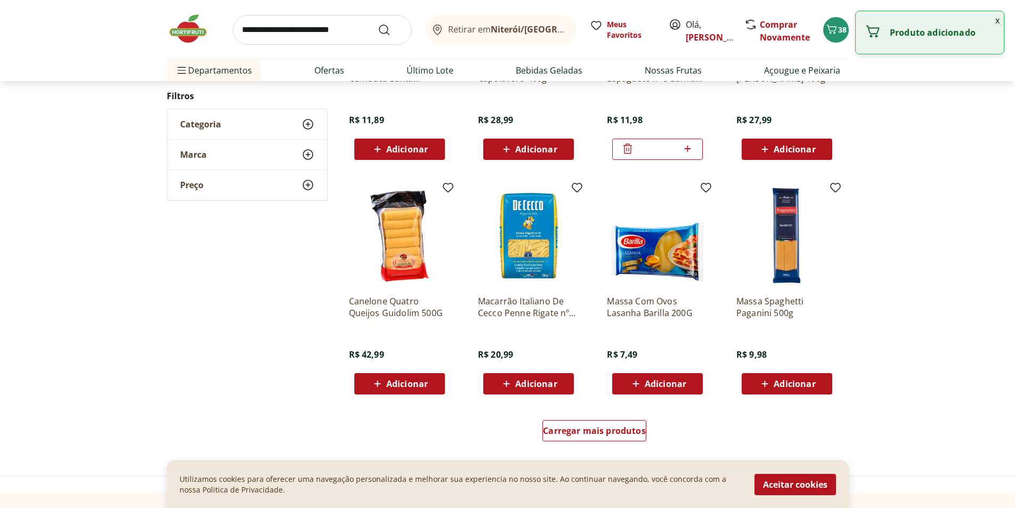
scroll to position [528, 0]
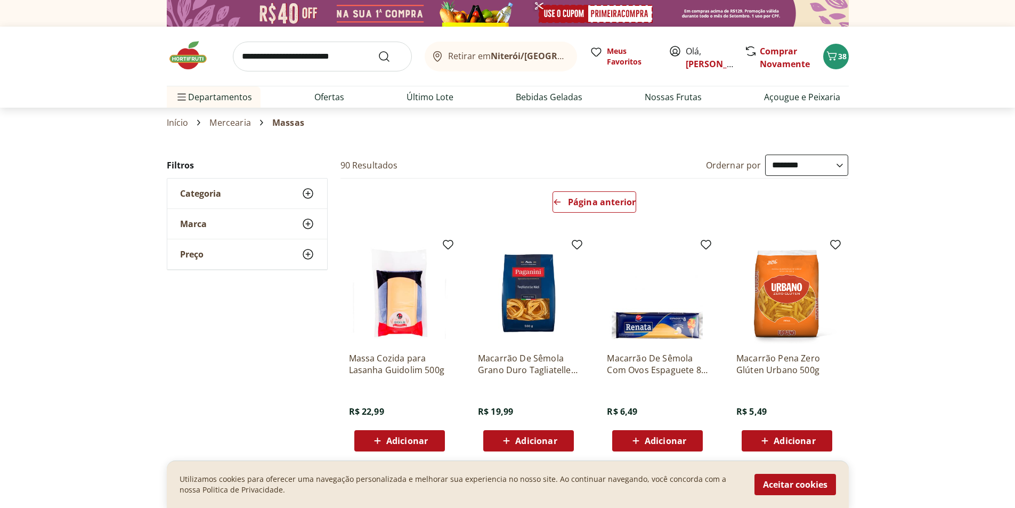
select select "**********"
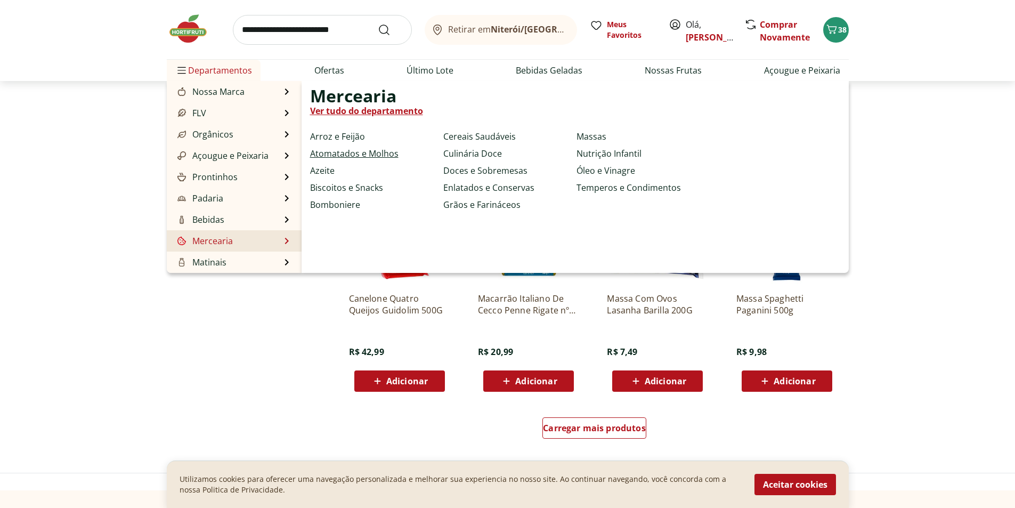
click at [383, 150] on link "Atomatados e Molhos" at bounding box center [354, 153] width 88 height 13
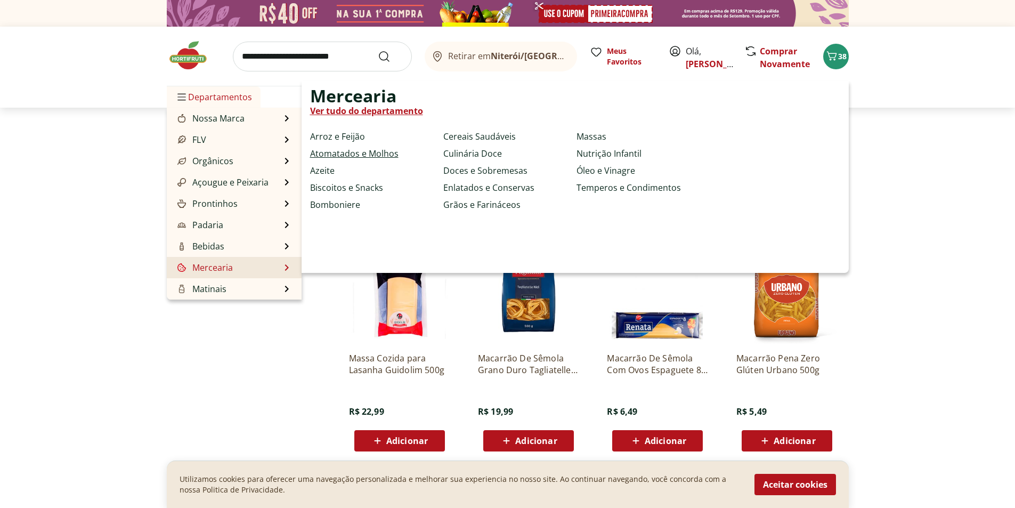
select select "**********"
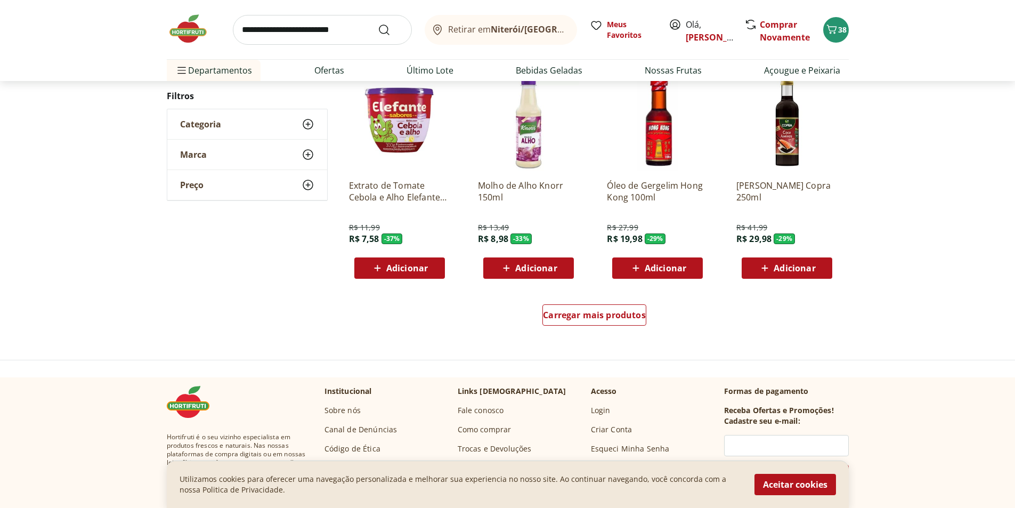
scroll to position [639, 0]
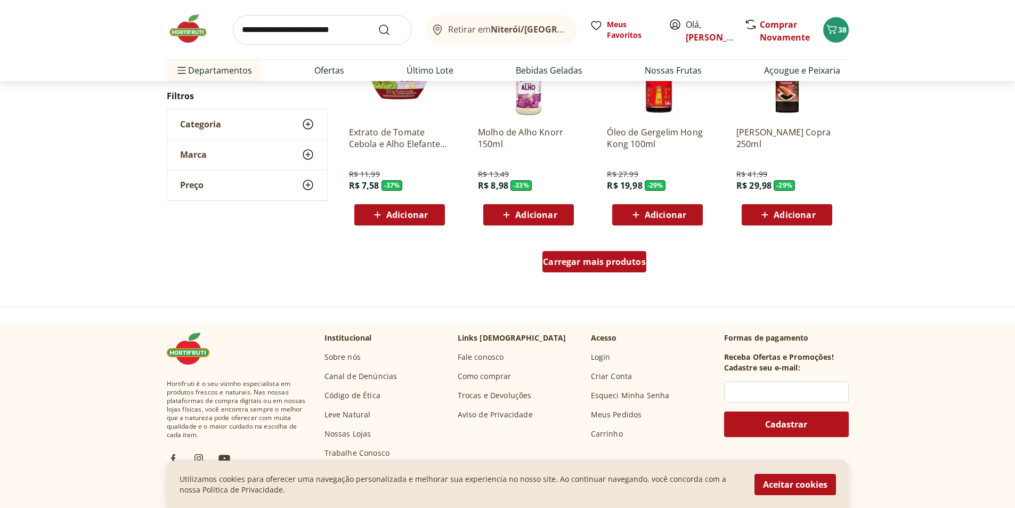
click at [583, 263] on span "Carregar mais produtos" at bounding box center [594, 261] width 103 height 9
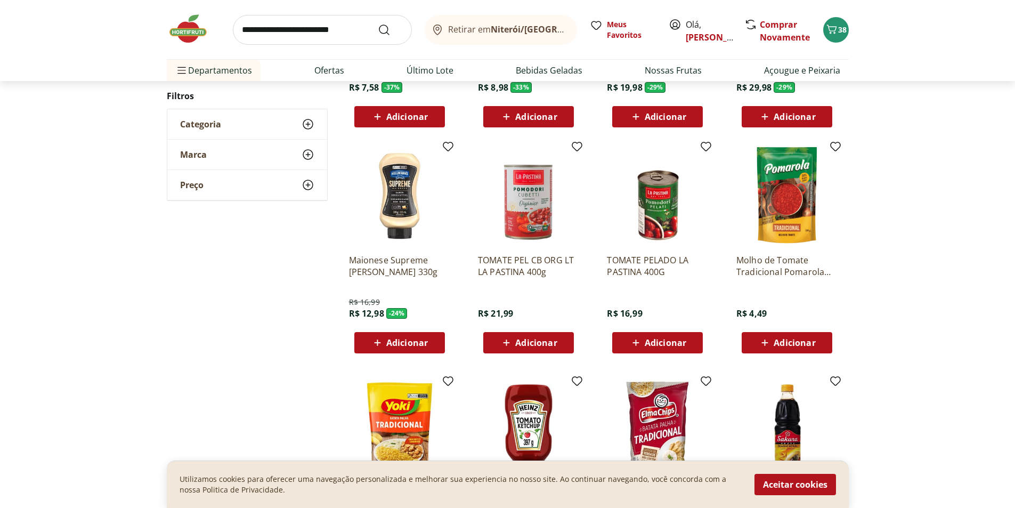
scroll to position [746, 0]
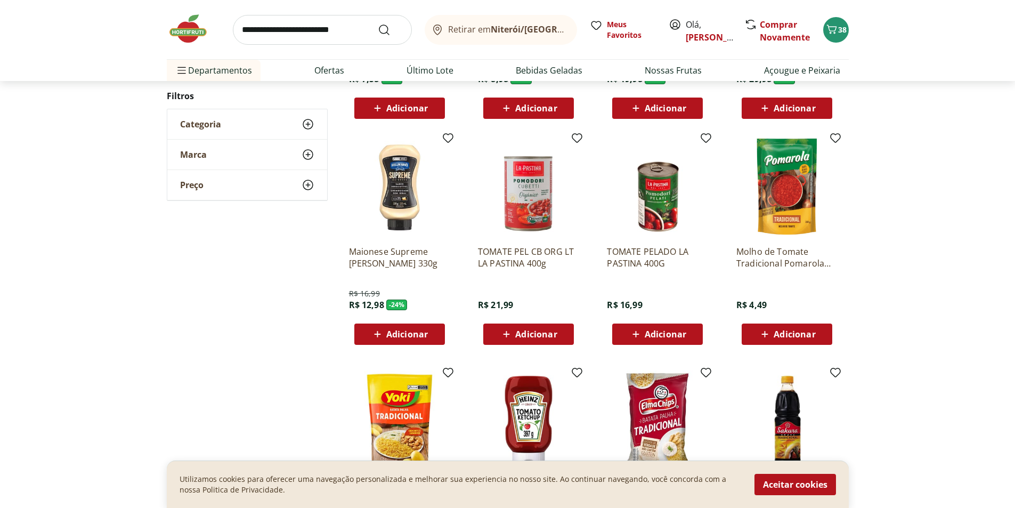
click at [784, 330] on span "Adicionar" at bounding box center [795, 334] width 42 height 9
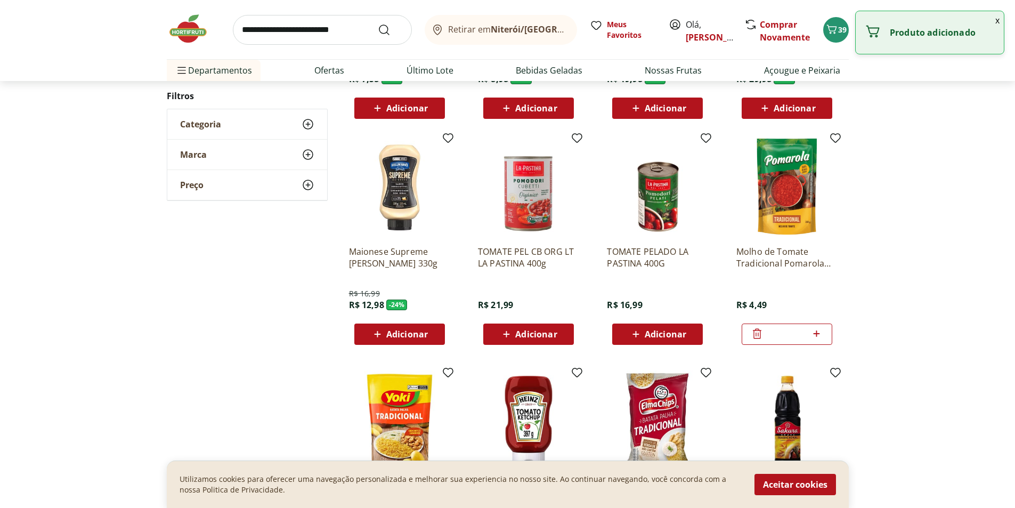
click at [817, 330] on icon at bounding box center [816, 333] width 13 height 13
type input "*"
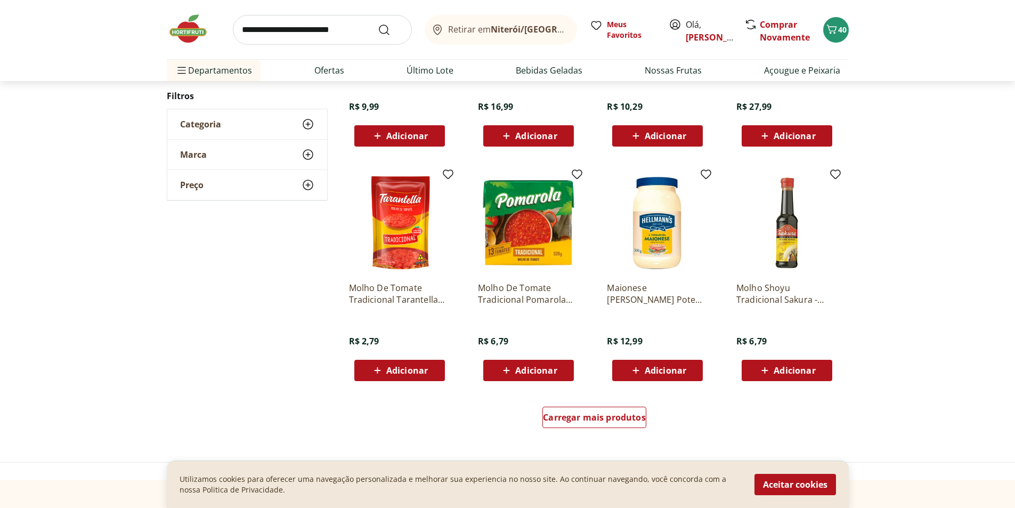
scroll to position [586, 0]
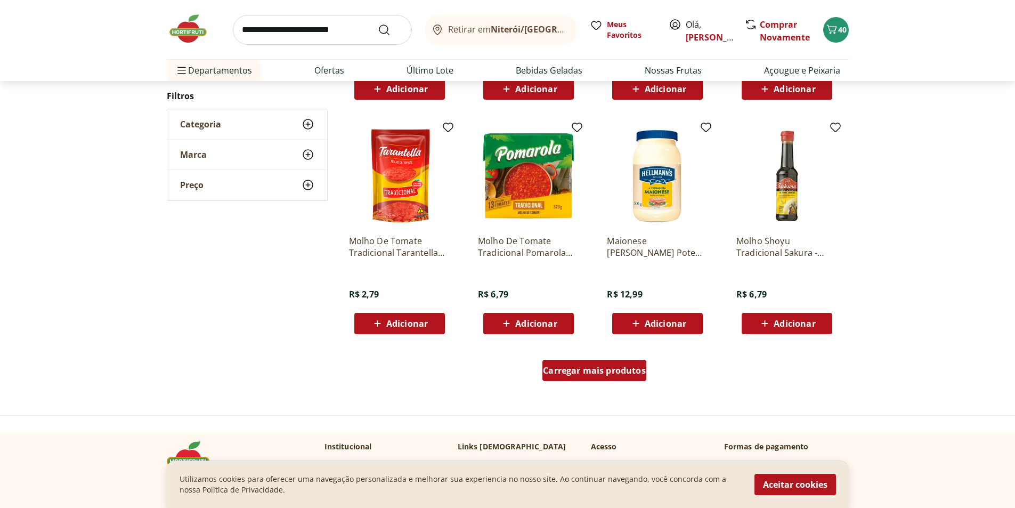
click at [627, 370] on span "Carregar mais produtos" at bounding box center [594, 370] width 103 height 9
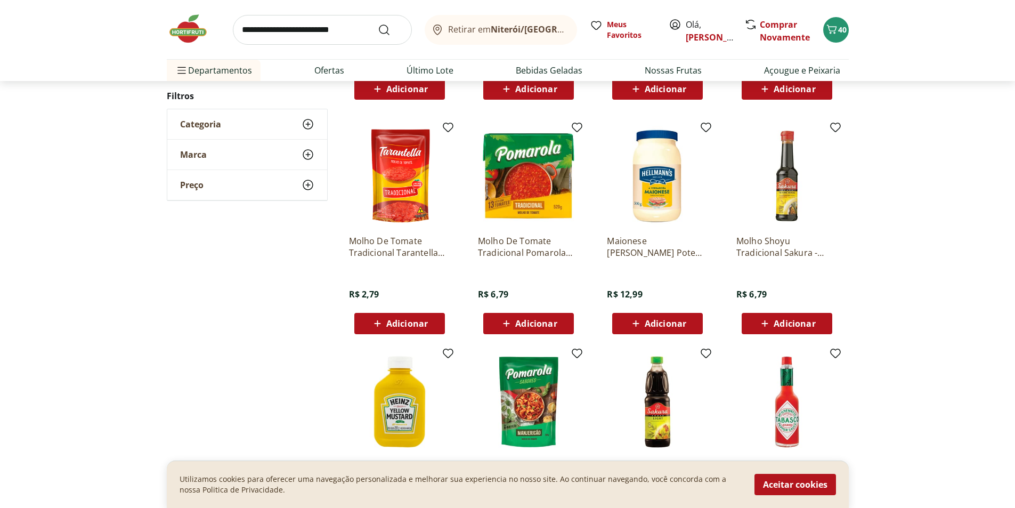
click at [685, 316] on div "Adicionar" at bounding box center [658, 323] width 74 height 19
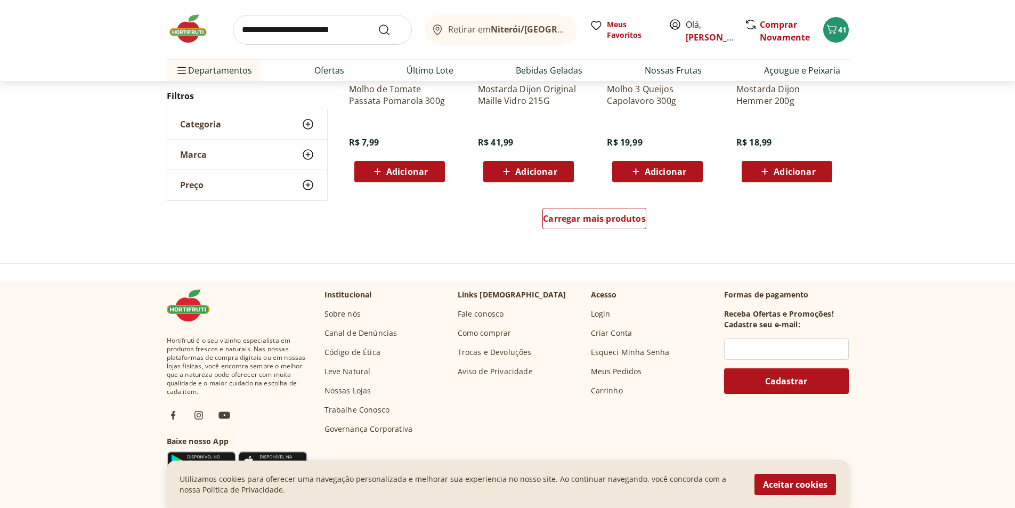
scroll to position [744, 0]
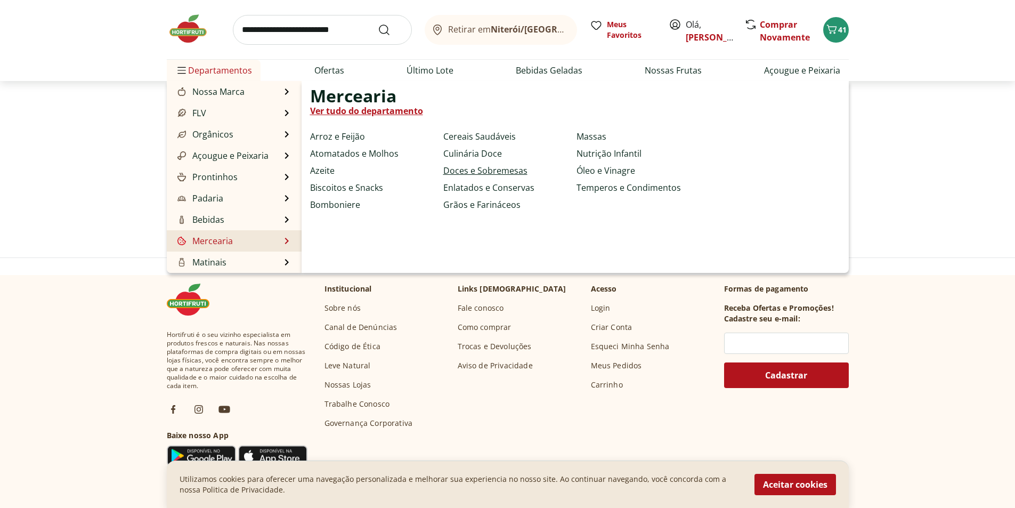
click at [465, 174] on link "Doces e Sobremesas" at bounding box center [485, 170] width 84 height 13
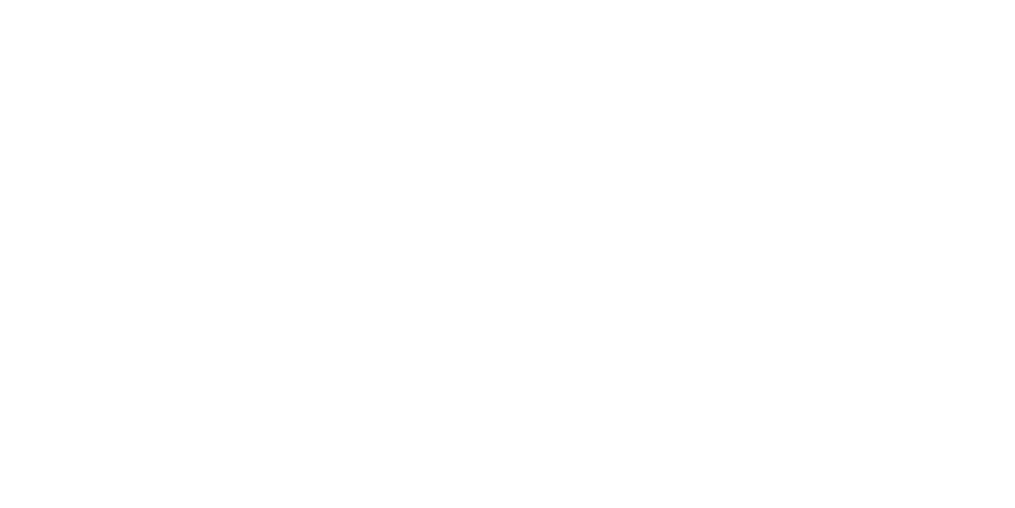
select select "**********"
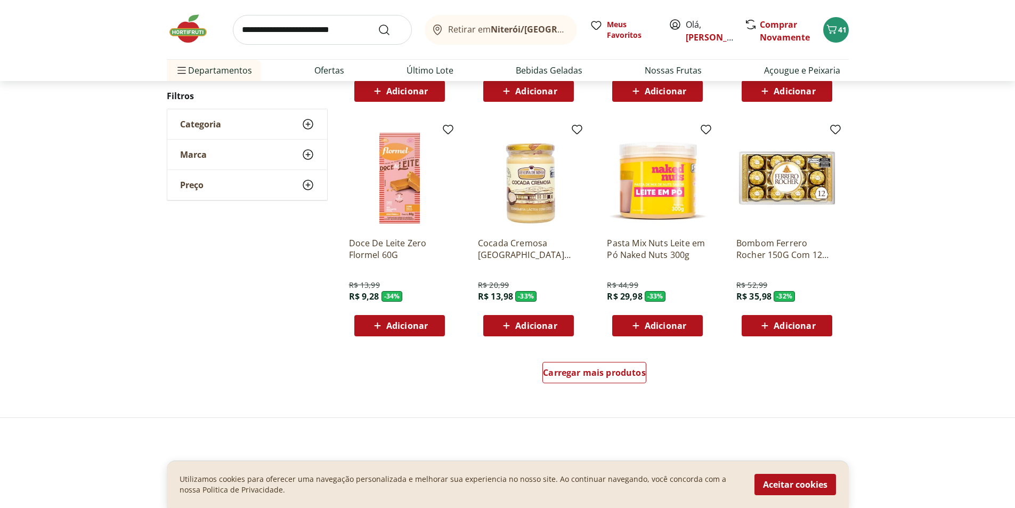
scroll to position [533, 0]
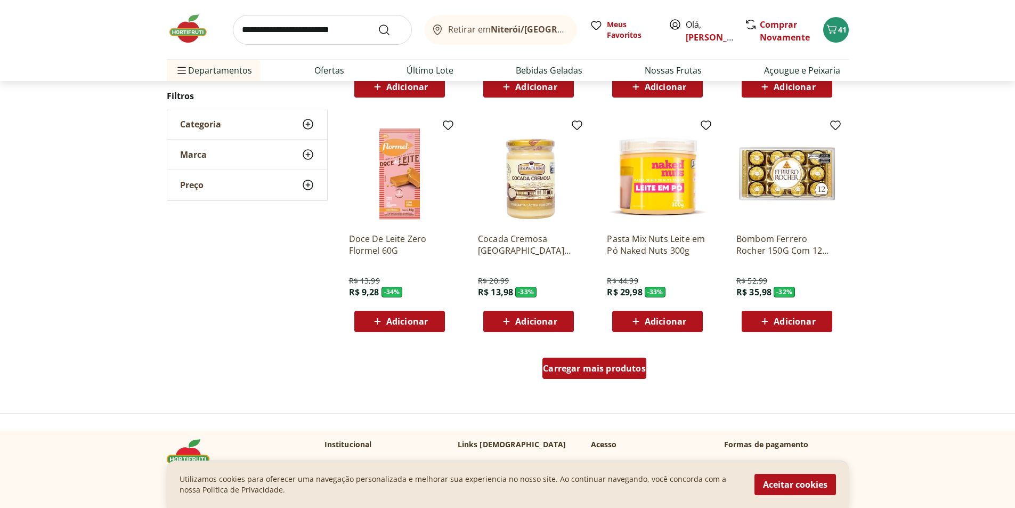
click at [572, 364] on span "Carregar mais produtos" at bounding box center [594, 368] width 103 height 9
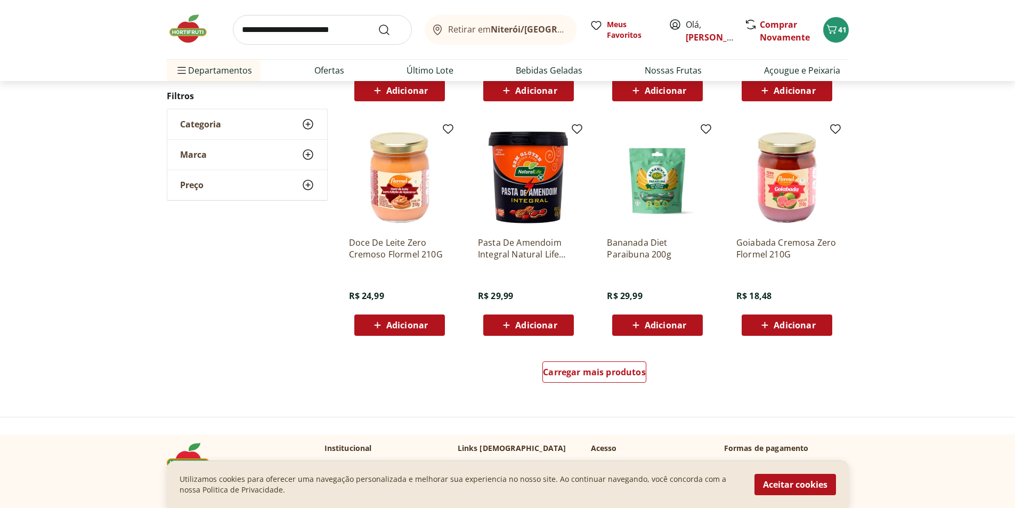
scroll to position [586, 0]
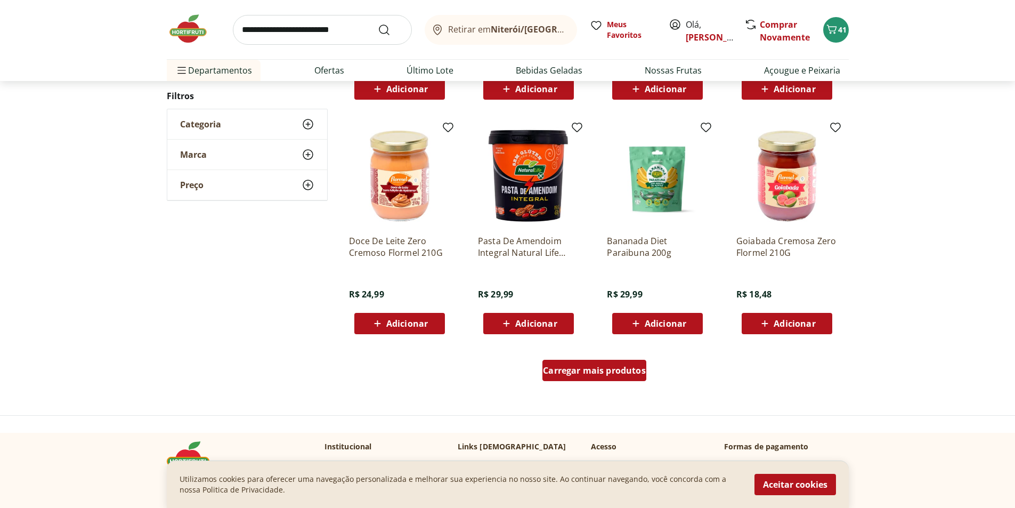
click at [590, 375] on span "Carregar mais produtos" at bounding box center [594, 370] width 103 height 9
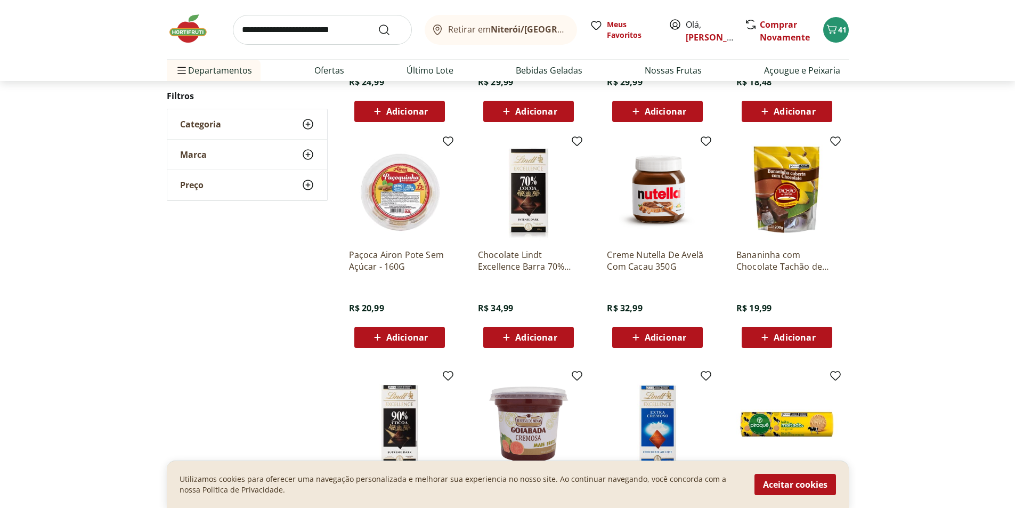
scroll to position [799, 0]
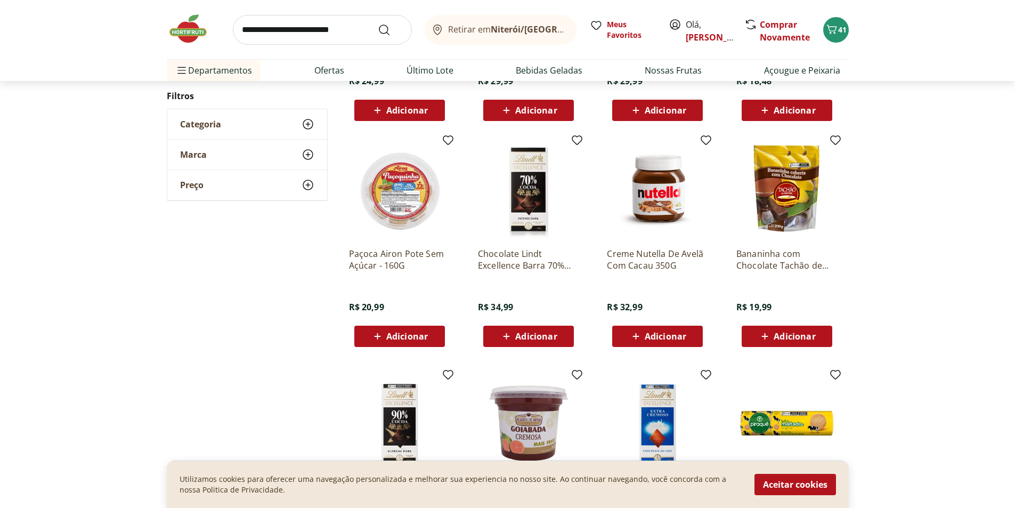
click at [673, 328] on div "Adicionar" at bounding box center [658, 336] width 74 height 19
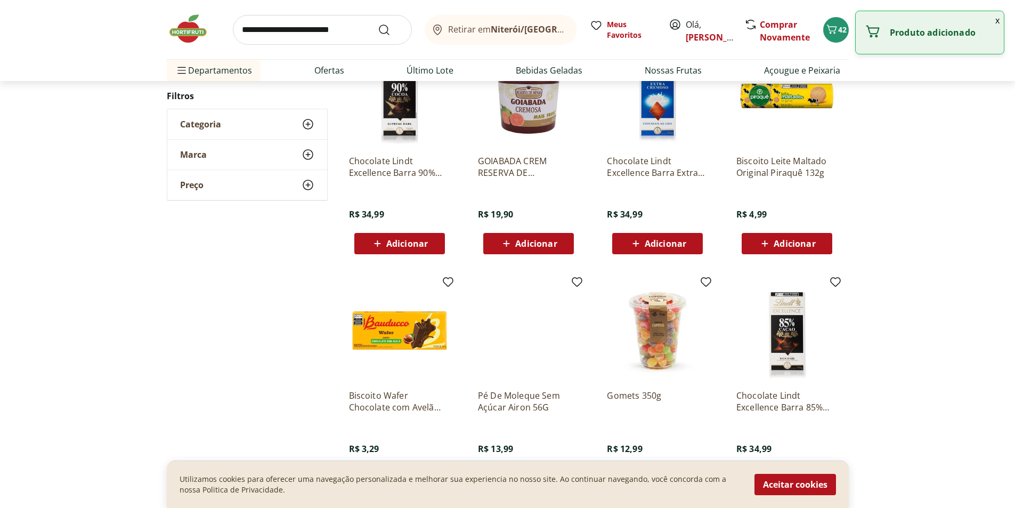
scroll to position [584, 0]
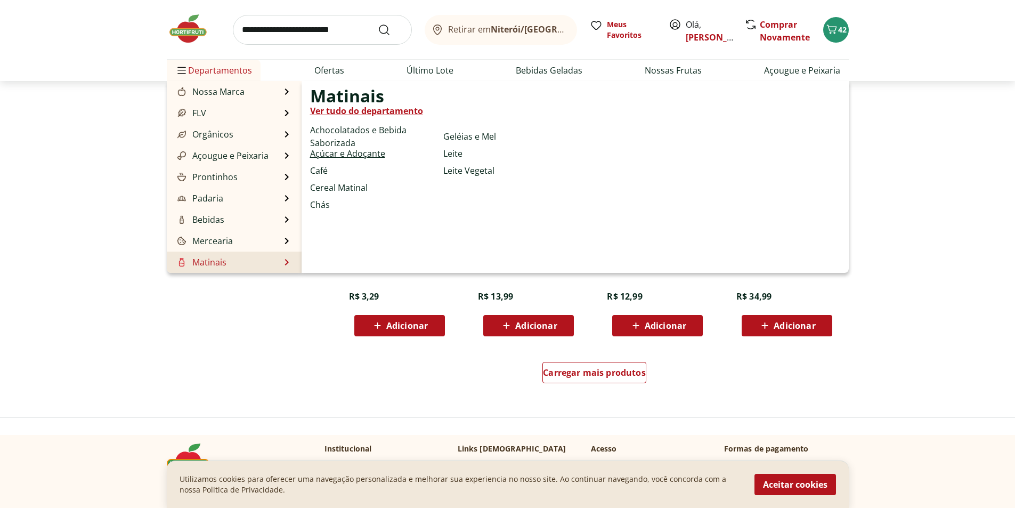
click at [372, 151] on link "Açúcar e Adoçante" at bounding box center [347, 153] width 75 height 13
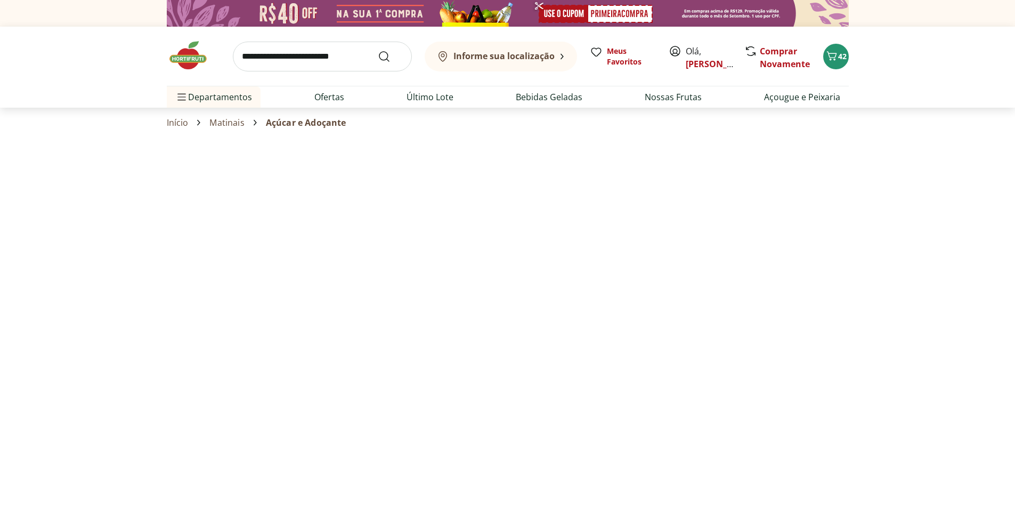
select select "**********"
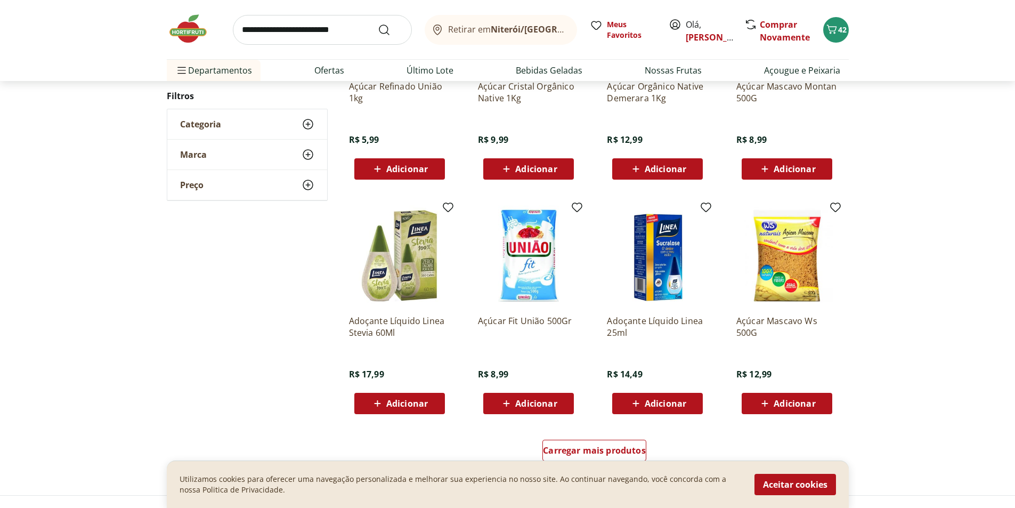
scroll to position [479, 0]
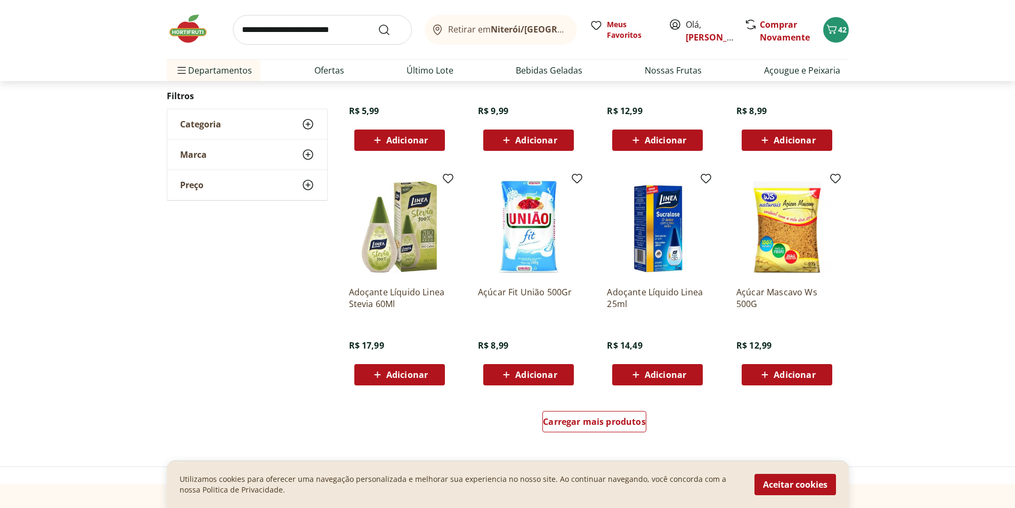
click at [539, 375] on span "Adicionar" at bounding box center [536, 374] width 42 height 9
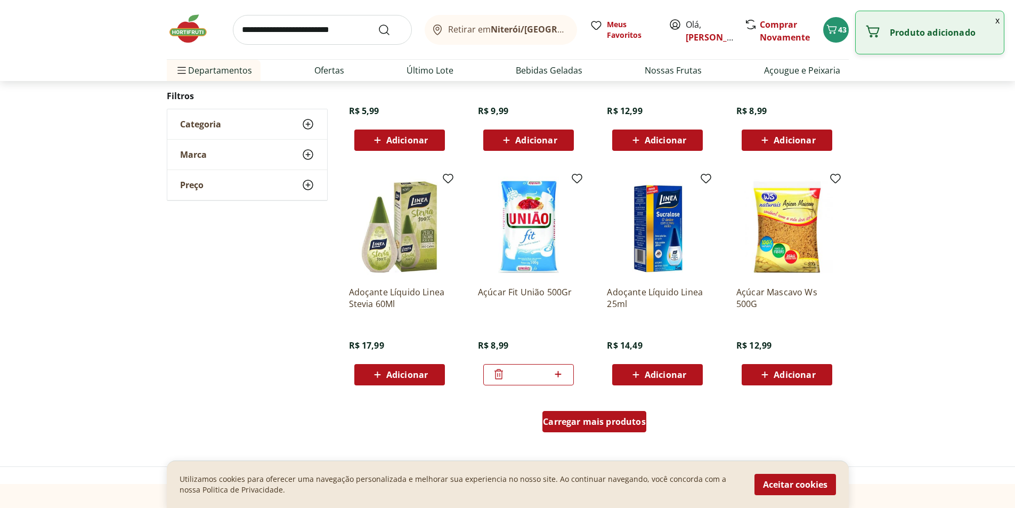
click at [588, 422] on span "Carregar mais produtos" at bounding box center [594, 421] width 103 height 9
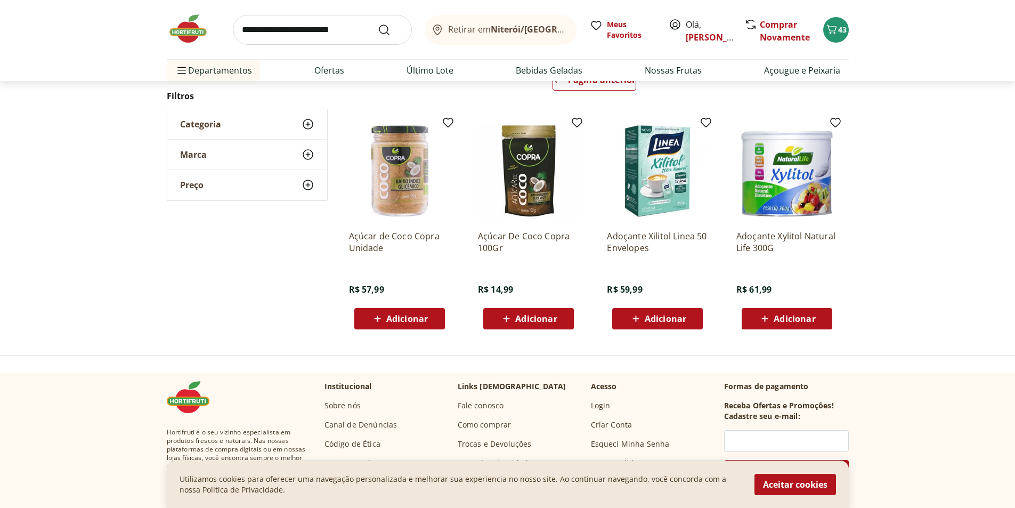
scroll to position [160, 0]
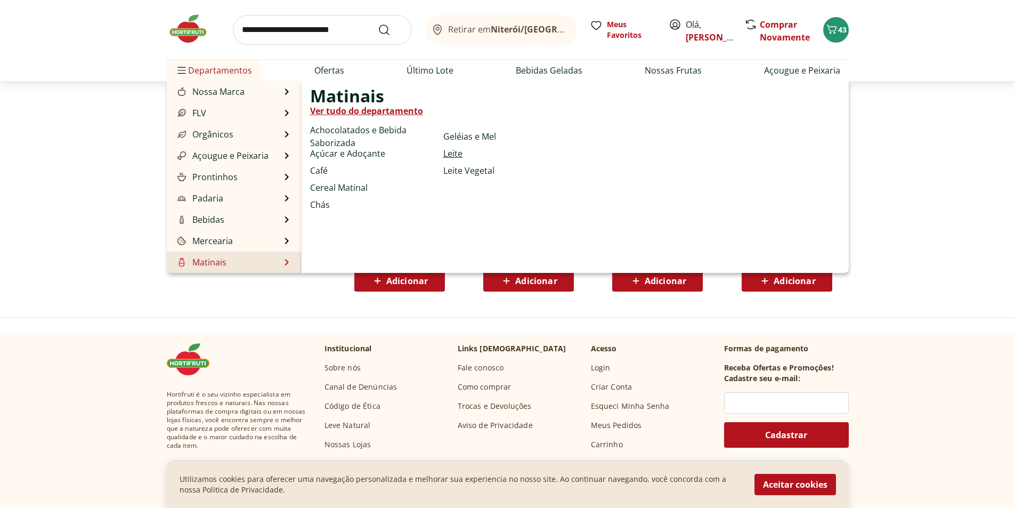
click at [457, 152] on link "Leite" at bounding box center [452, 153] width 19 height 13
select select "**********"
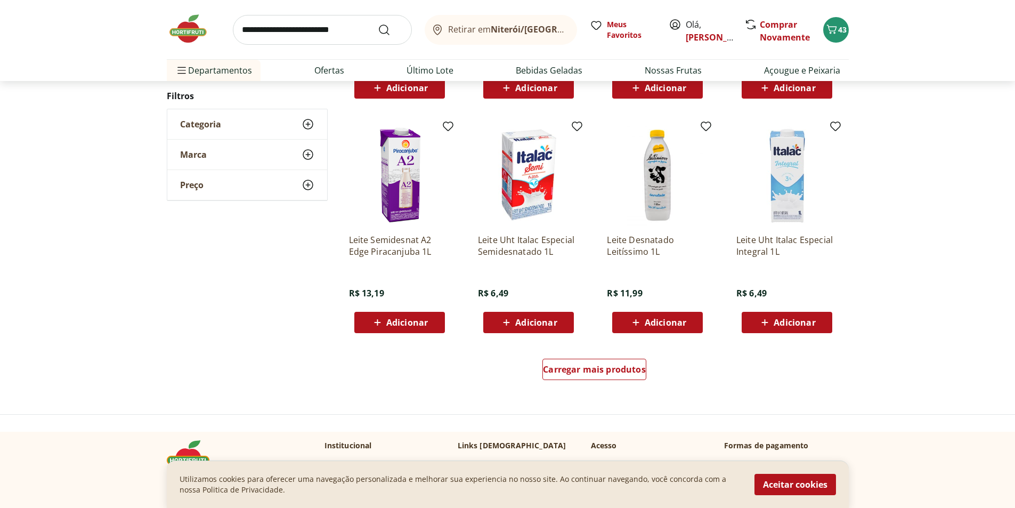
scroll to position [533, 0]
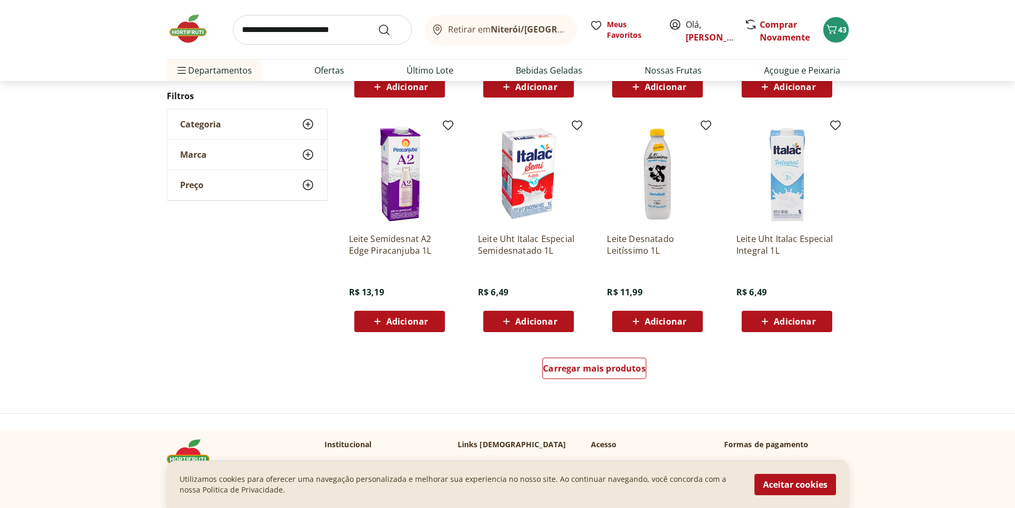
click at [815, 319] on div "Adicionar" at bounding box center [787, 321] width 74 height 19
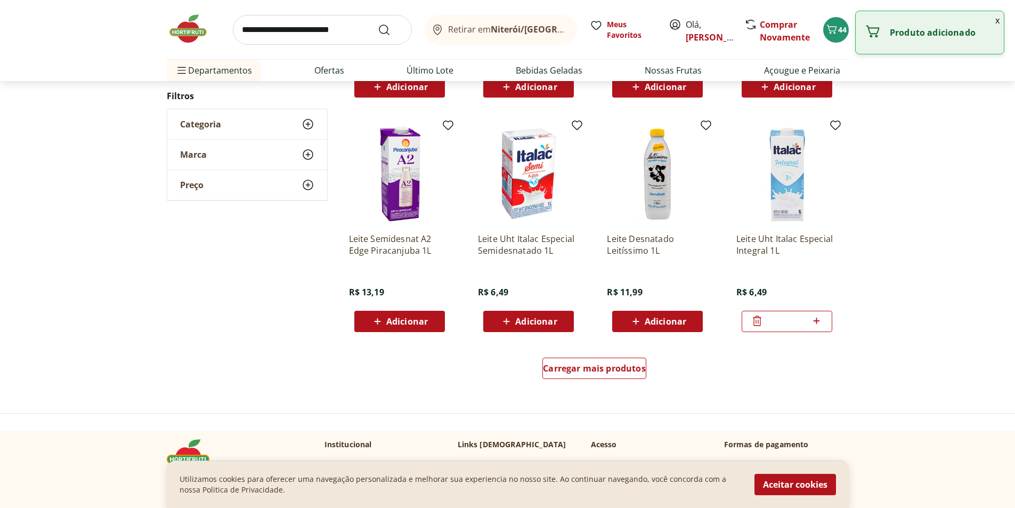
click at [818, 314] on icon at bounding box center [816, 320] width 13 height 13
type input "*"
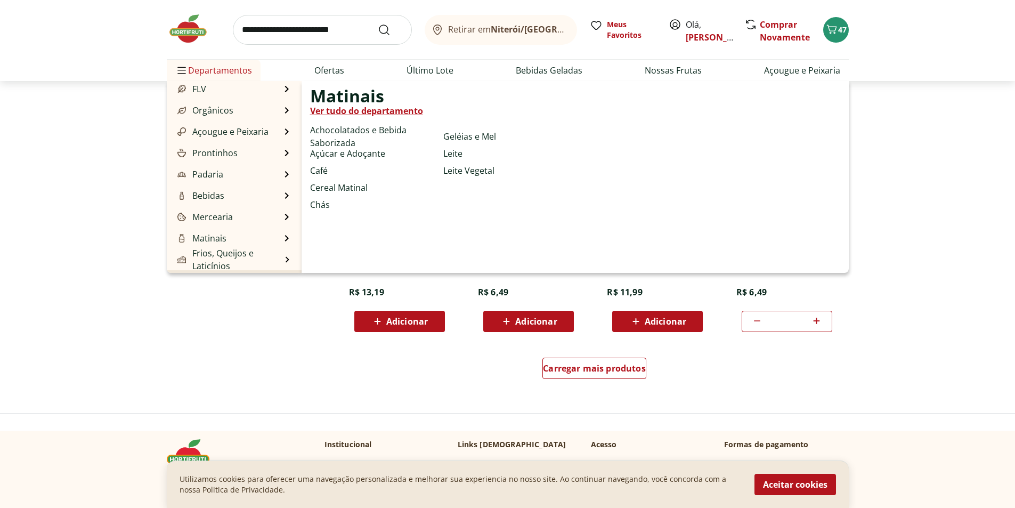
scroll to position [53, 0]
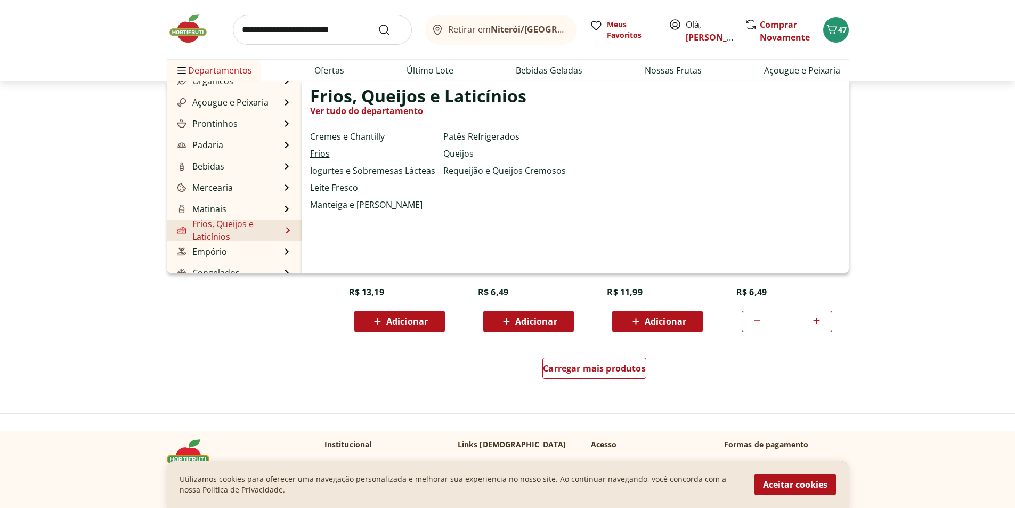
click at [322, 150] on link "Frios" at bounding box center [320, 153] width 20 height 13
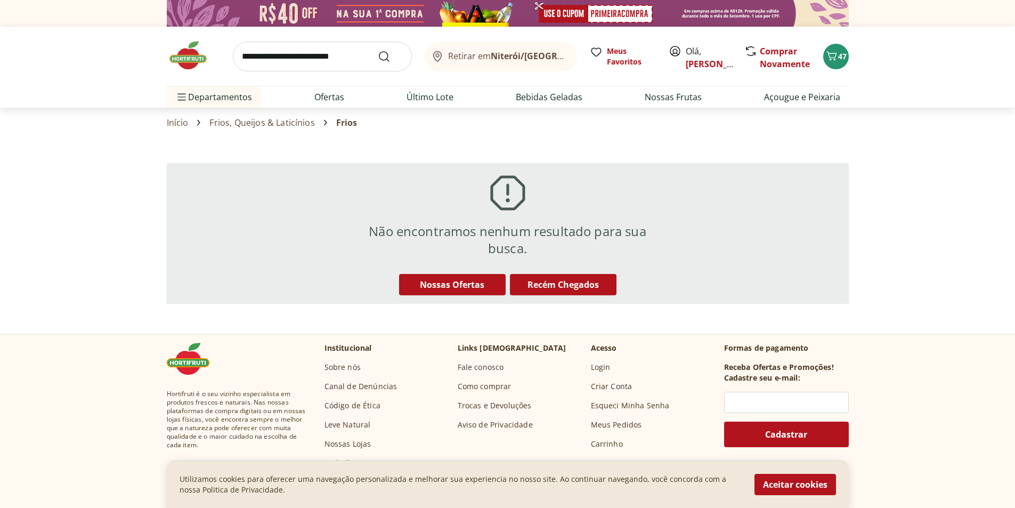
click at [247, 119] on link "Frios, Queijos & Laticínios" at bounding box center [261, 123] width 105 height 10
select select "**********"
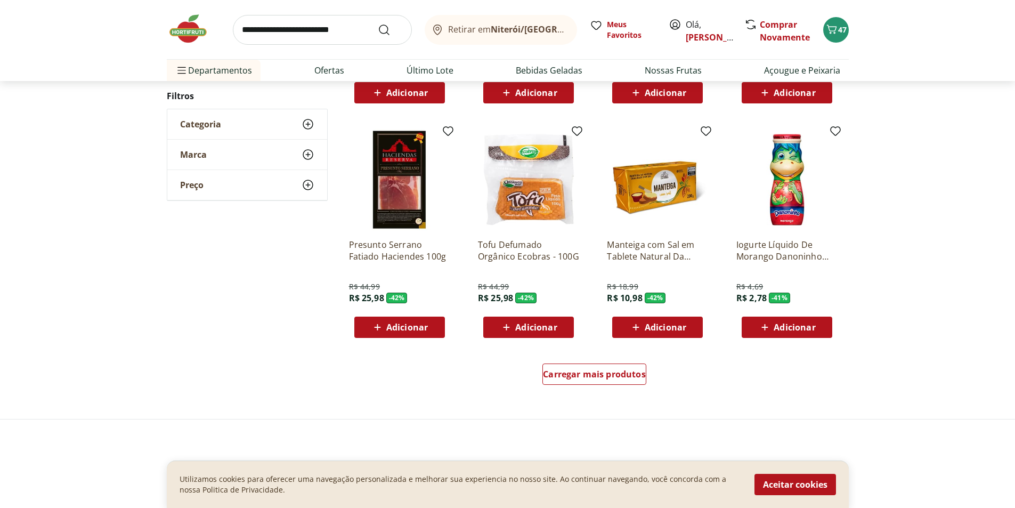
scroll to position [586, 0]
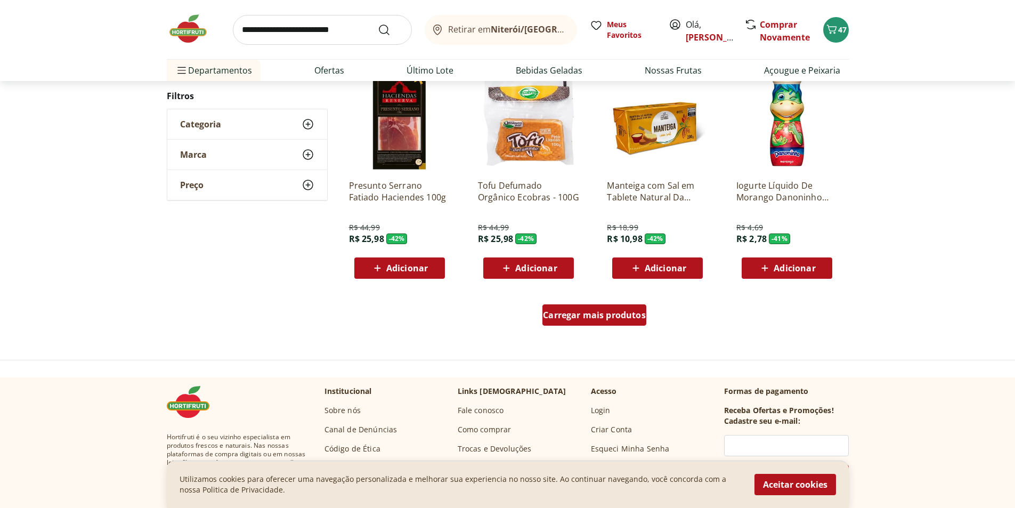
click at [575, 319] on span "Carregar mais produtos" at bounding box center [594, 315] width 103 height 9
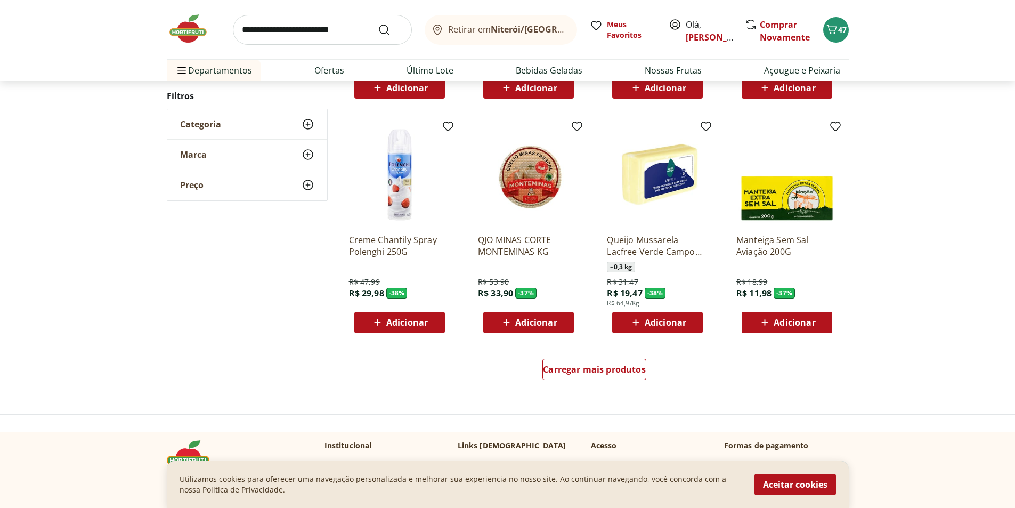
scroll to position [693, 0]
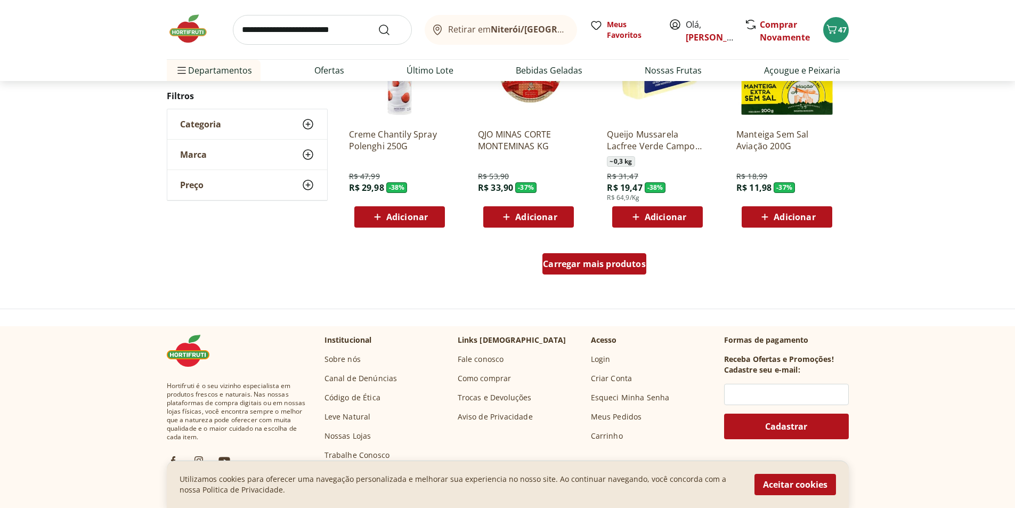
click at [601, 262] on span "Carregar mais produtos" at bounding box center [594, 263] width 103 height 9
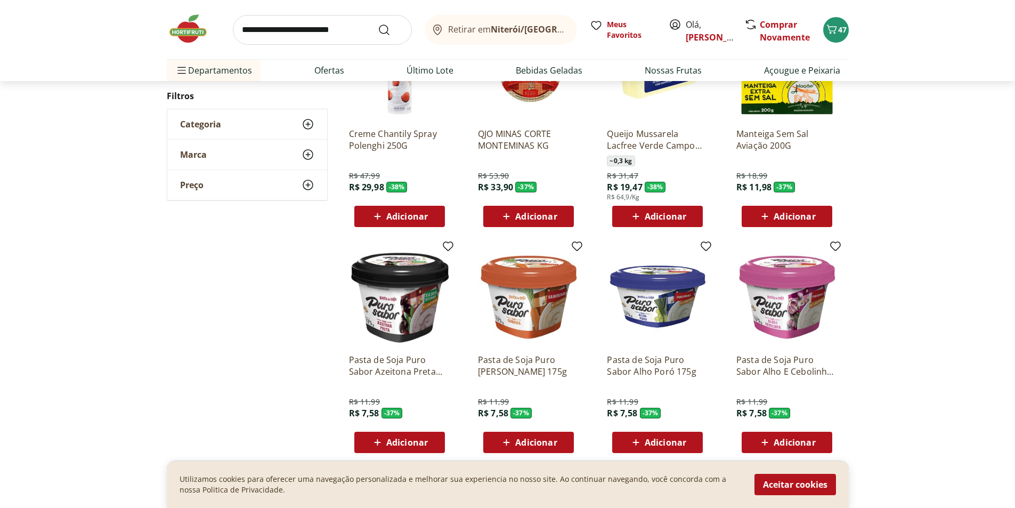
scroll to position [264, 0]
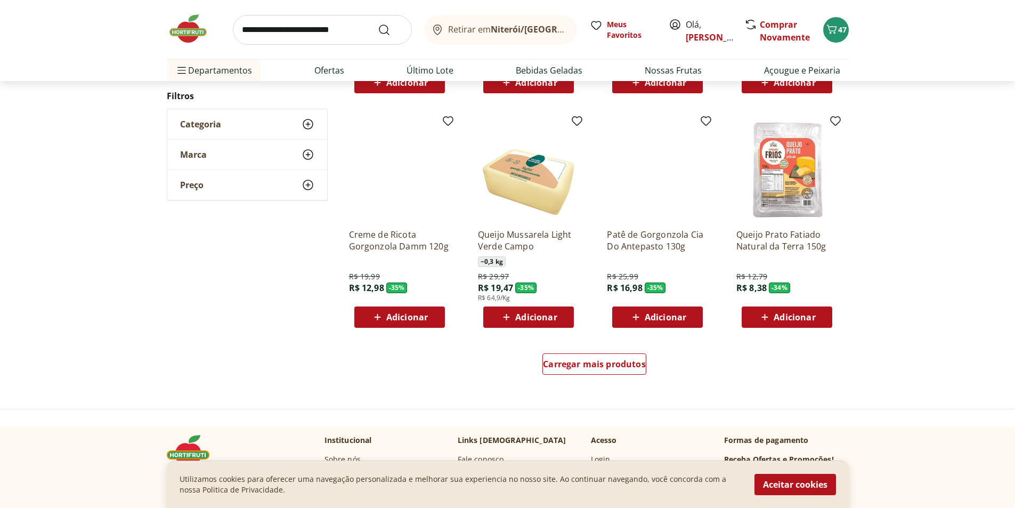
scroll to position [637, 0]
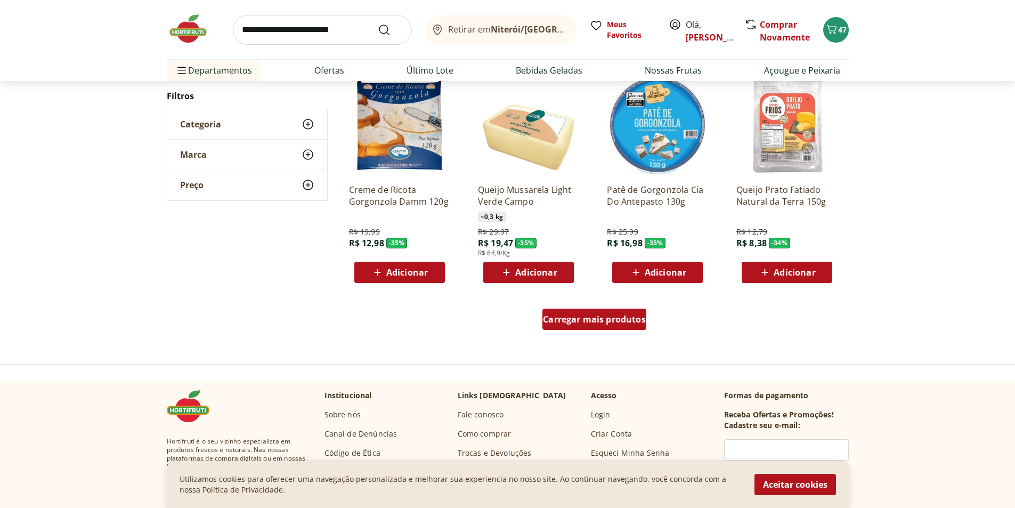
click at [629, 316] on span "Carregar mais produtos" at bounding box center [594, 319] width 103 height 9
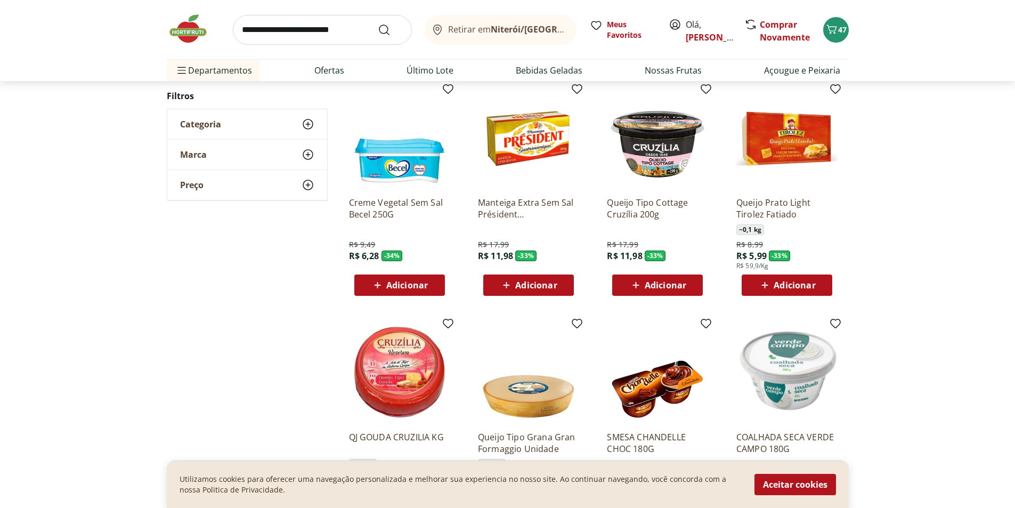
scroll to position [881, 0]
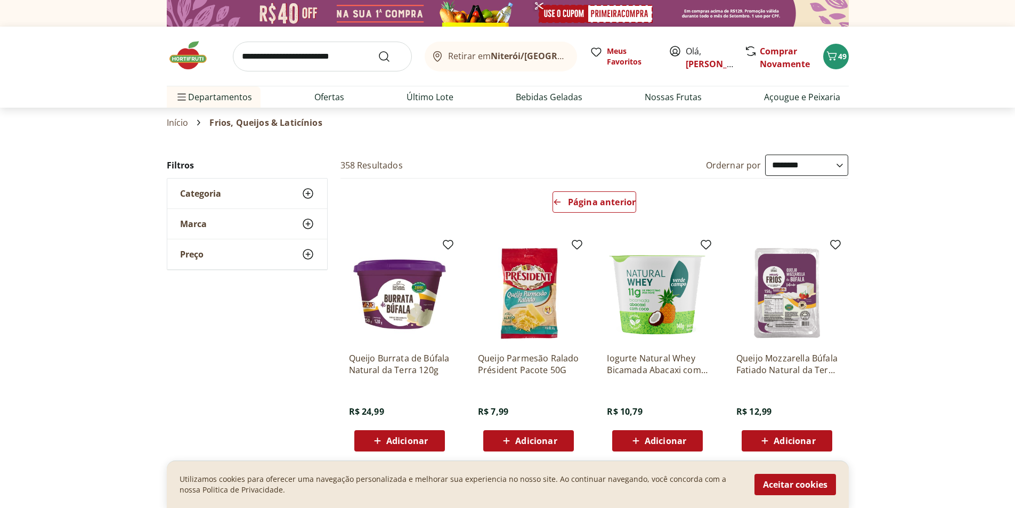
select select "**********"
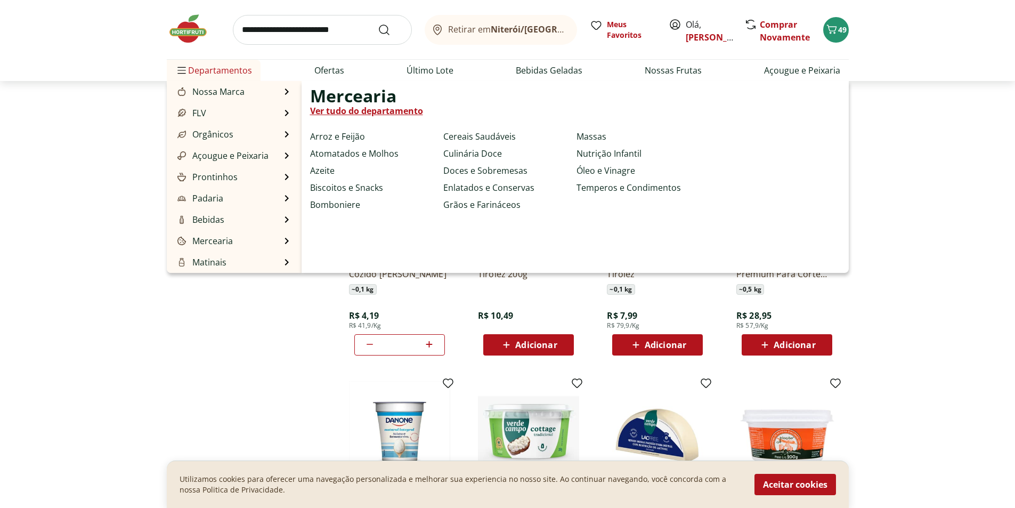
scroll to position [53, 0]
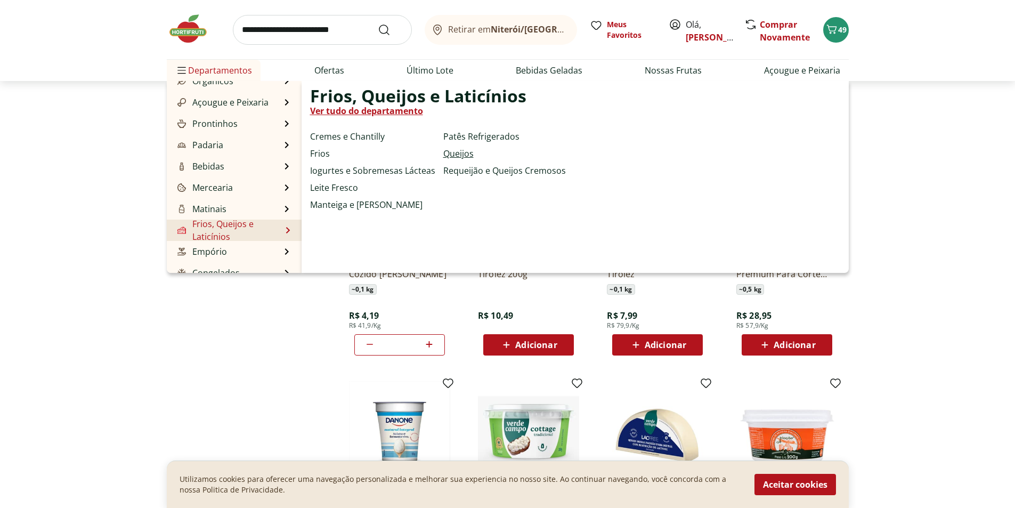
click at [449, 153] on link "Queijos" at bounding box center [458, 153] width 30 height 13
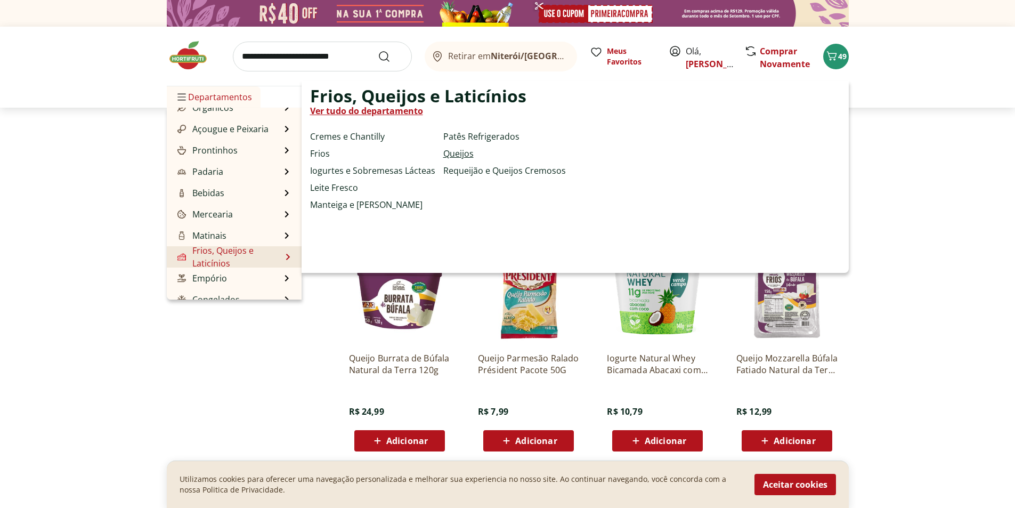
select select "**********"
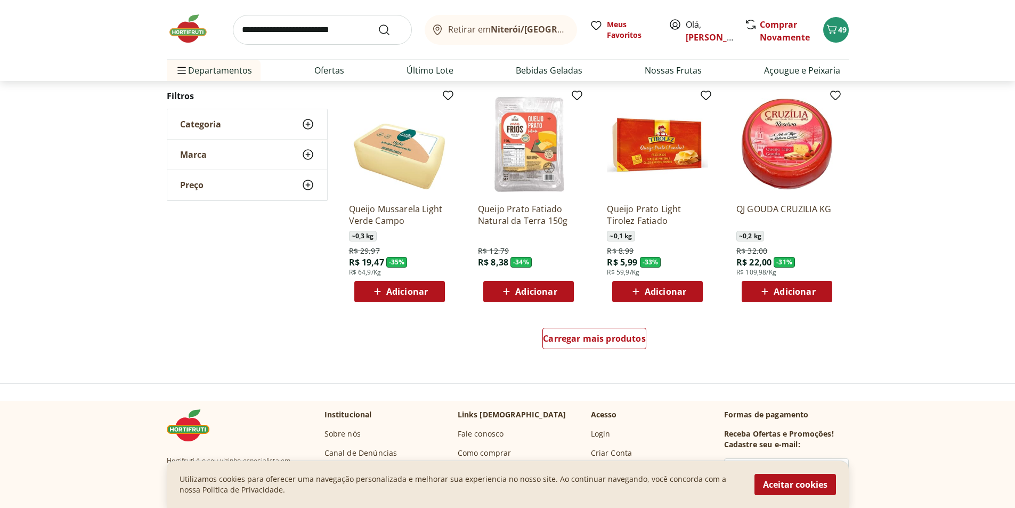
scroll to position [586, 0]
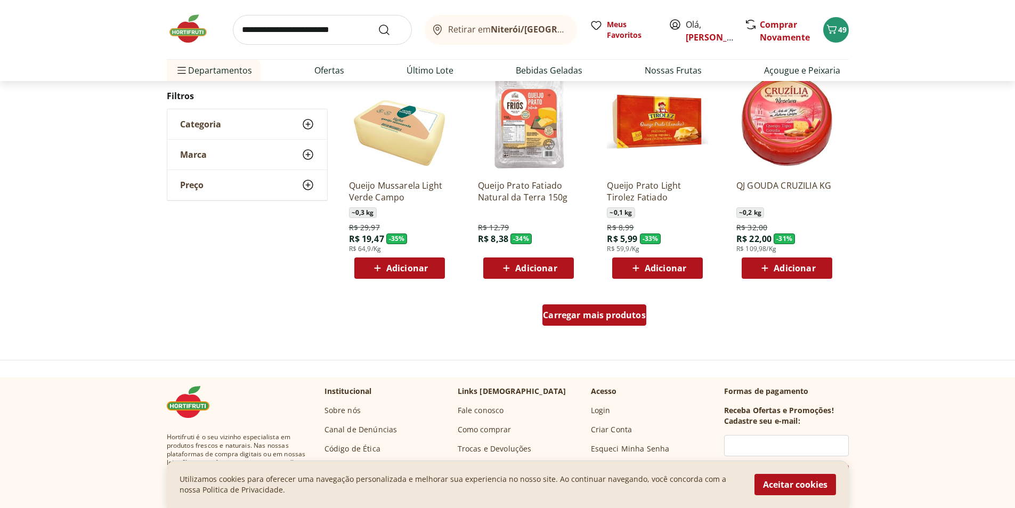
click at [613, 313] on span "Carregar mais produtos" at bounding box center [594, 315] width 103 height 9
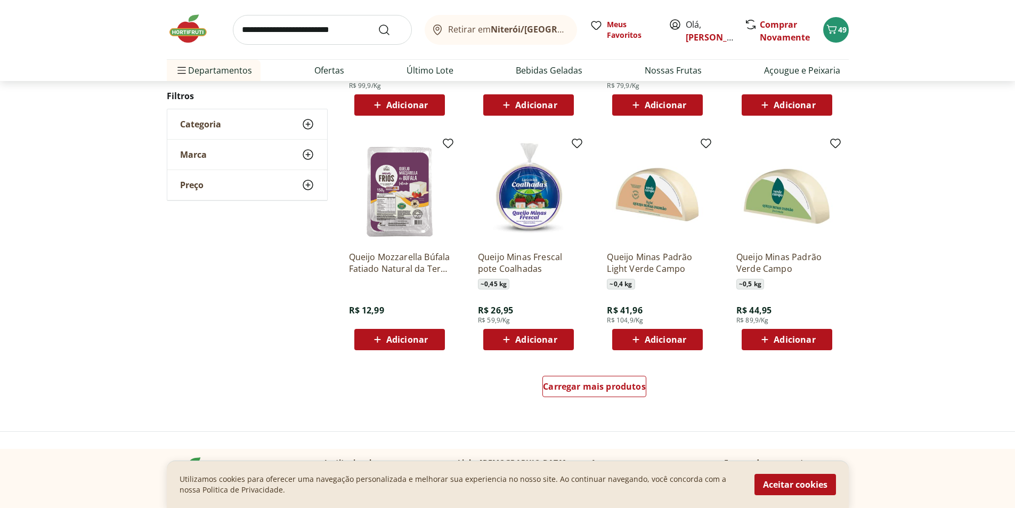
scroll to position [586, 0]
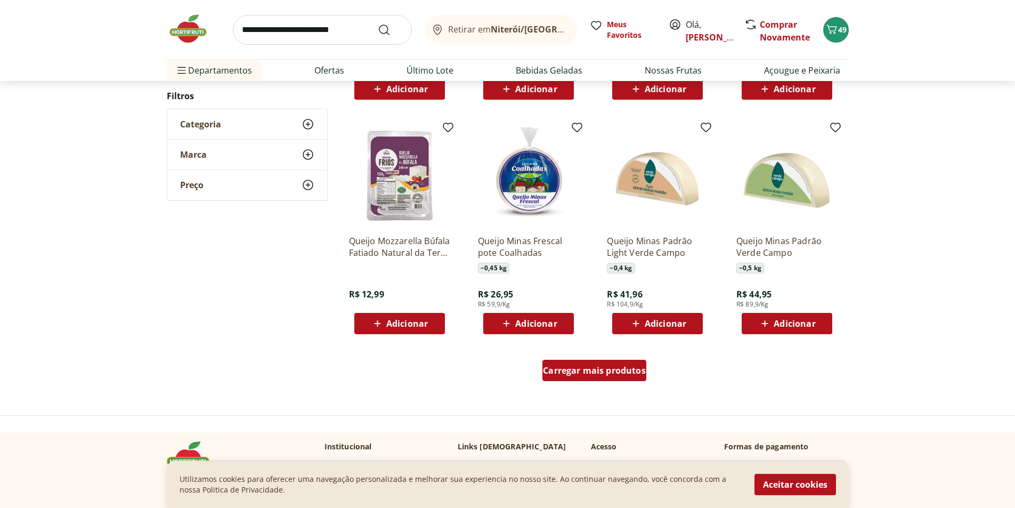
click at [602, 366] on span "Carregar mais produtos" at bounding box center [594, 370] width 103 height 9
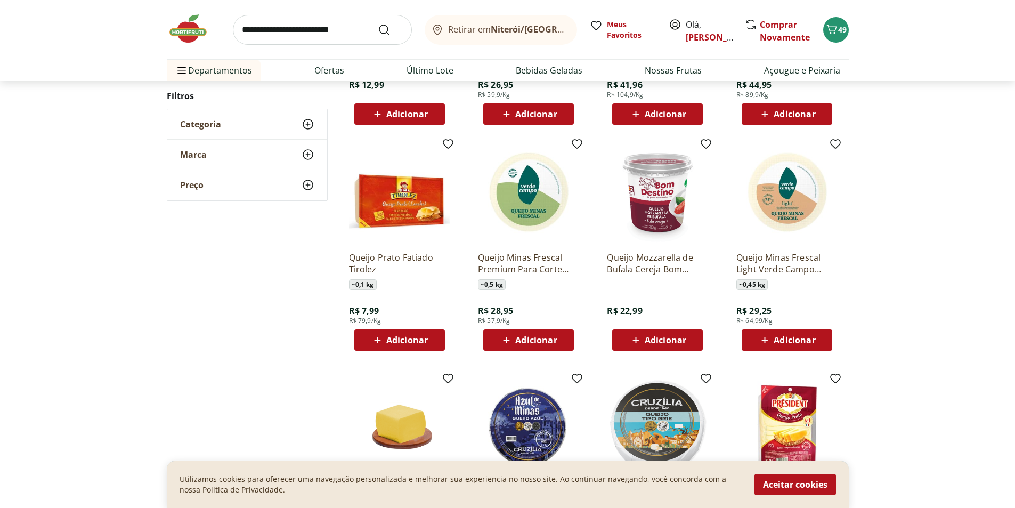
scroll to position [799, 0]
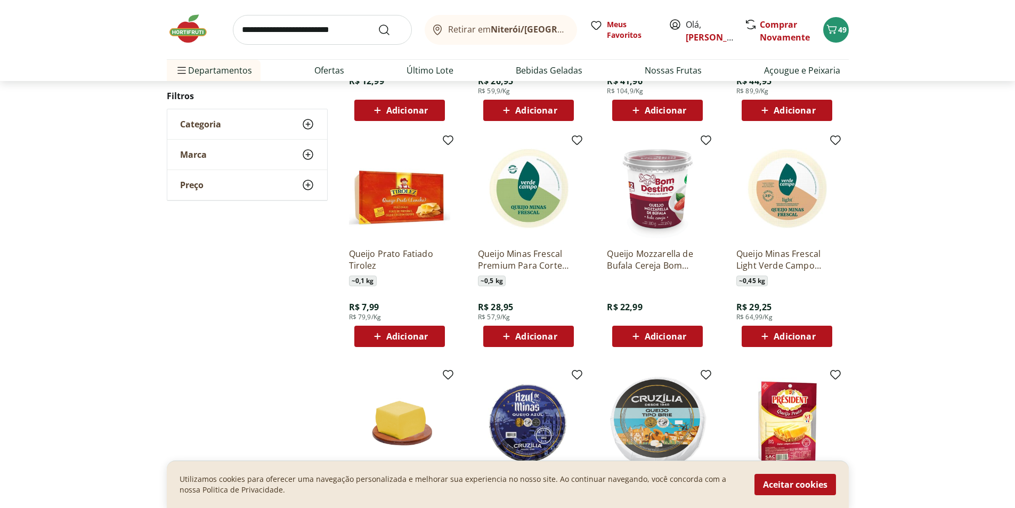
click at [541, 335] on span "Adicionar" at bounding box center [536, 336] width 42 height 9
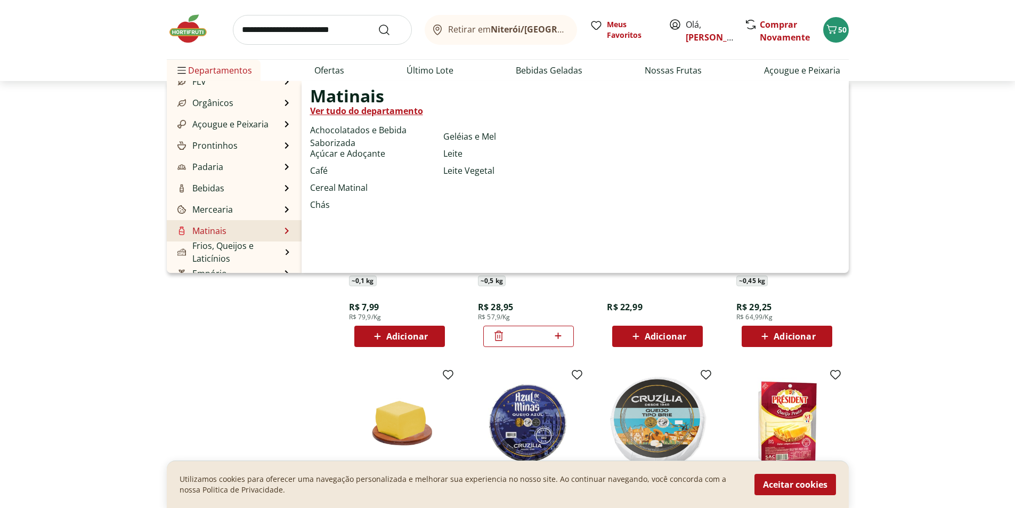
scroll to position [53, 0]
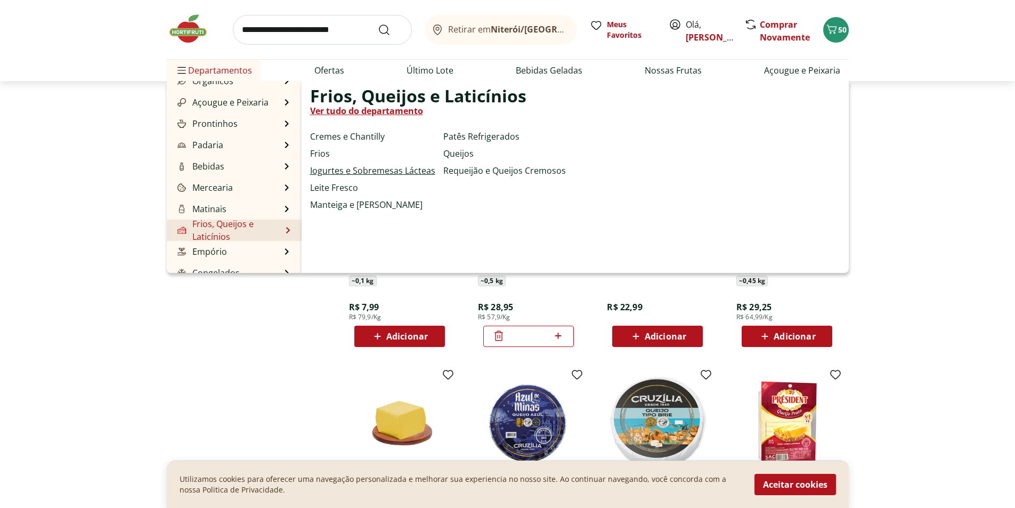
click at [402, 173] on link "Iogurtes e Sobremesas Lácteas" at bounding box center [372, 170] width 125 height 13
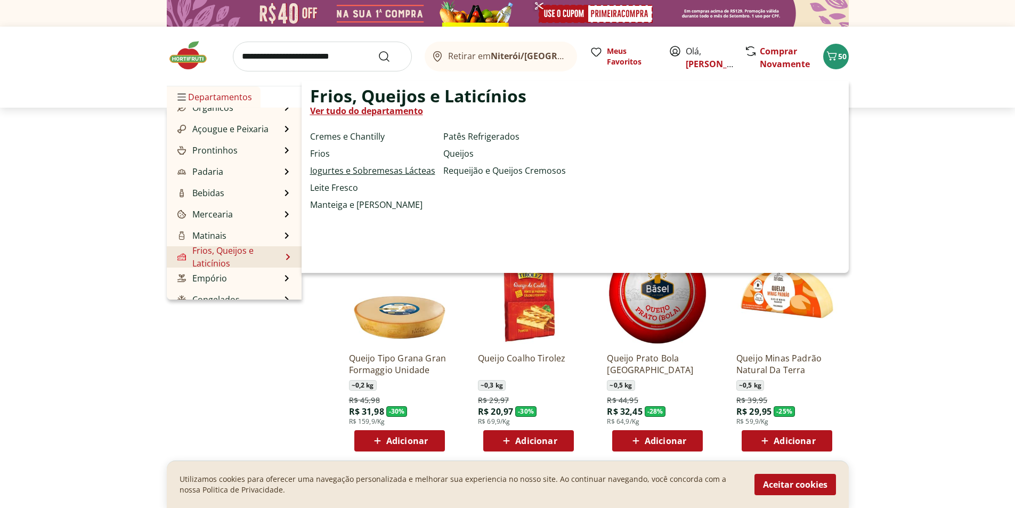
select select "**********"
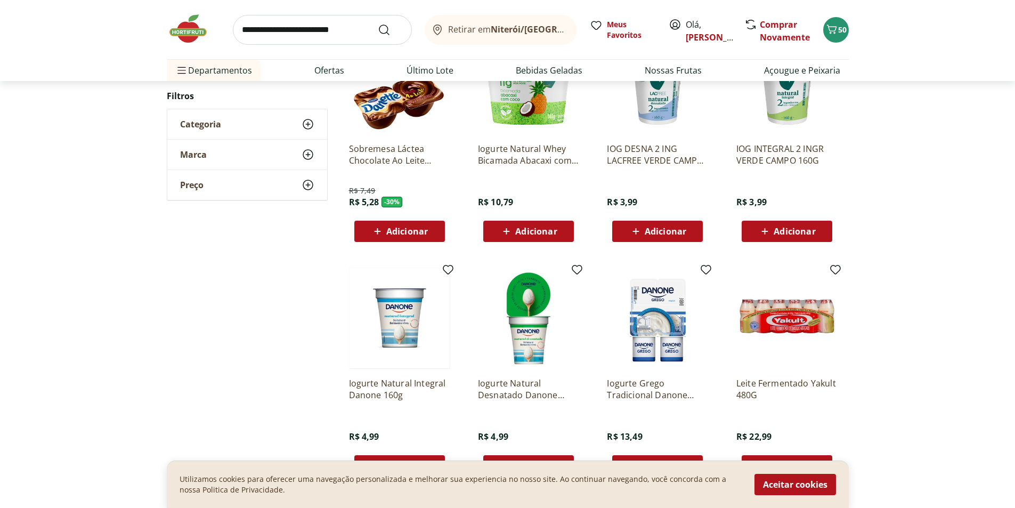
scroll to position [426, 0]
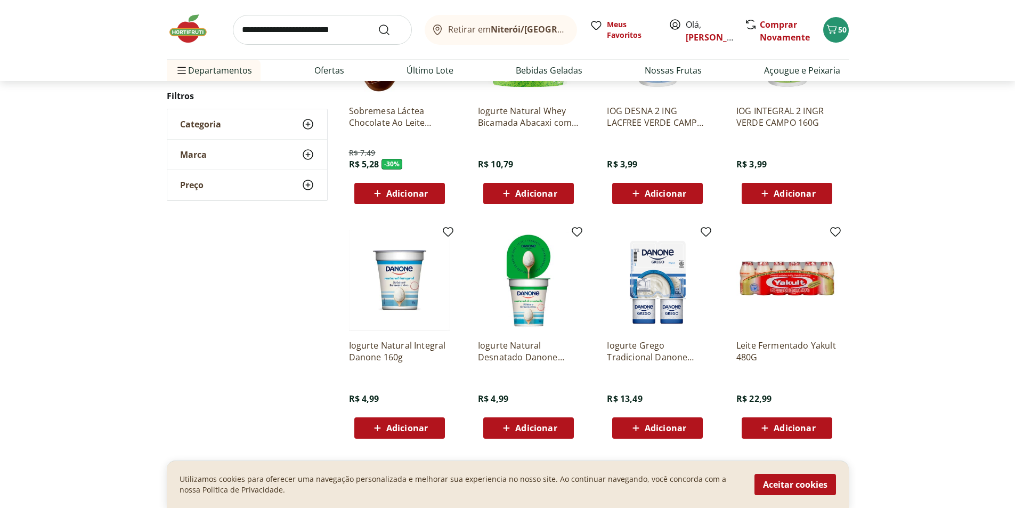
click at [786, 419] on div "Adicionar" at bounding box center [787, 427] width 74 height 19
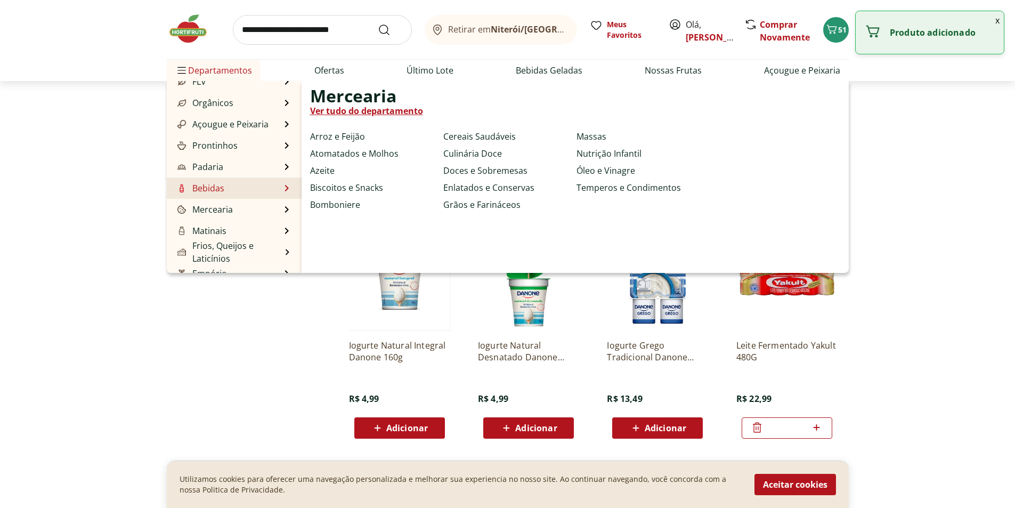
scroll to position [107, 0]
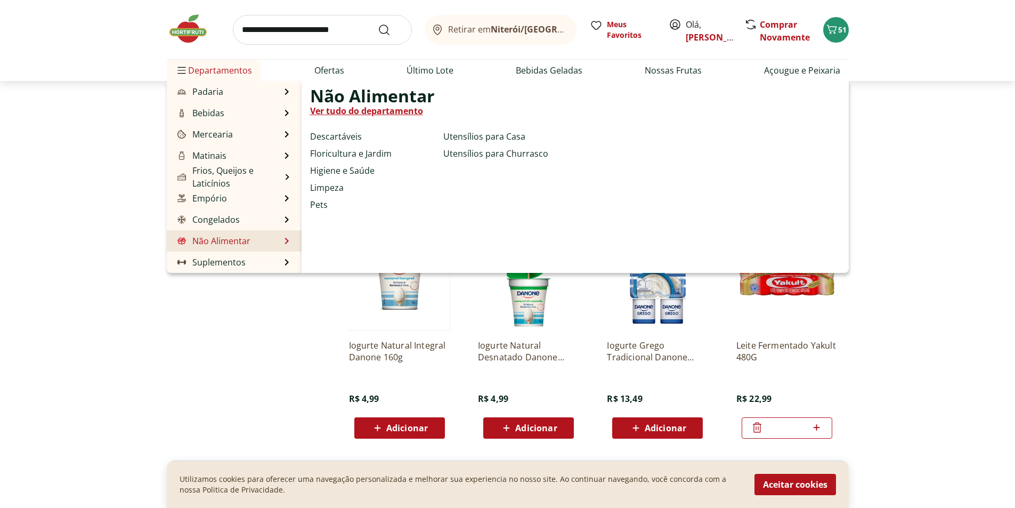
click at [242, 243] on link "Não Alimentar" at bounding box center [212, 240] width 75 height 13
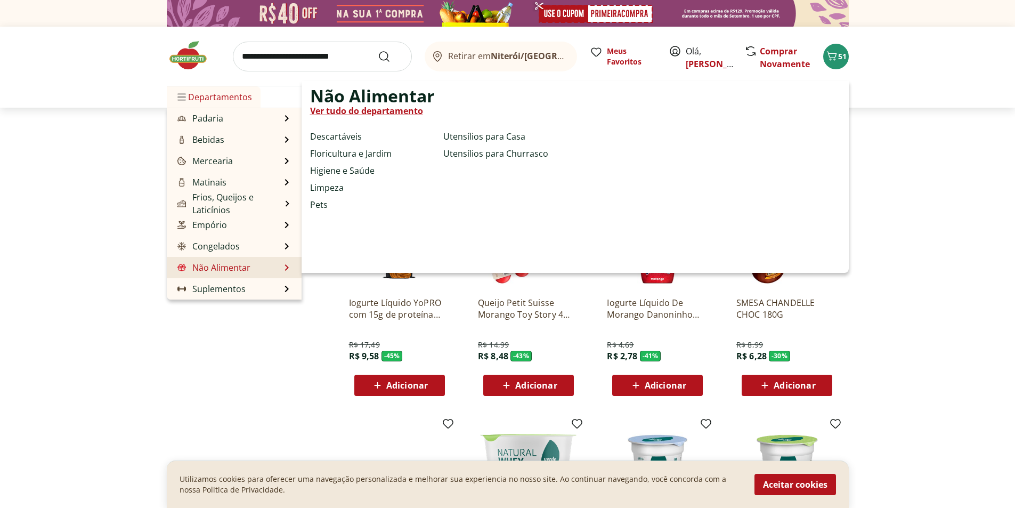
select select "**********"
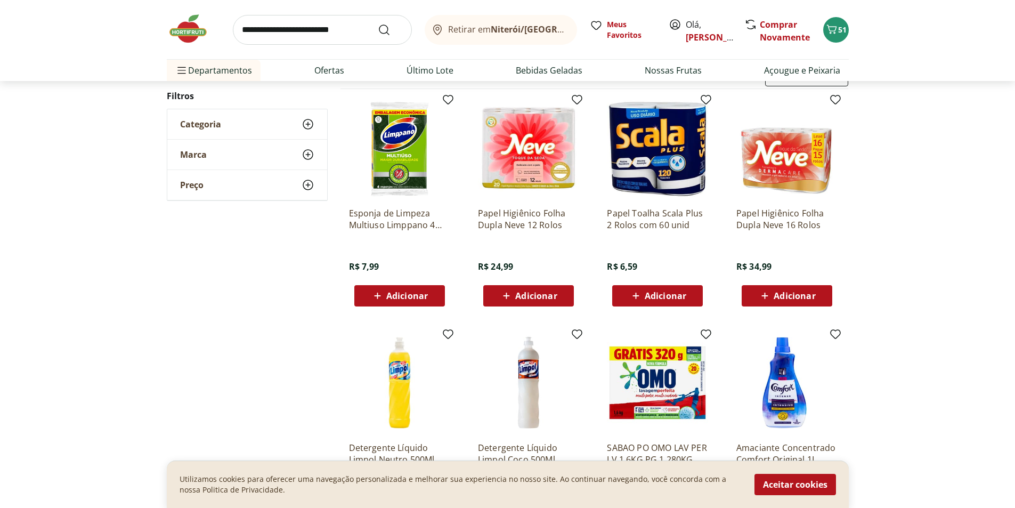
scroll to position [107, 0]
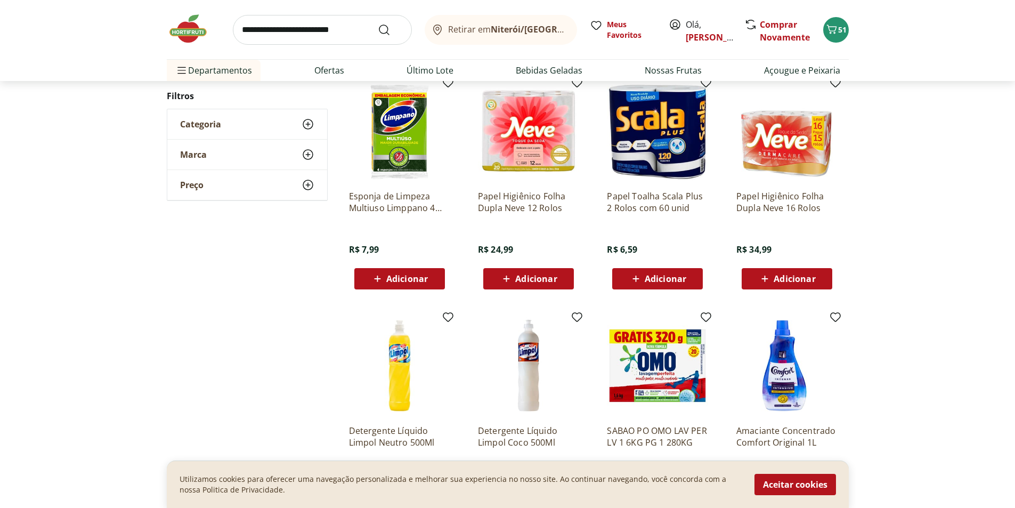
click at [685, 278] on span "Adicionar" at bounding box center [666, 278] width 42 height 9
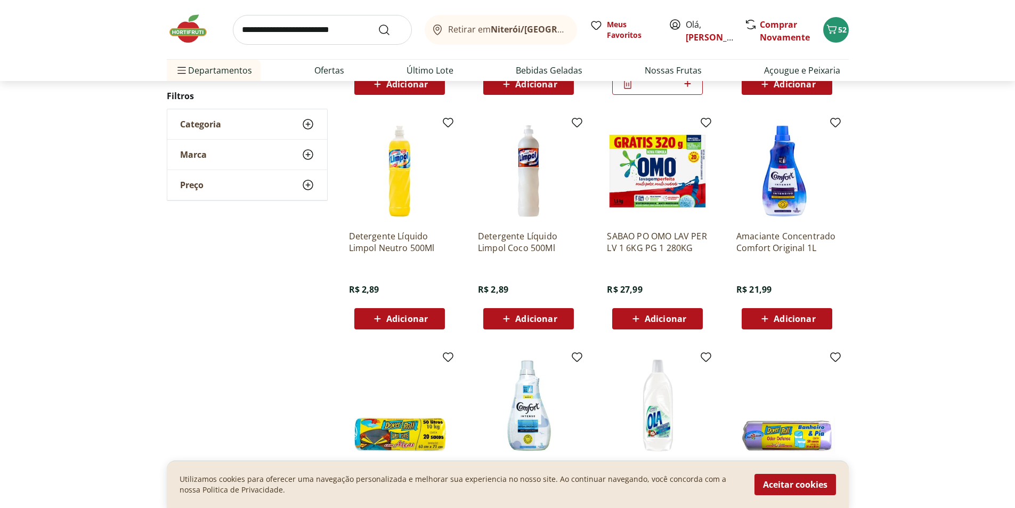
scroll to position [479, 0]
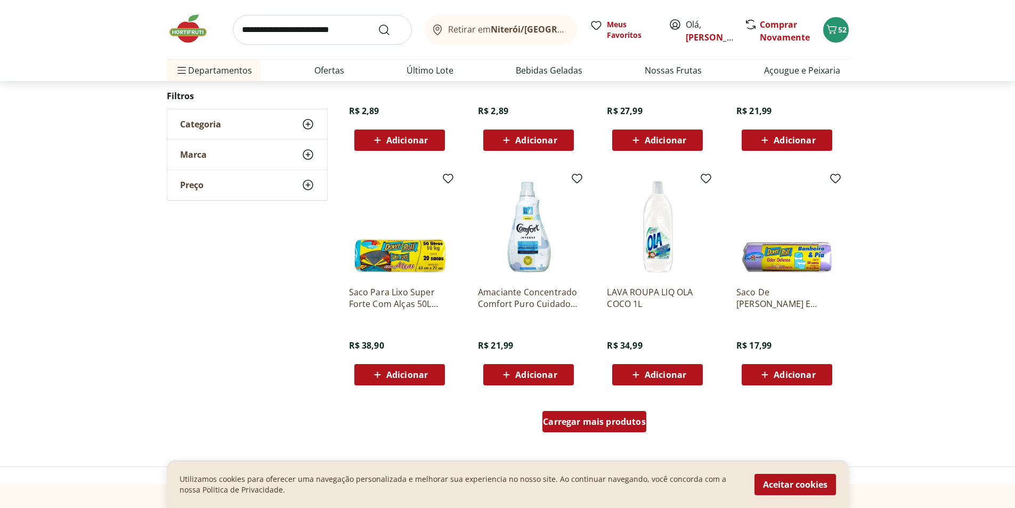
click at [626, 415] on div "Carregar mais produtos" at bounding box center [594, 421] width 104 height 21
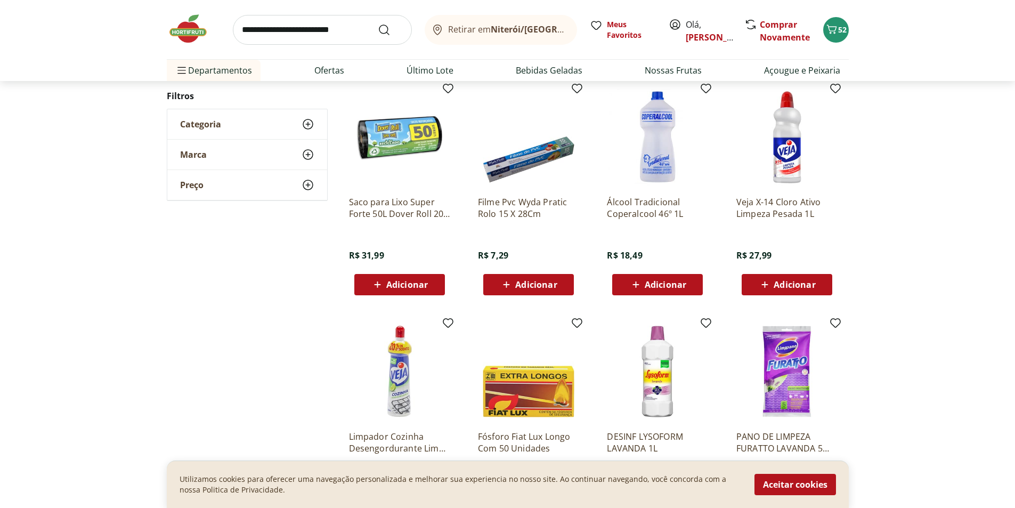
scroll to position [799, 0]
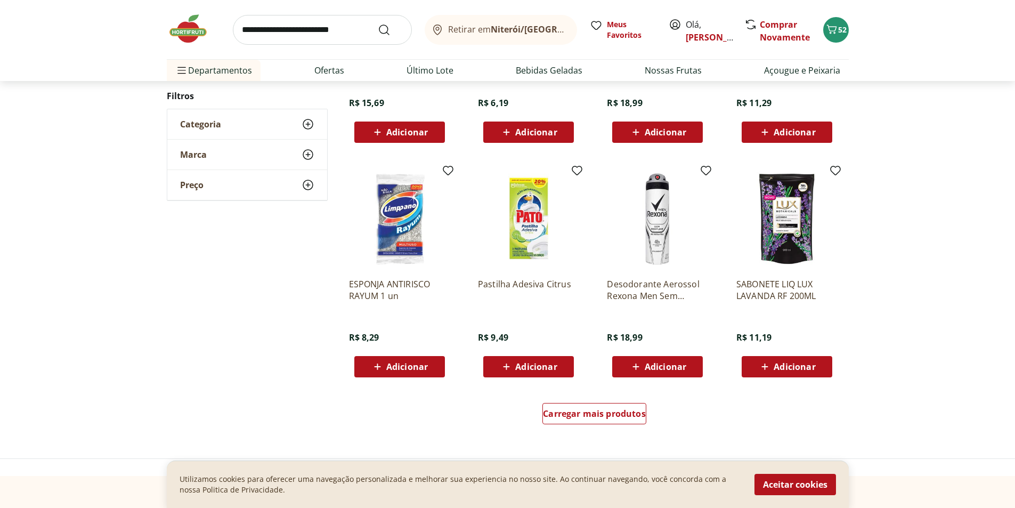
scroll to position [586, 0]
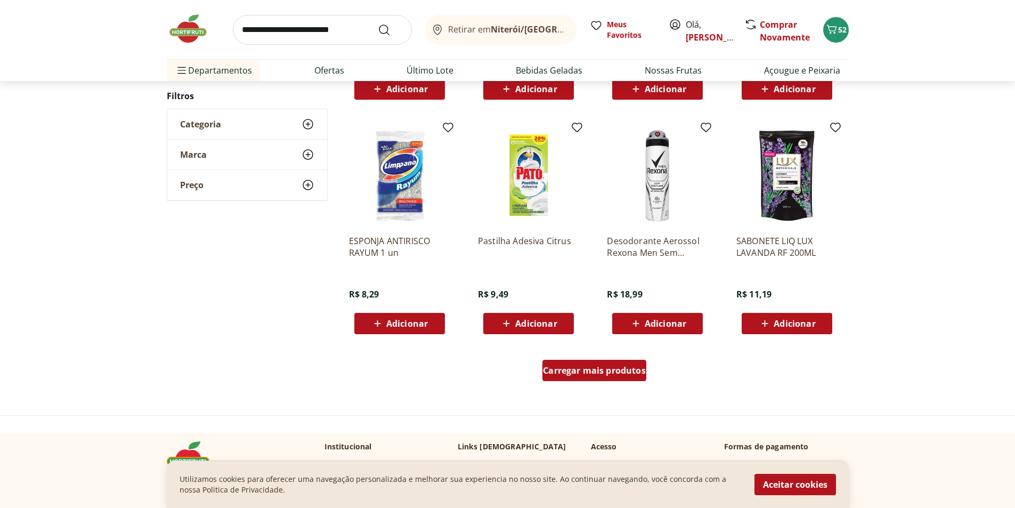
click at [630, 377] on div "Carregar mais produtos" at bounding box center [594, 370] width 104 height 21
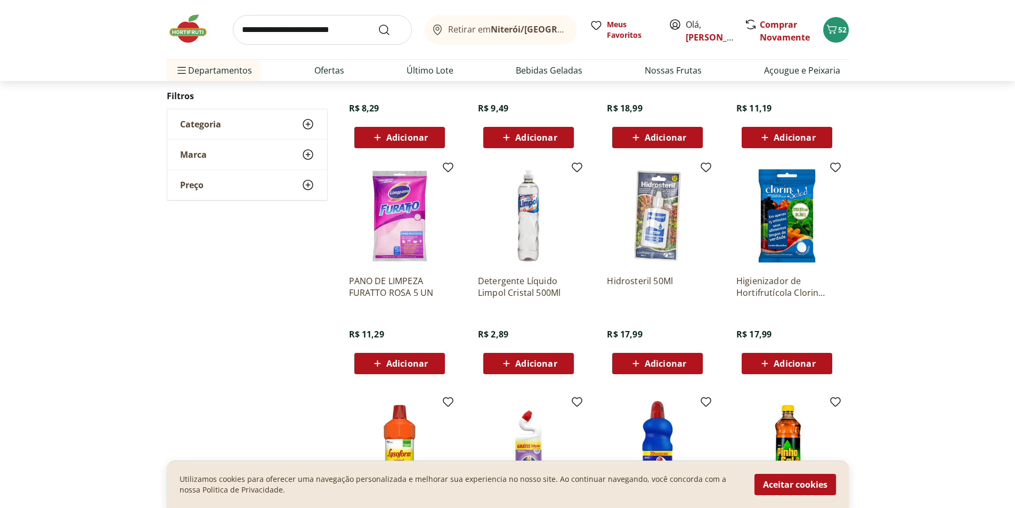
scroll to position [799, 0]
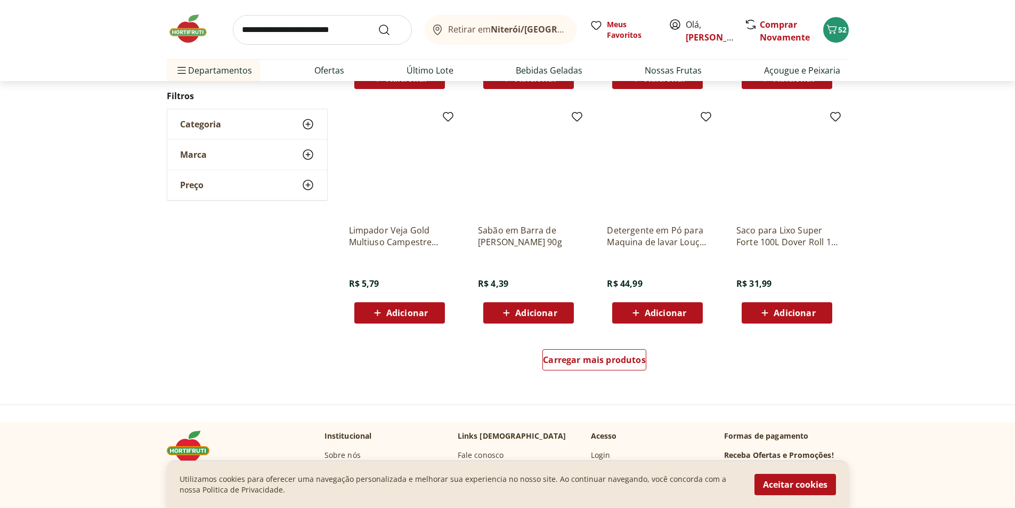
scroll to position [637, 0]
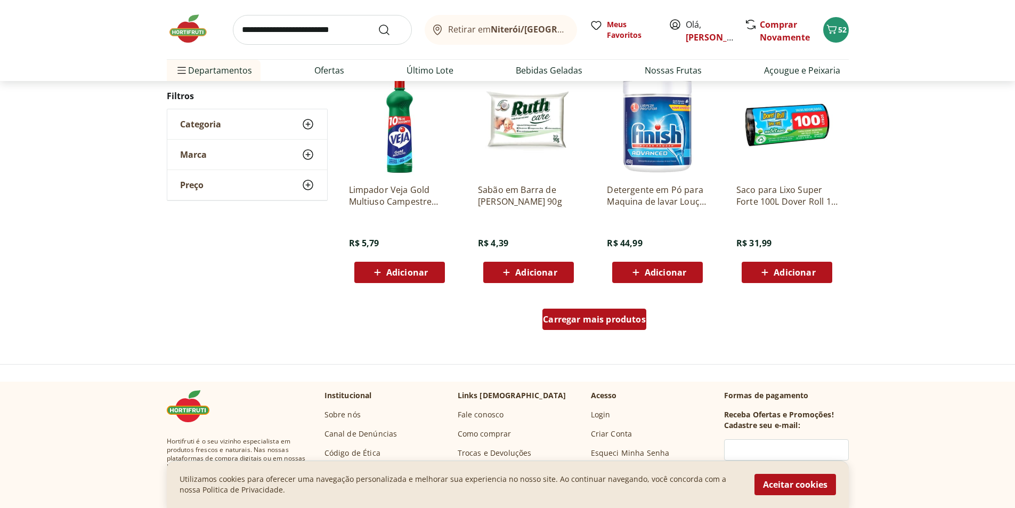
click at [588, 319] on span "Carregar mais produtos" at bounding box center [594, 319] width 103 height 9
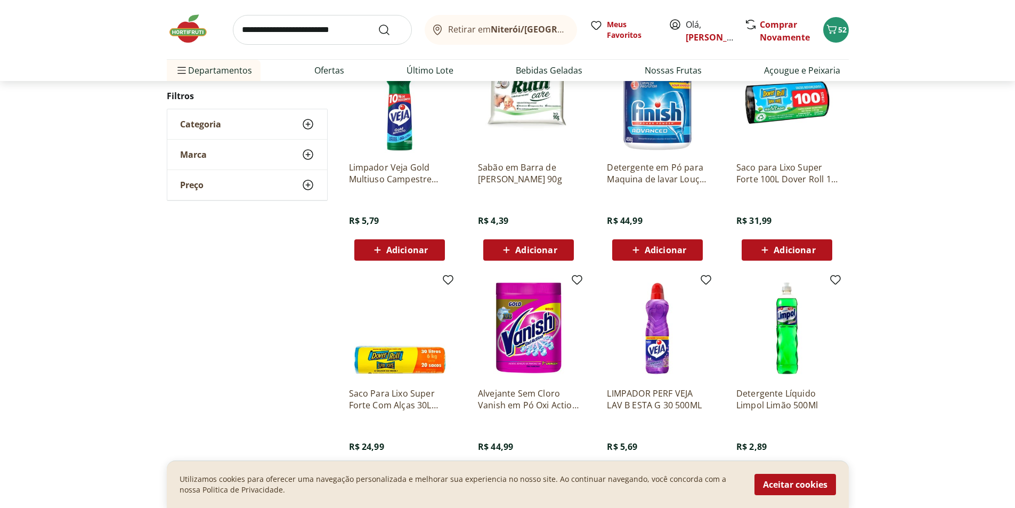
scroll to position [797, 0]
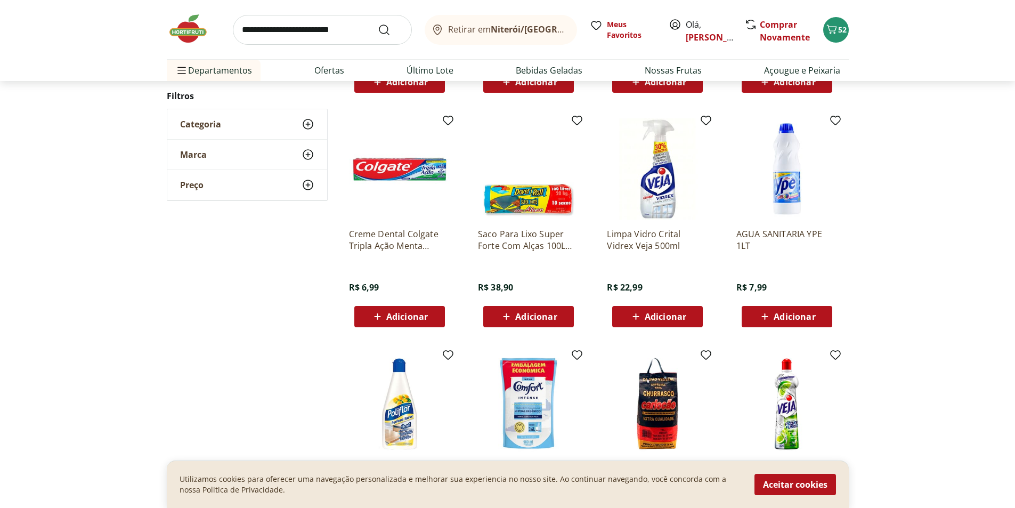
scroll to position [528, 0]
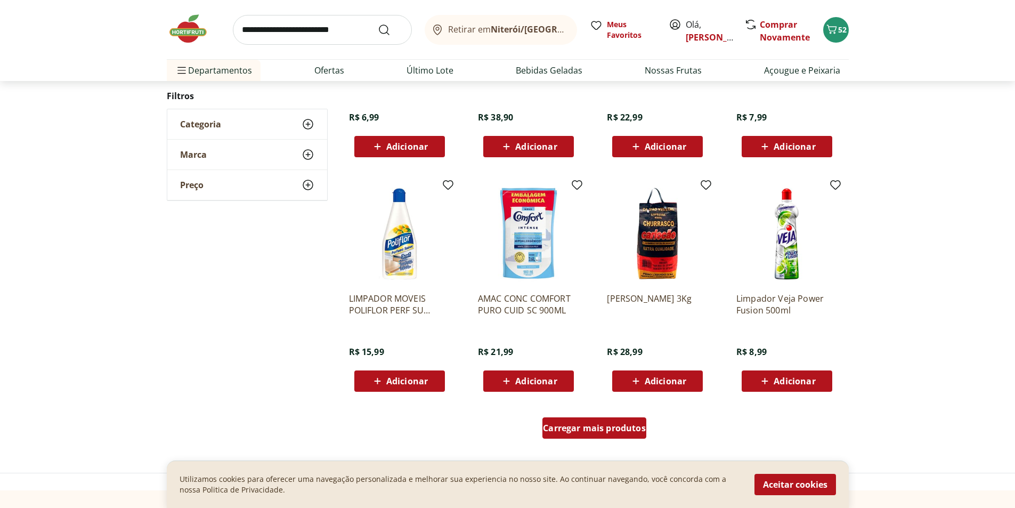
click at [620, 426] on span "Carregar mais produtos" at bounding box center [594, 428] width 103 height 9
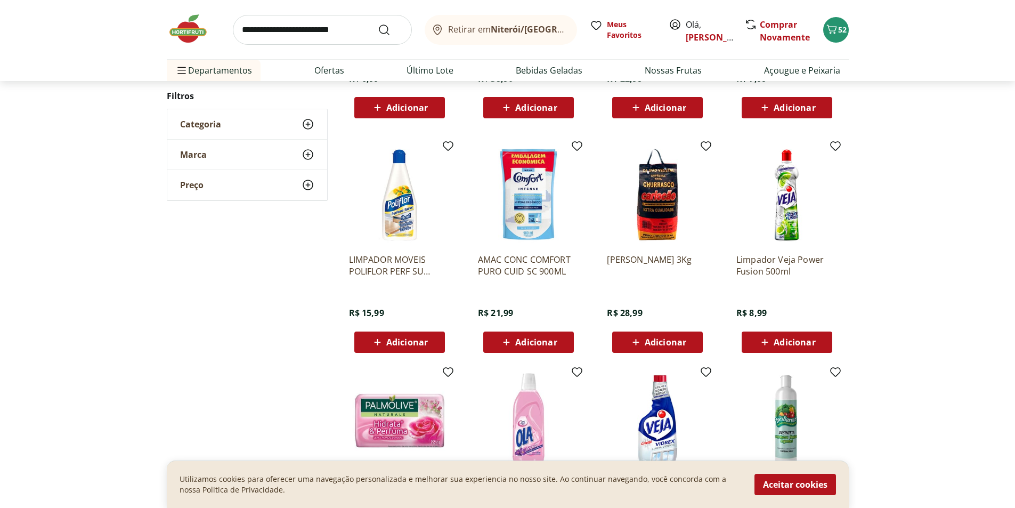
scroll to position [742, 0]
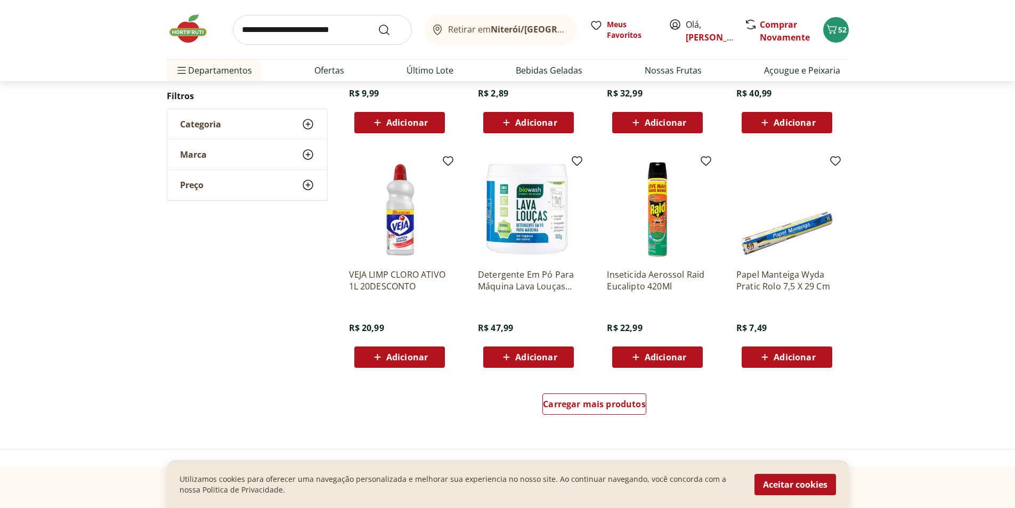
scroll to position [580, 0]
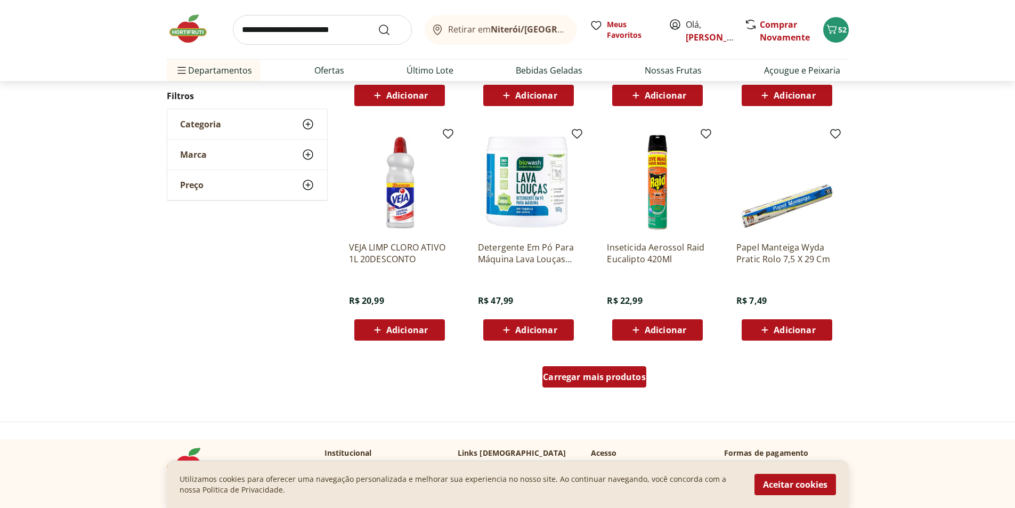
click at [581, 381] on span "Carregar mais produtos" at bounding box center [594, 376] width 103 height 9
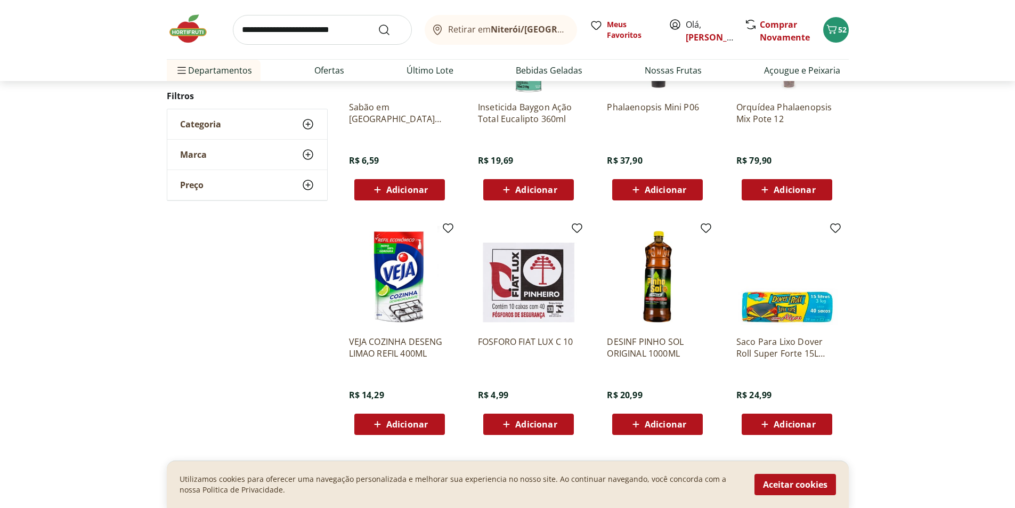
scroll to position [578, 0]
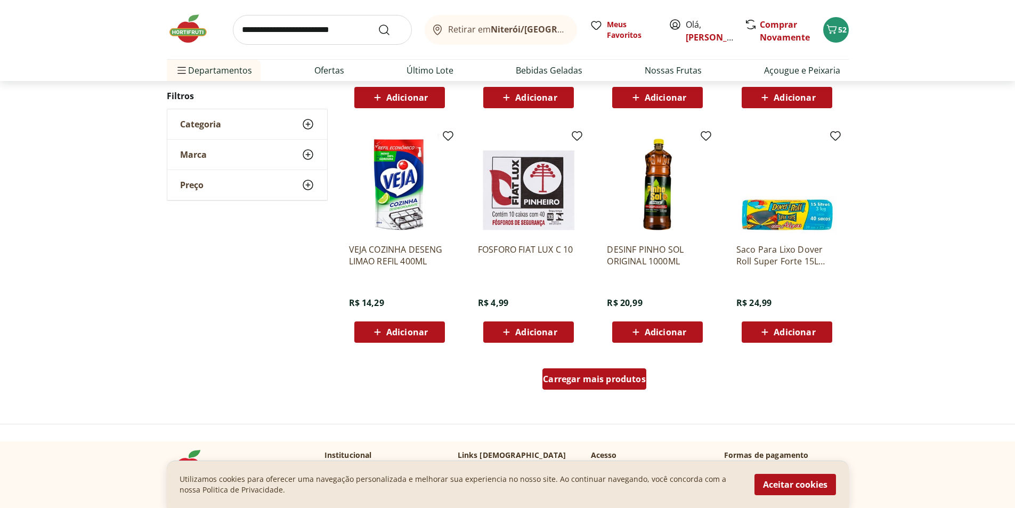
click at [585, 381] on span "Carregar mais produtos" at bounding box center [594, 379] width 103 height 9
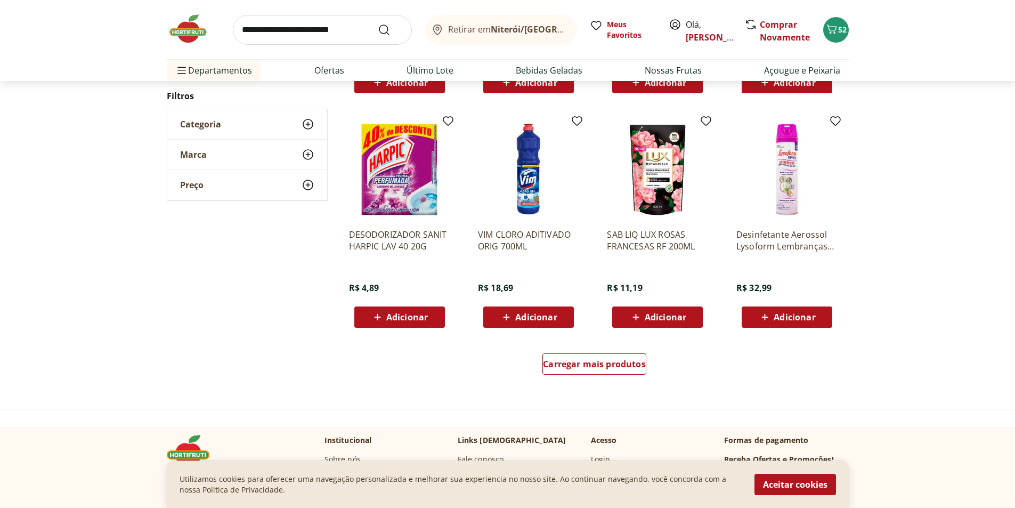
scroll to position [629, 0]
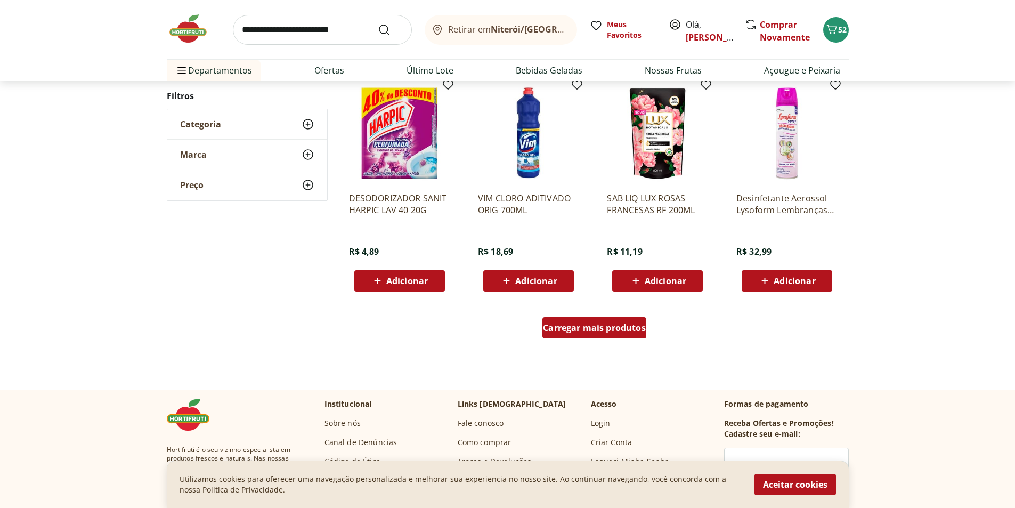
click at [587, 331] on span "Carregar mais produtos" at bounding box center [594, 327] width 103 height 9
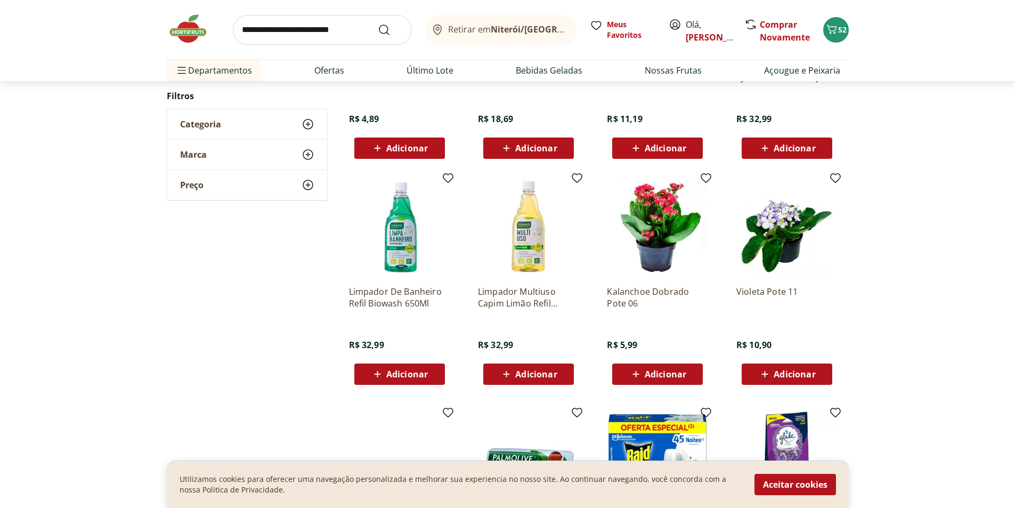
scroll to position [788, 0]
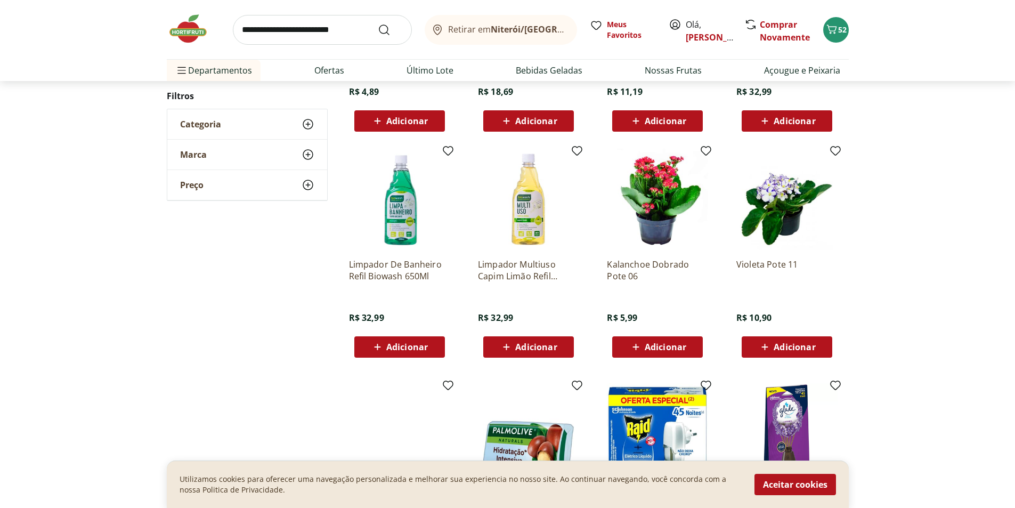
click at [194, 19] on img at bounding box center [193, 29] width 53 height 32
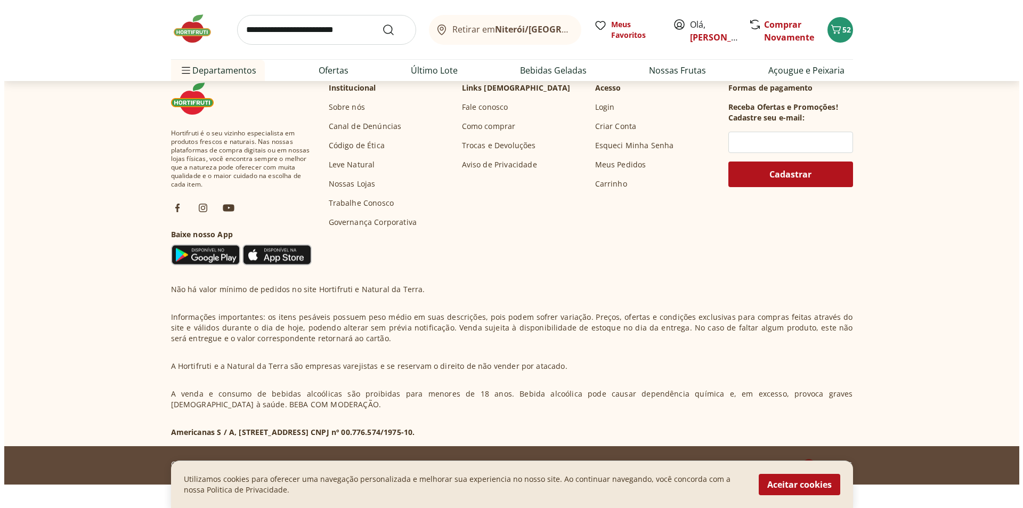
scroll to position [3469, 0]
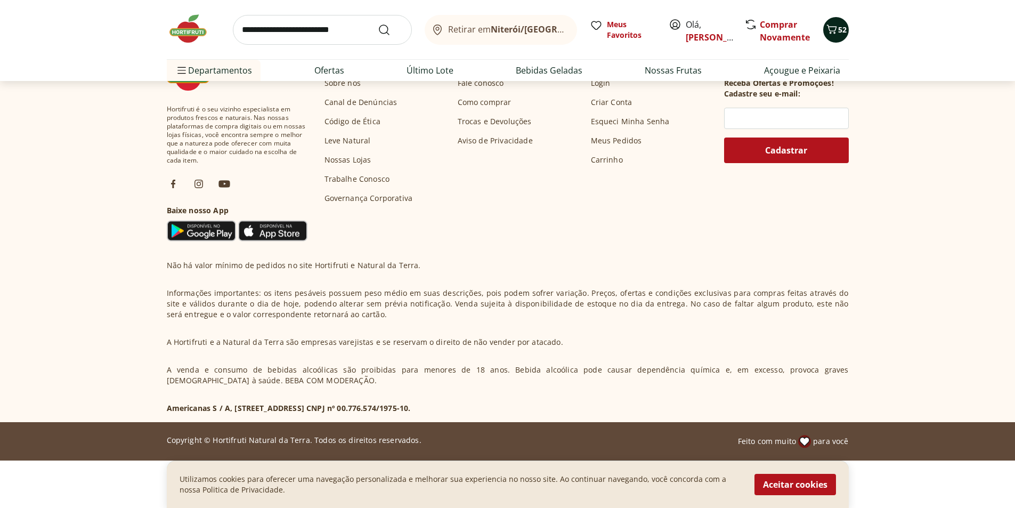
click at [834, 30] on icon "Carrinho" at bounding box center [831, 29] width 13 height 13
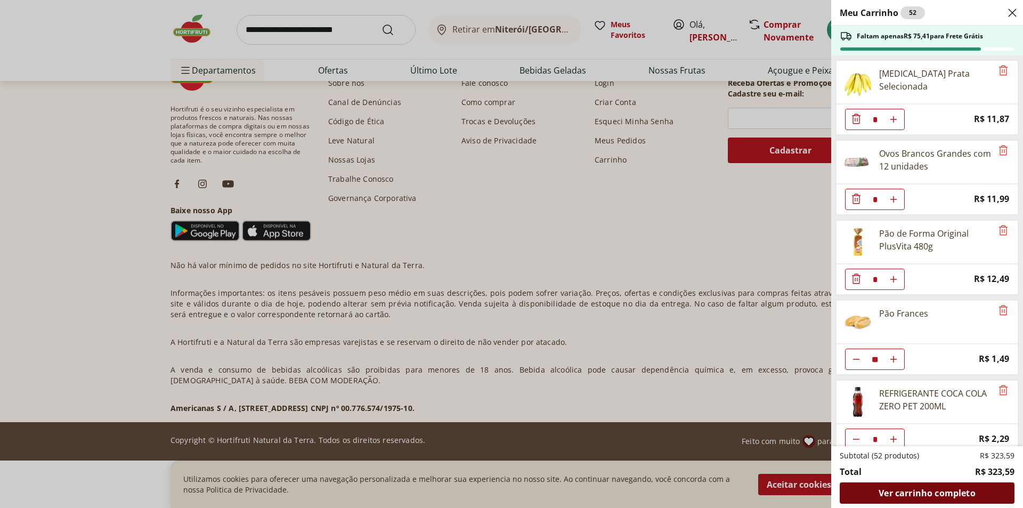
click at [954, 492] on span "Ver carrinho completo" at bounding box center [927, 493] width 96 height 9
